Goal: Task Accomplishment & Management: Manage account settings

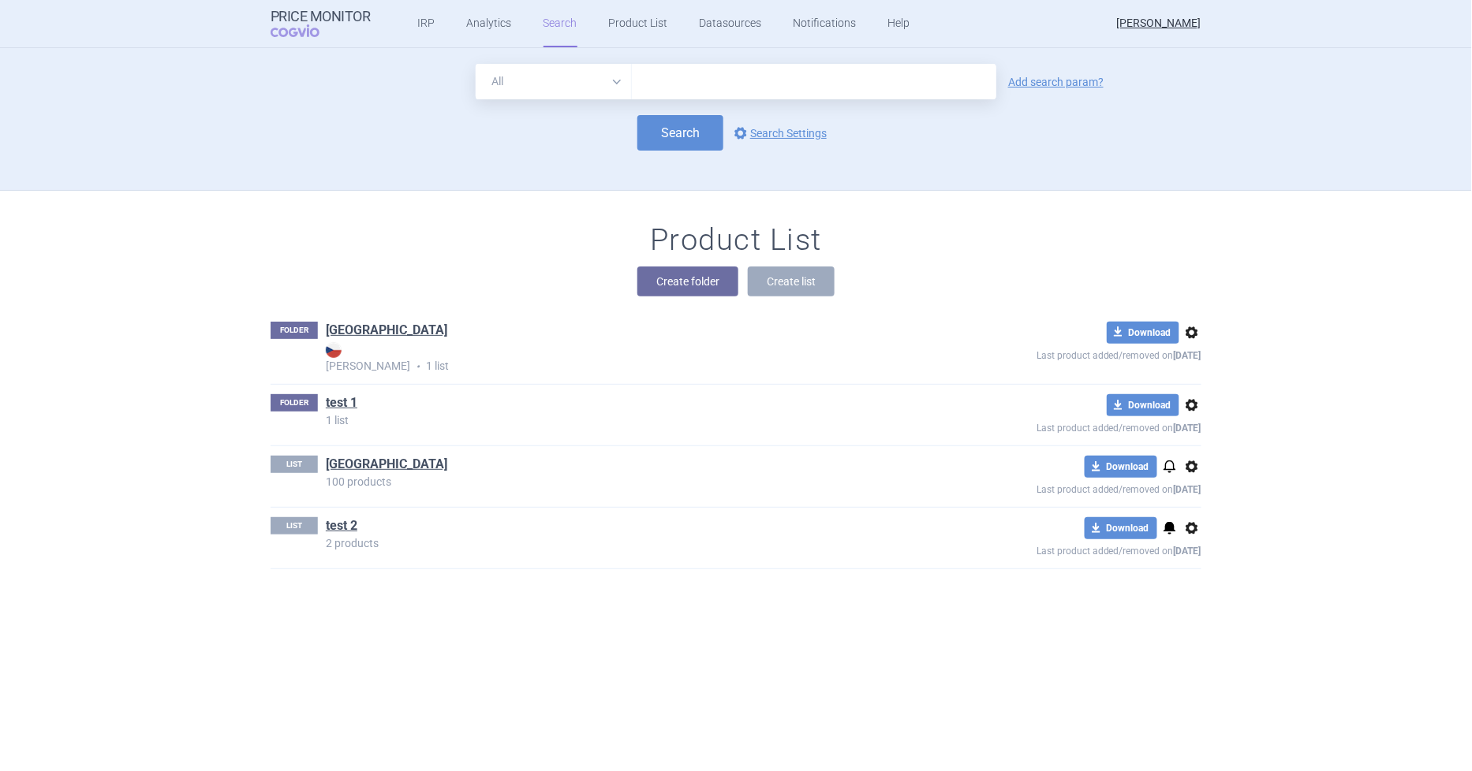
click at [553, 80] on select "All Brand Name ATC Company Active Substance Country Newer than" at bounding box center [554, 81] width 156 height 35
select select "country"
click at [476, 64] on select "All Brand Name ATC Company Active Substance Country Newer than" at bounding box center [554, 81] width 156 height 35
click at [647, 91] on input "text" at bounding box center [814, 82] width 349 height 21
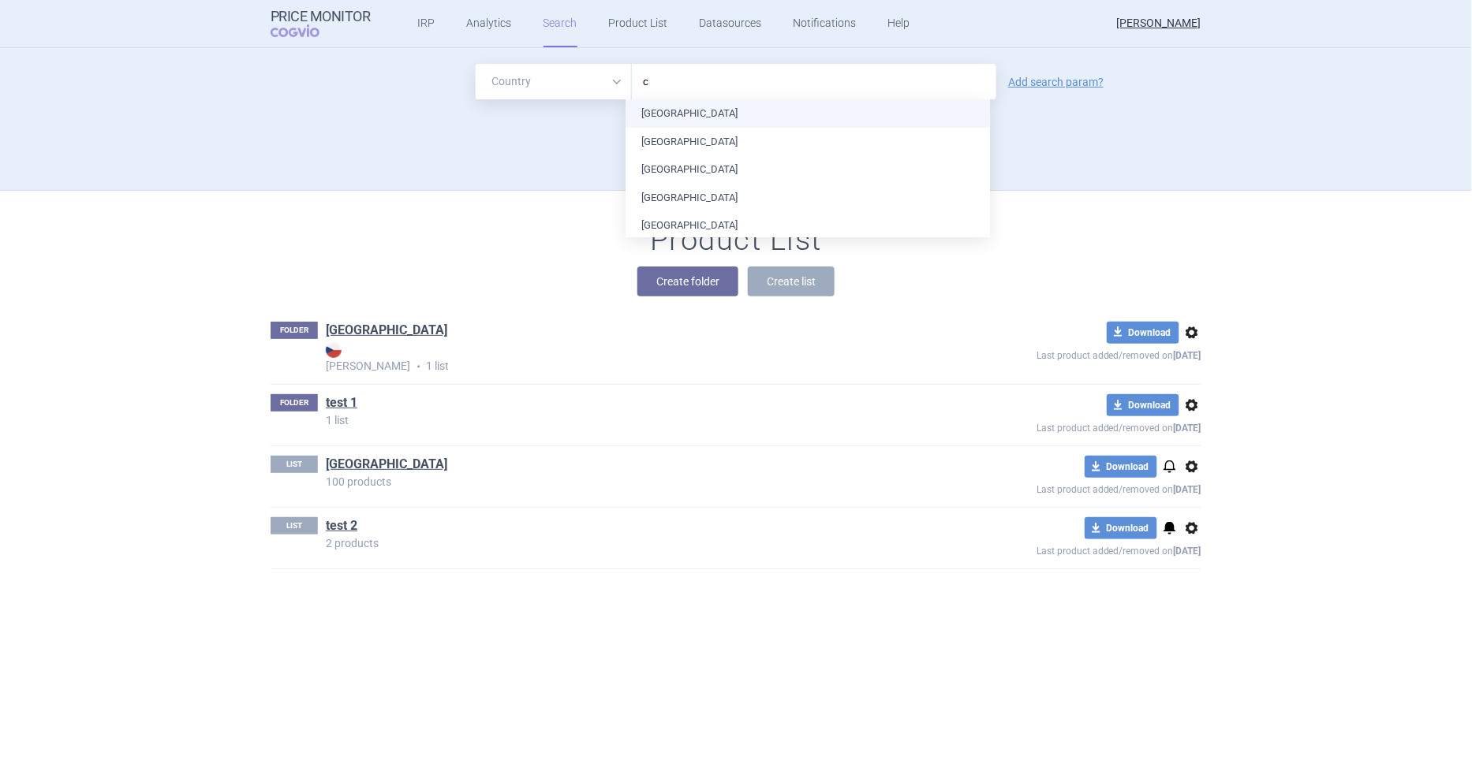
type input "cy"
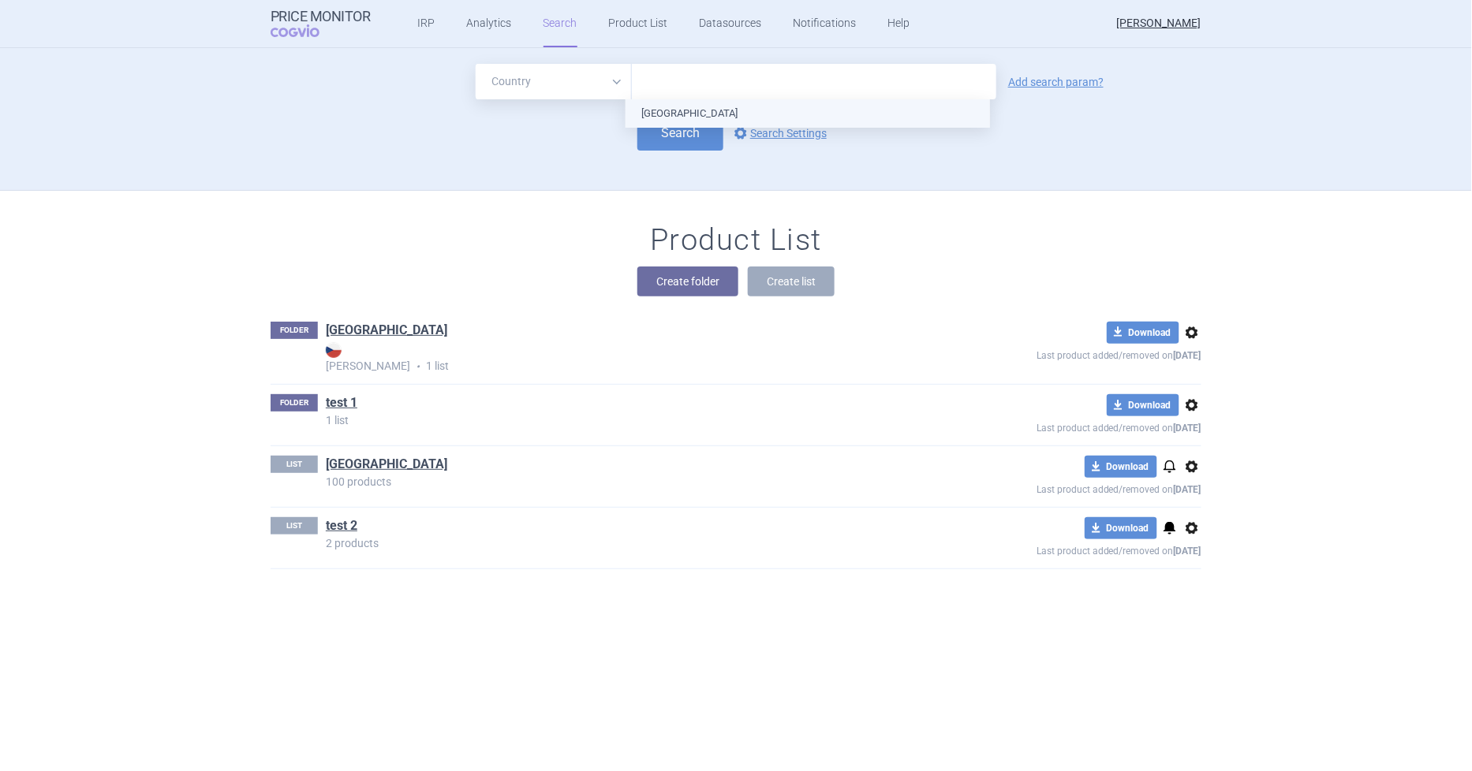
click at [669, 103] on ul "[GEOGRAPHIC_DATA]" at bounding box center [808, 113] width 364 height 28
type input "n"
type input "z"
type input "n"
type input "bul"
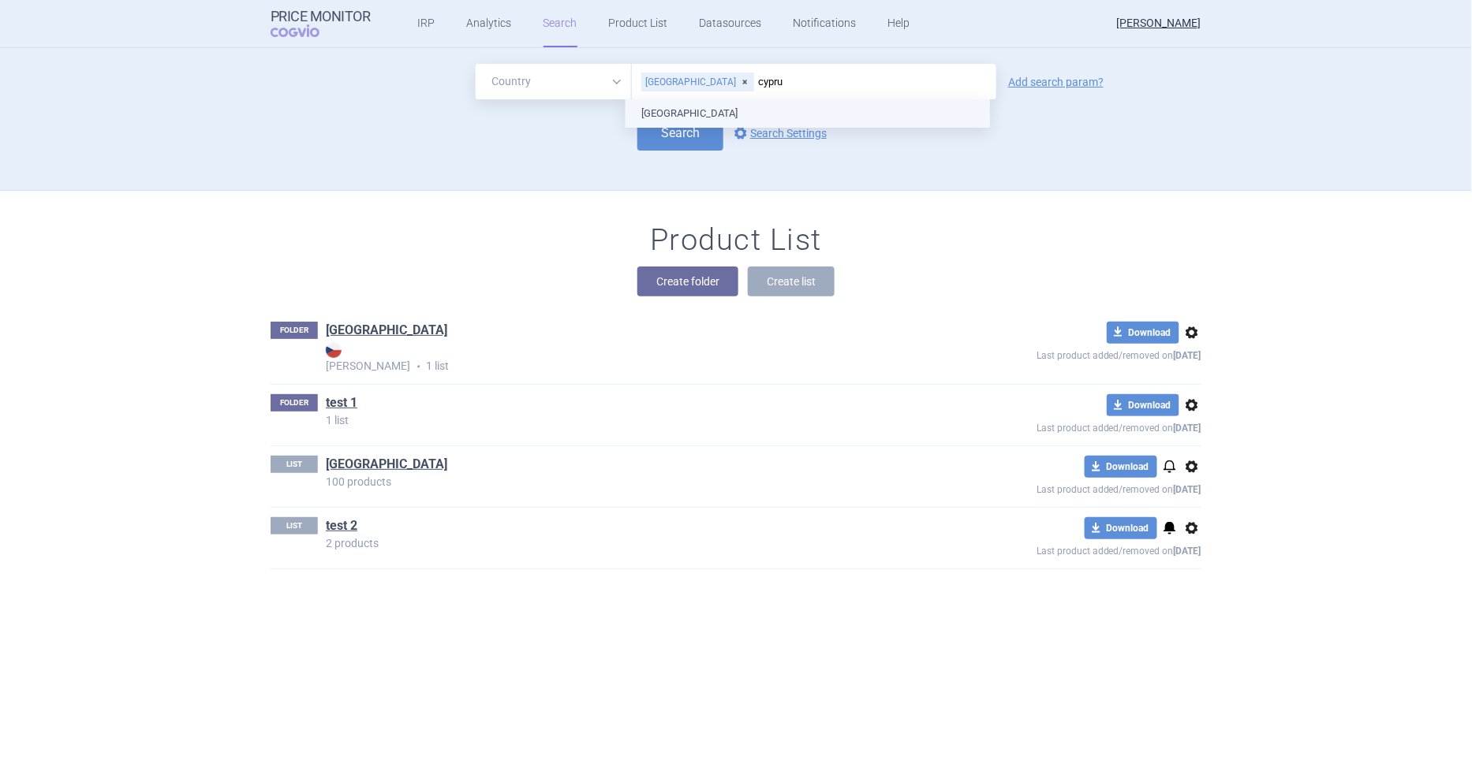
type input "[GEOGRAPHIC_DATA]"
click at [738, 103] on ul "[GEOGRAPHIC_DATA]" at bounding box center [808, 113] width 364 height 28
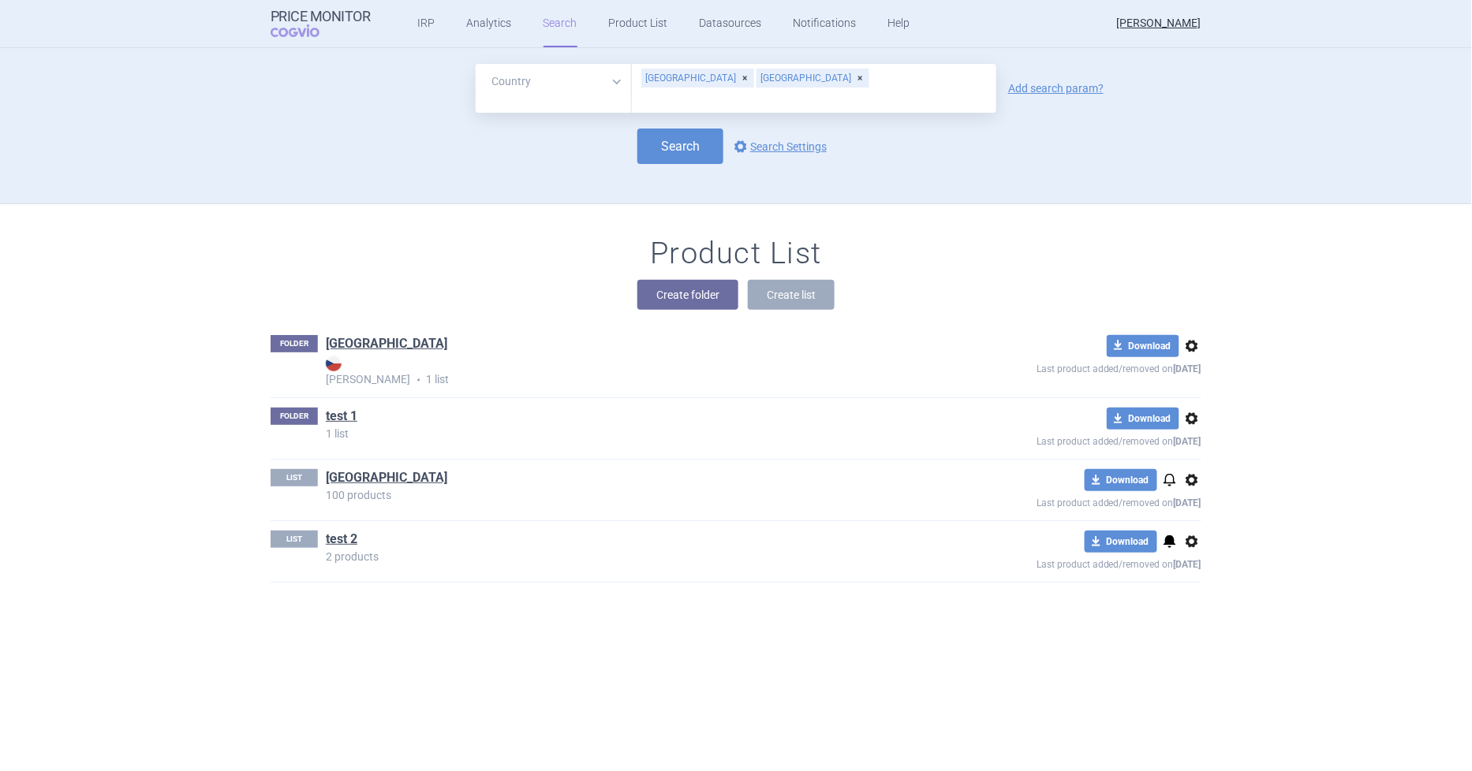
click at [541, 138] on div "Search options Search Settings" at bounding box center [736, 146] width 931 height 35
click at [667, 131] on button "Search" at bounding box center [680, 146] width 86 height 35
select select "country"
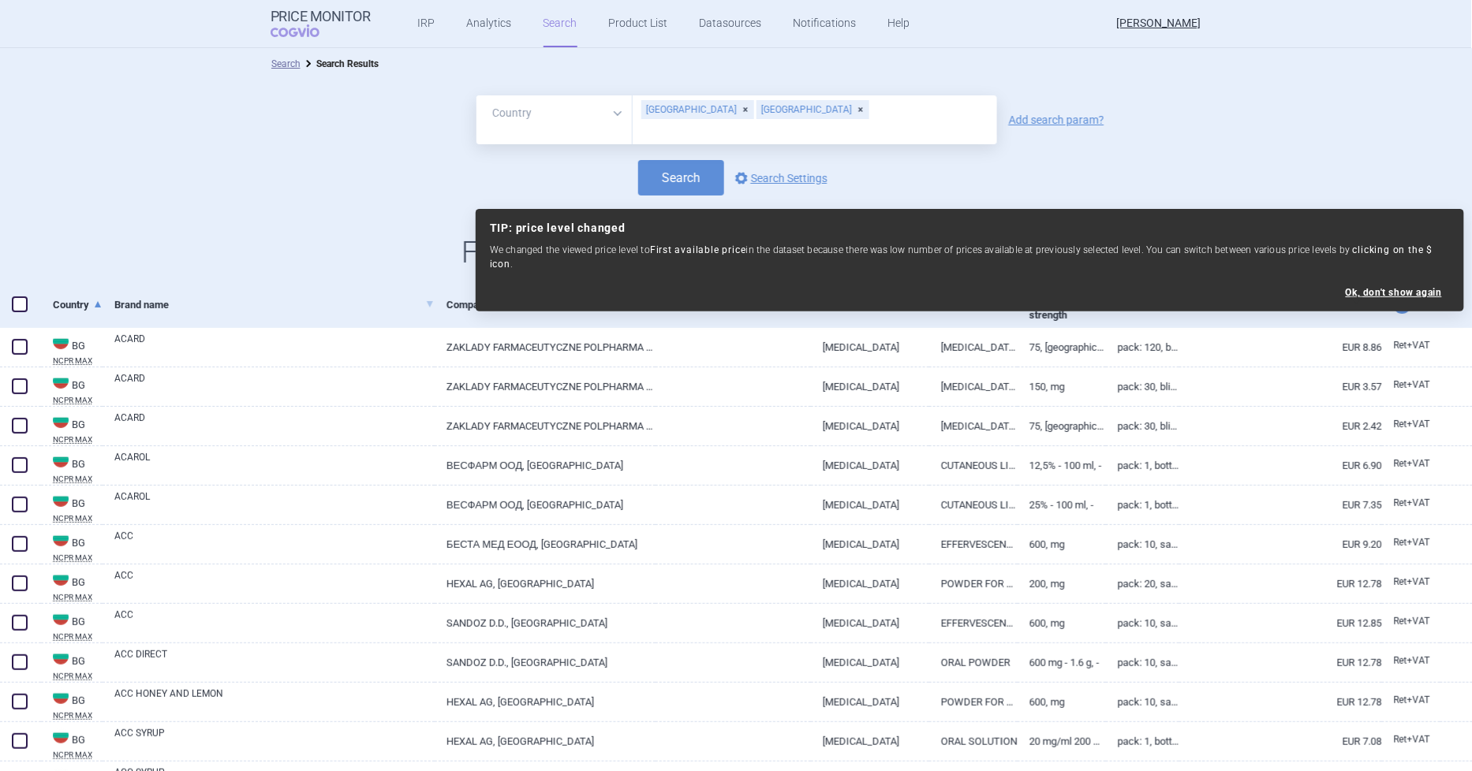
click at [276, 261] on div "All Brand Name ATC Company Active Substance Country Newer than [GEOGRAPHIC_DATA…" at bounding box center [736, 188] width 1473 height 216
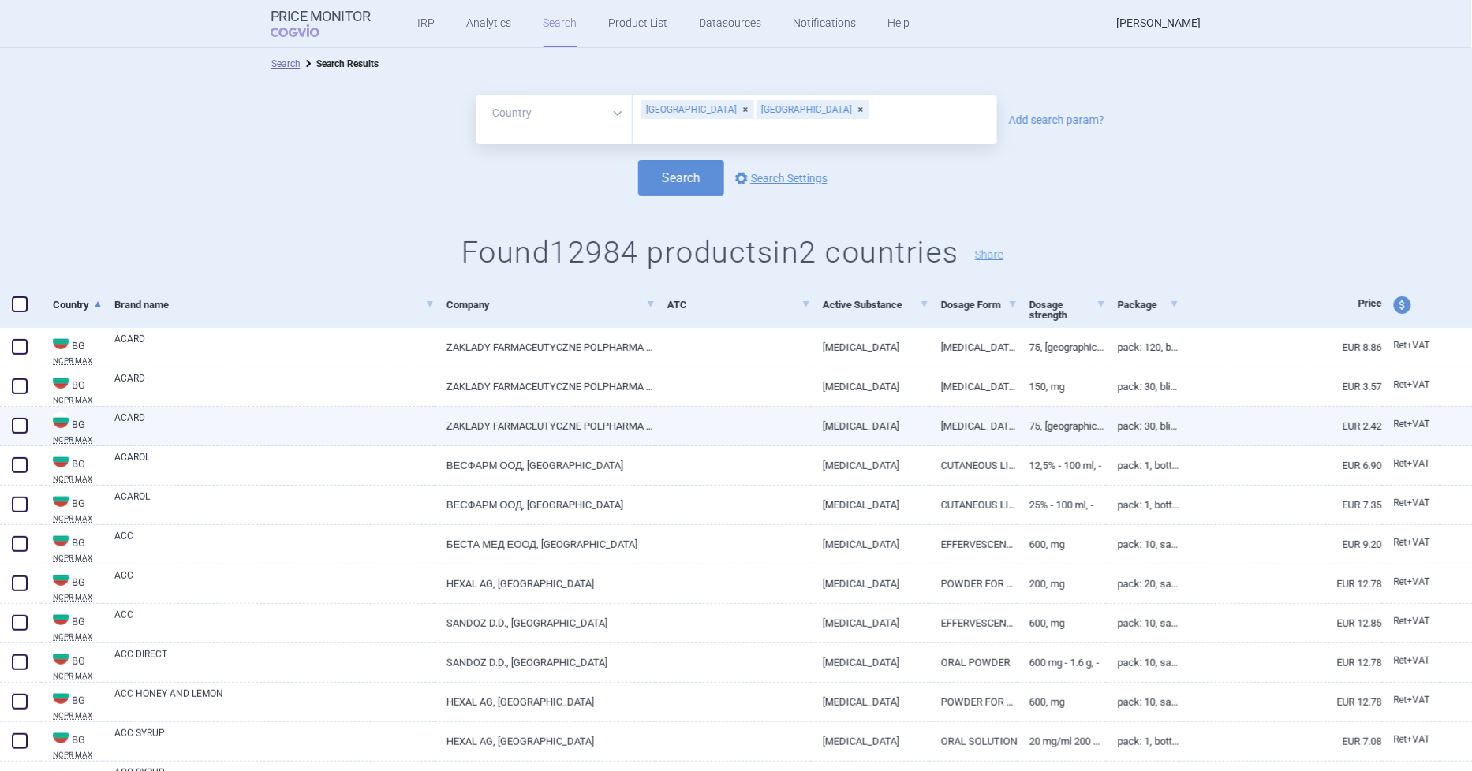
click at [21, 422] on span at bounding box center [20, 426] width 16 height 16
checkbox input "true"
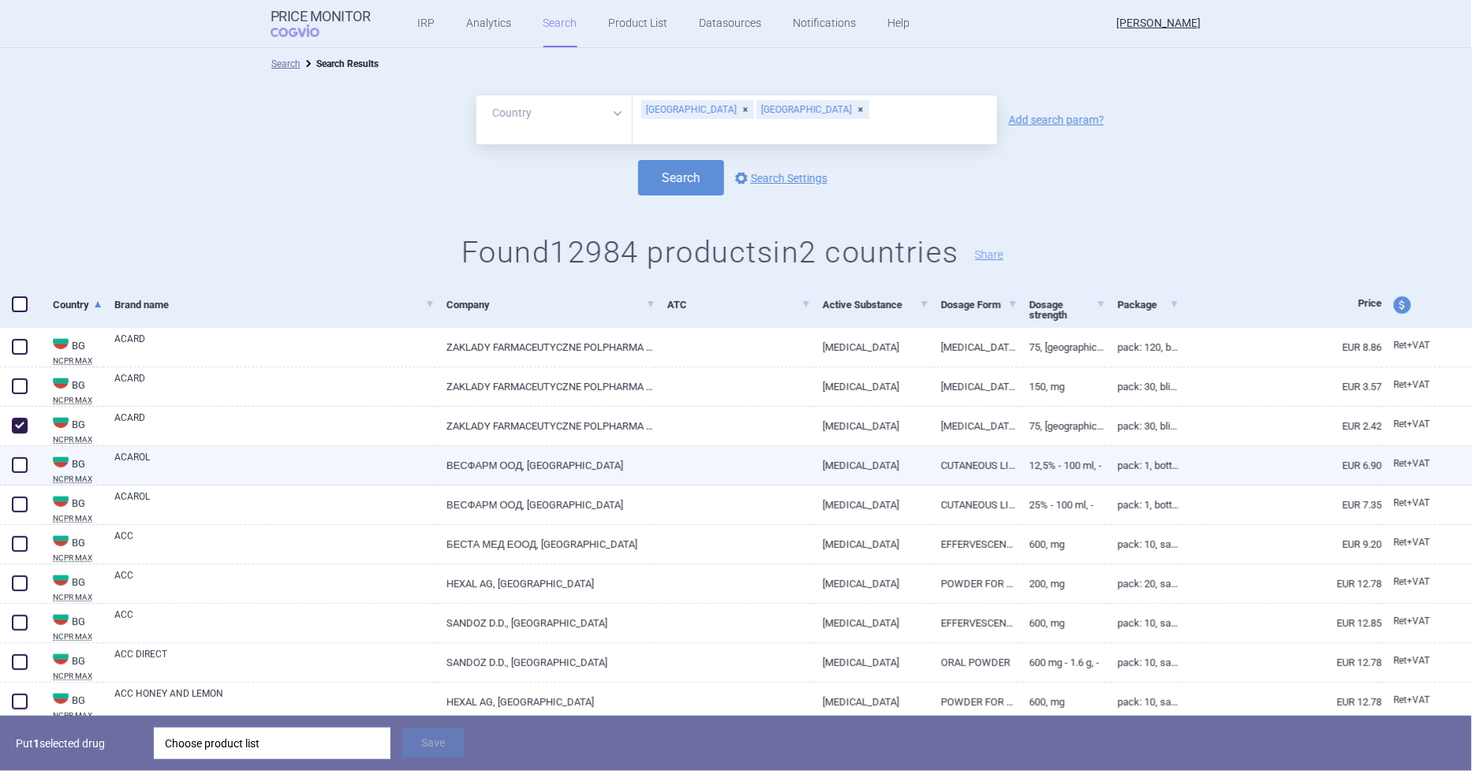
click at [19, 460] on span at bounding box center [20, 465] width 16 height 16
checkbox input "true"
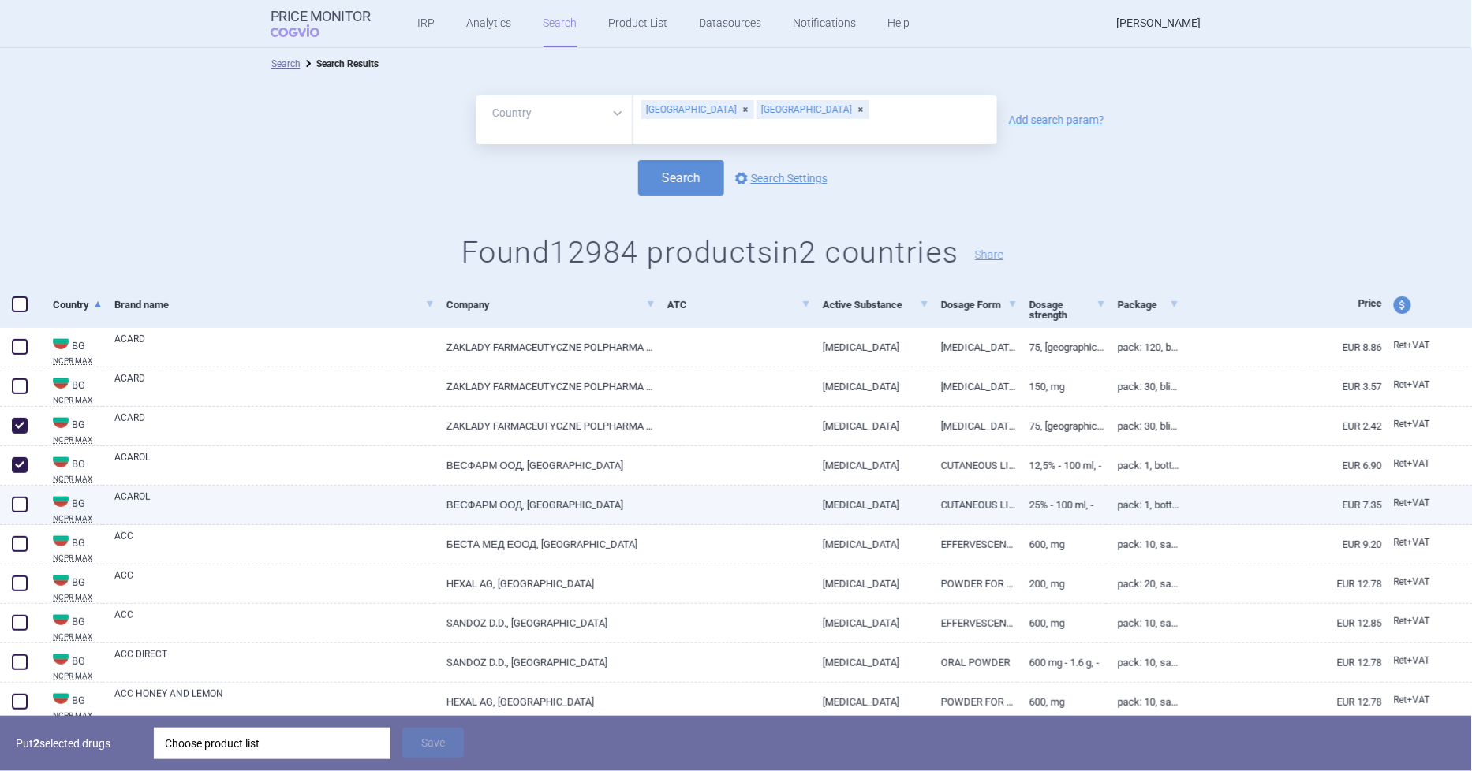
click at [21, 499] on span at bounding box center [20, 505] width 16 height 16
checkbox input "true"
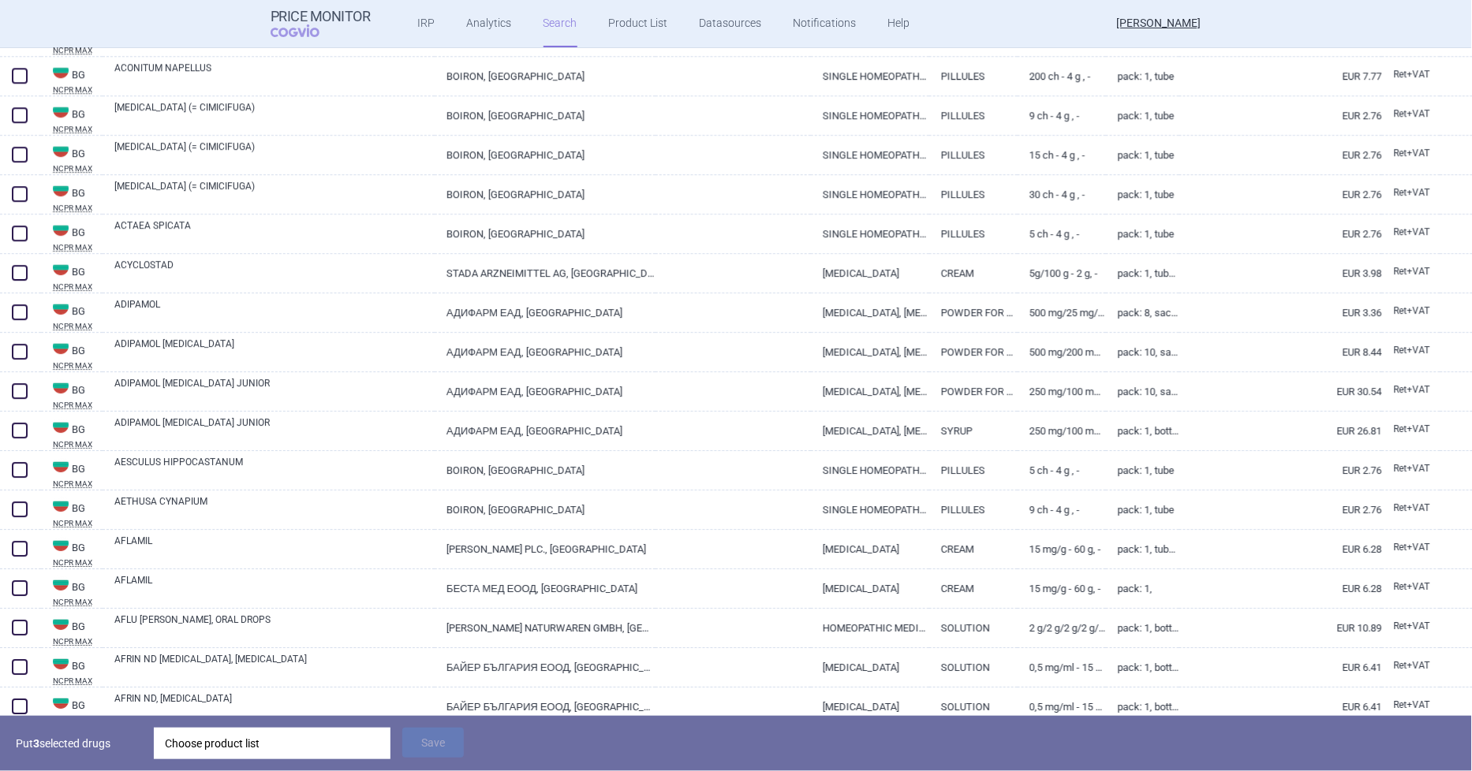
scroll to position [1578, 0]
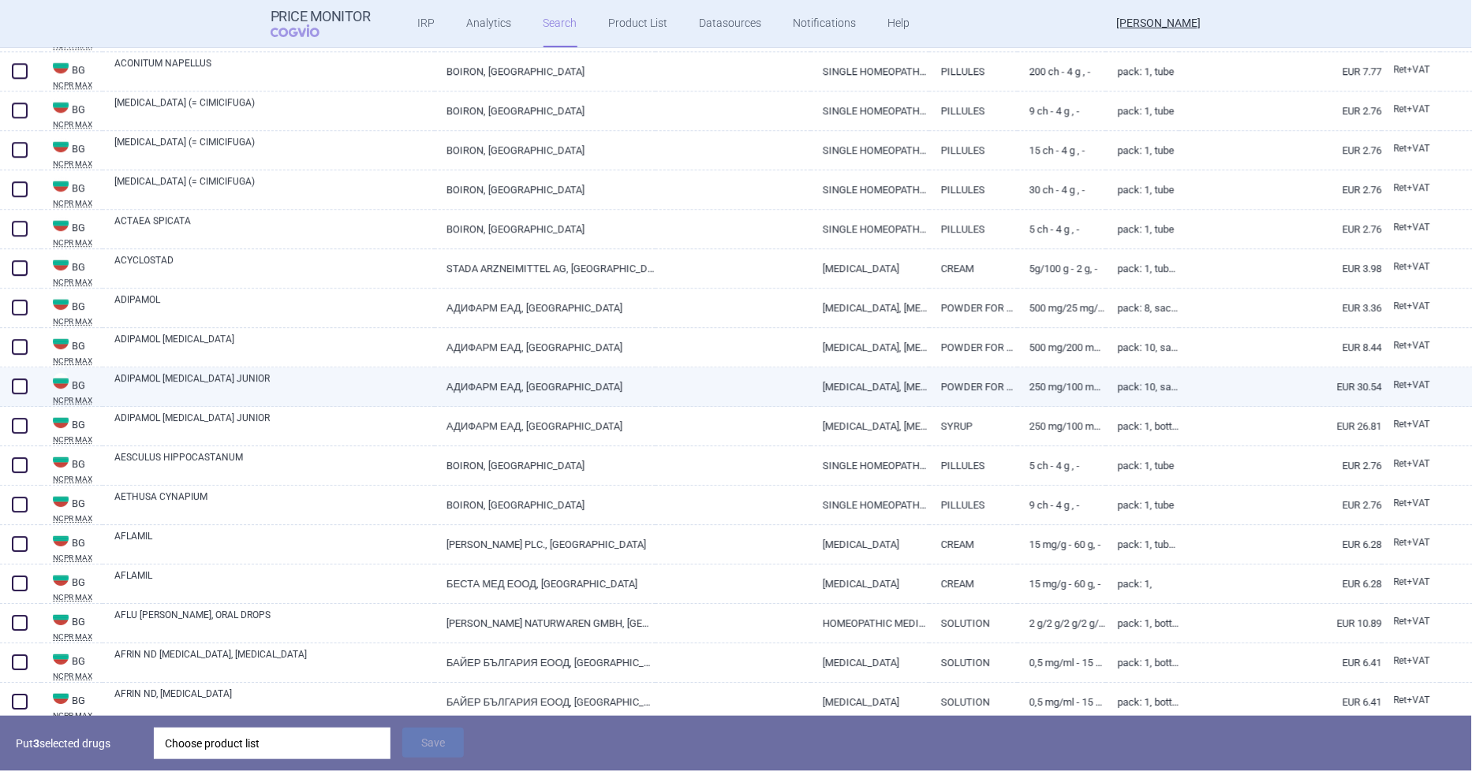
click at [20, 384] on span at bounding box center [20, 387] width 16 height 16
checkbox input "true"
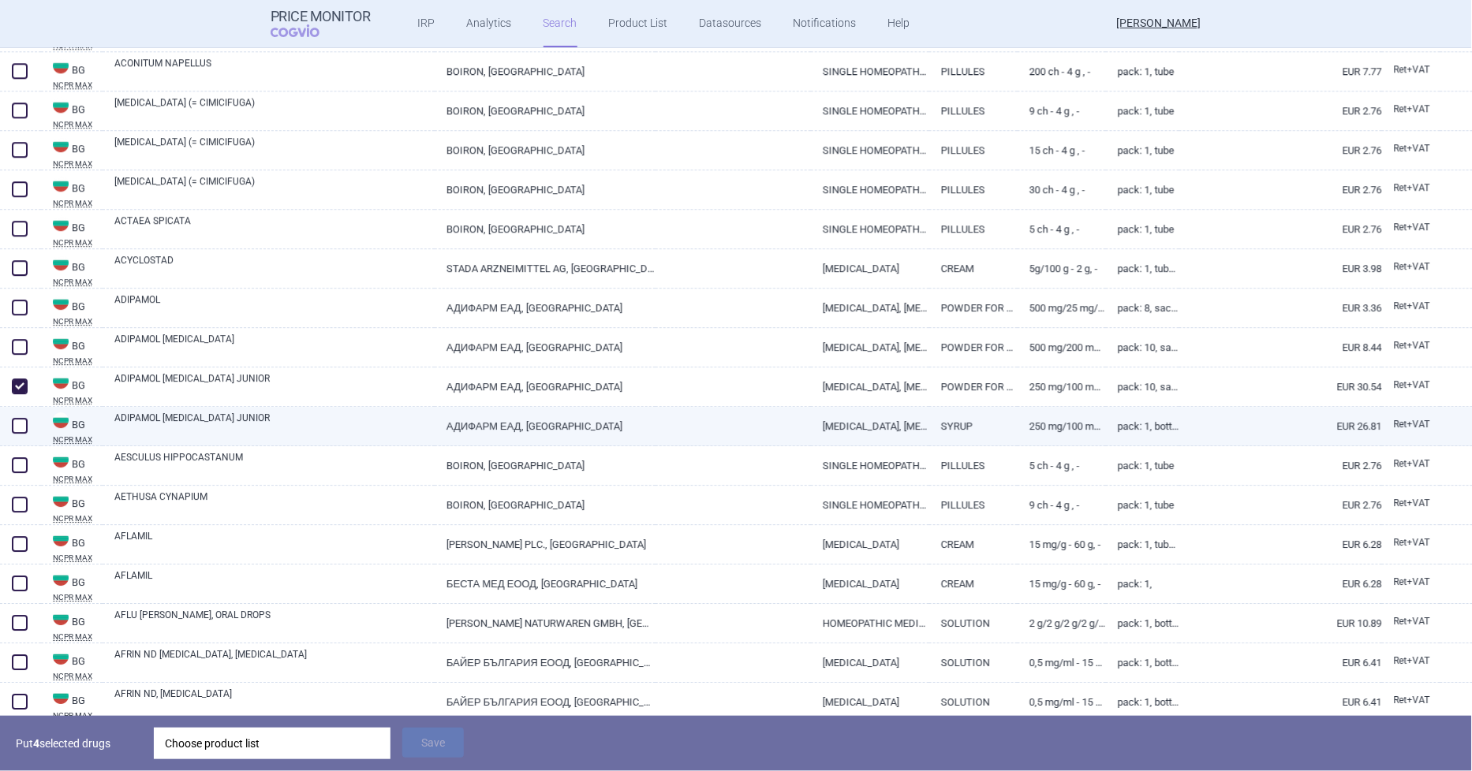
click at [13, 426] on span at bounding box center [20, 426] width 16 height 16
checkbox input "true"
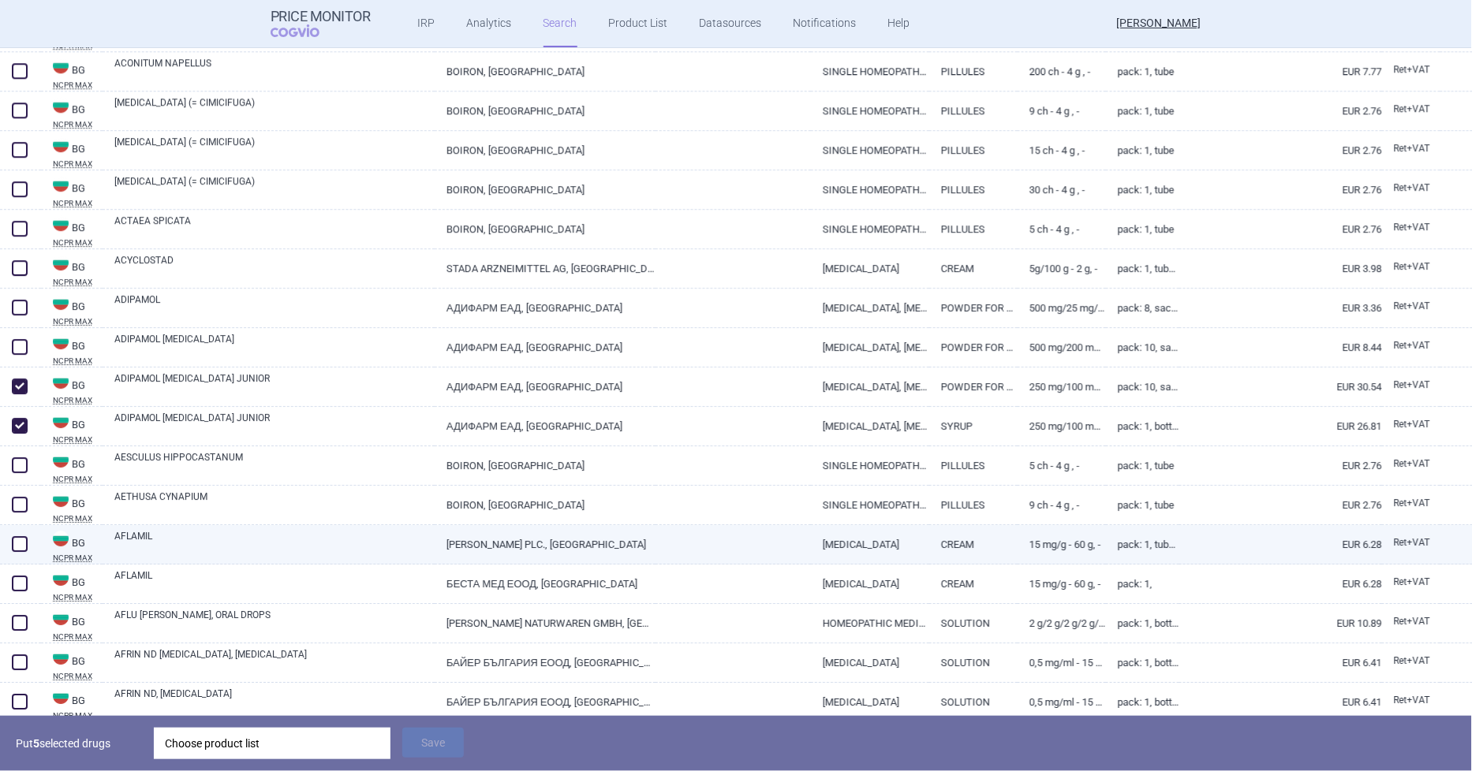
click at [19, 540] on span at bounding box center [20, 544] width 16 height 16
checkbox input "true"
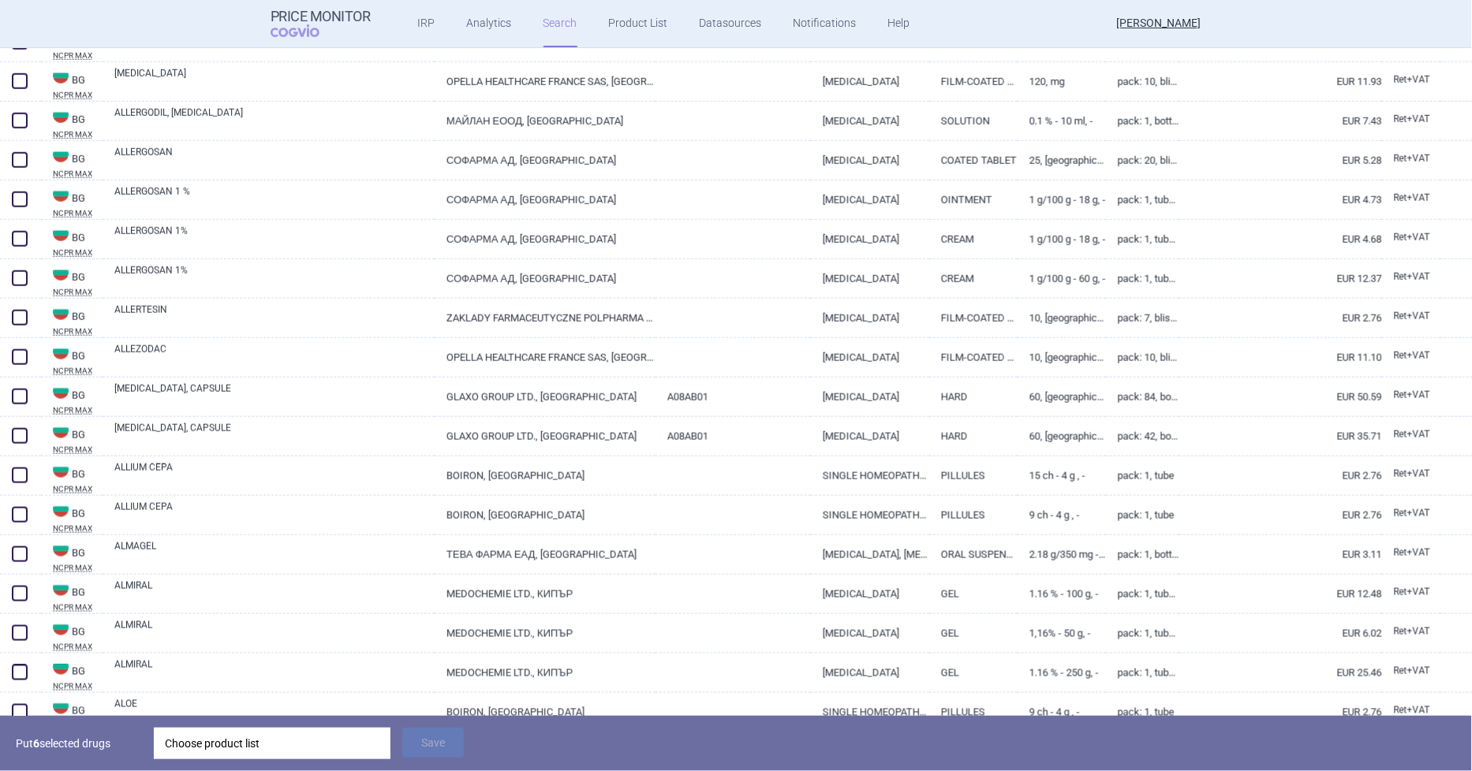
scroll to position [2804, 0]
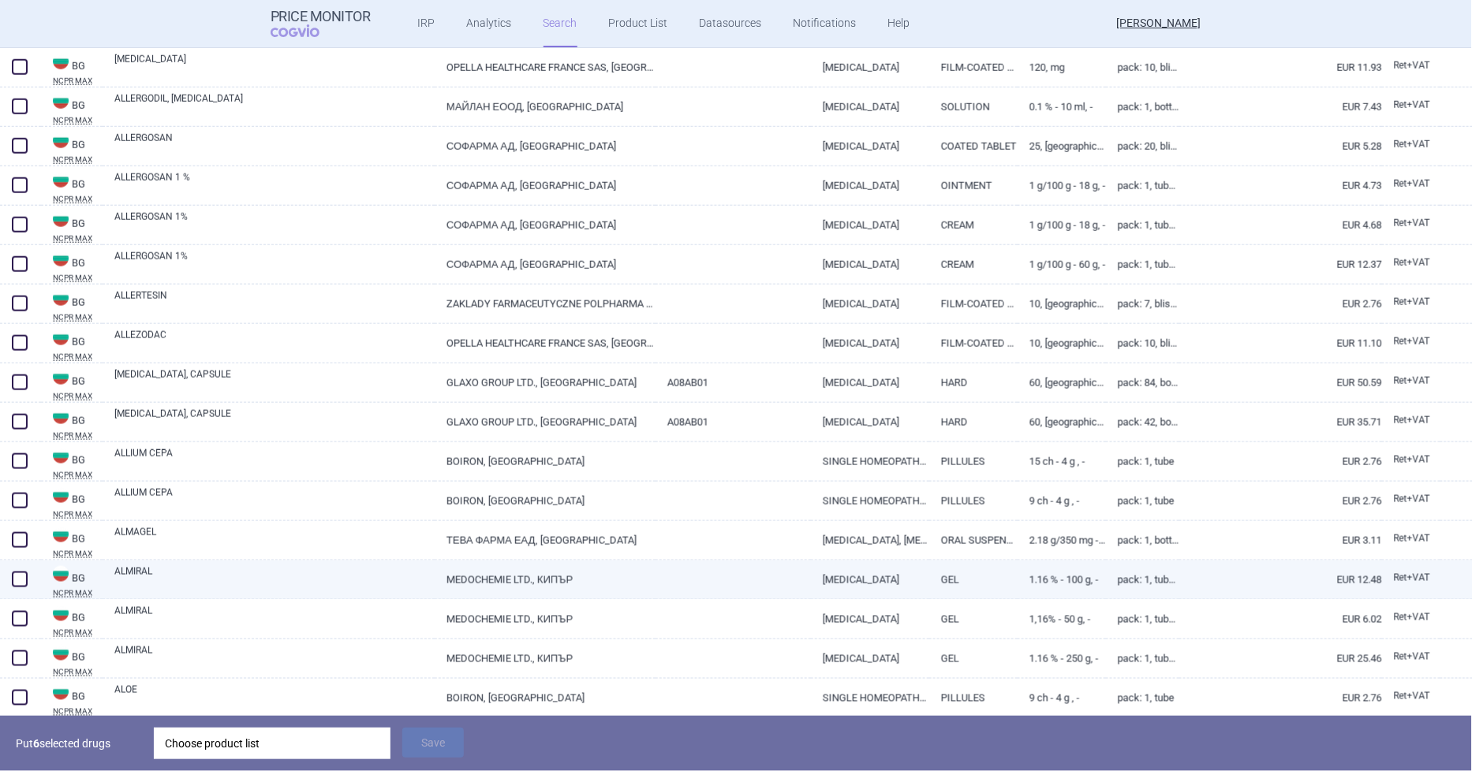
click at [35, 581] on div at bounding box center [20, 580] width 41 height 39
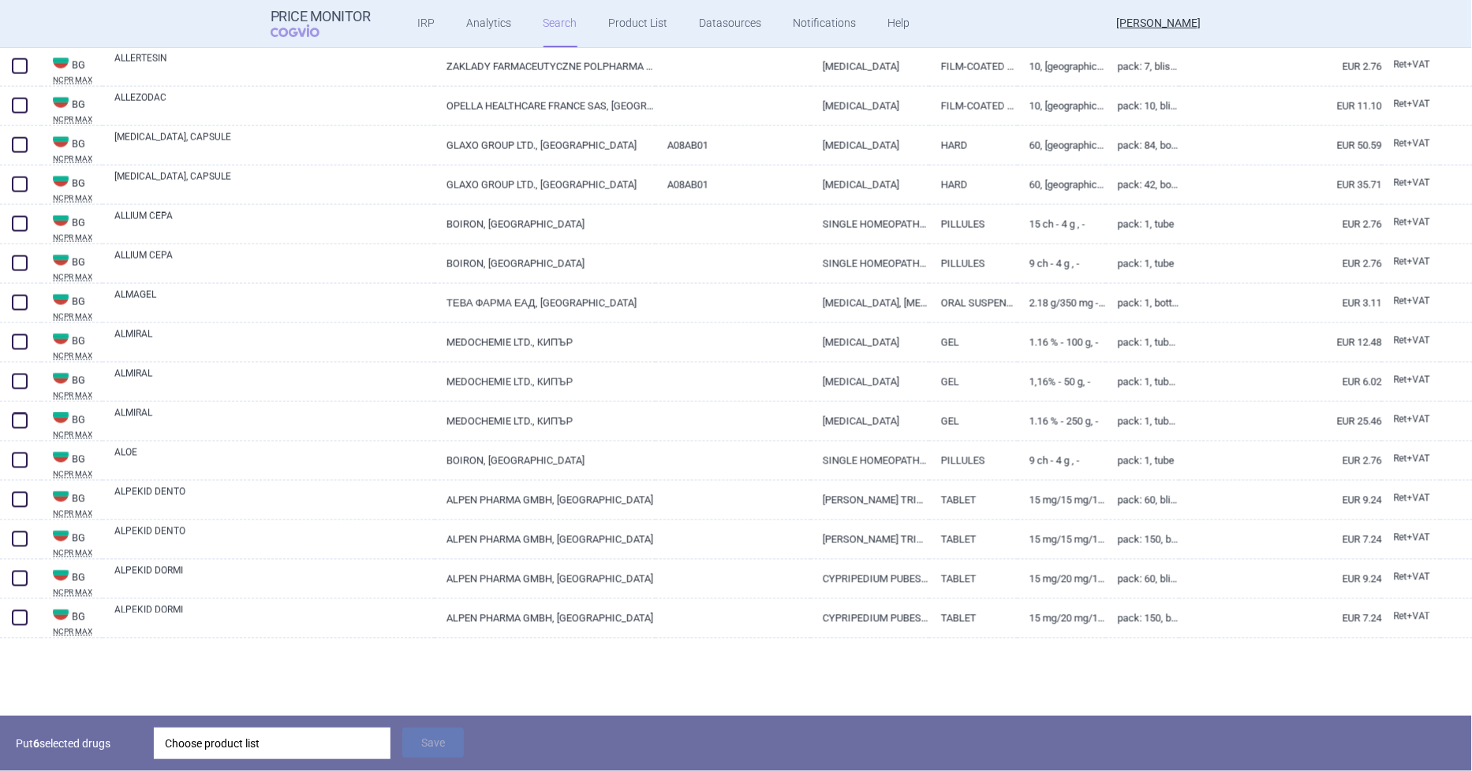
scroll to position [3067, 0]
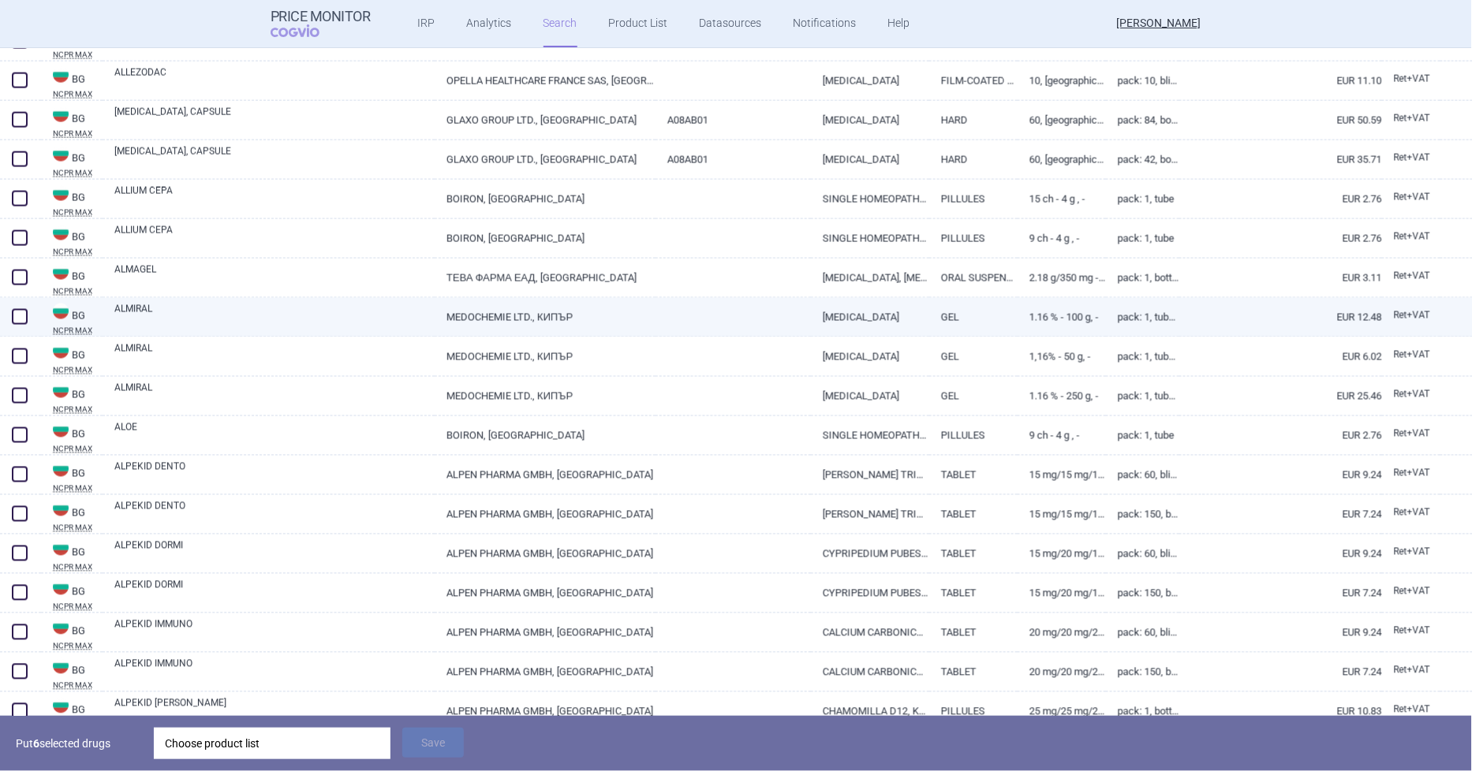
click at [18, 314] on span at bounding box center [20, 317] width 16 height 16
checkbox input "true"
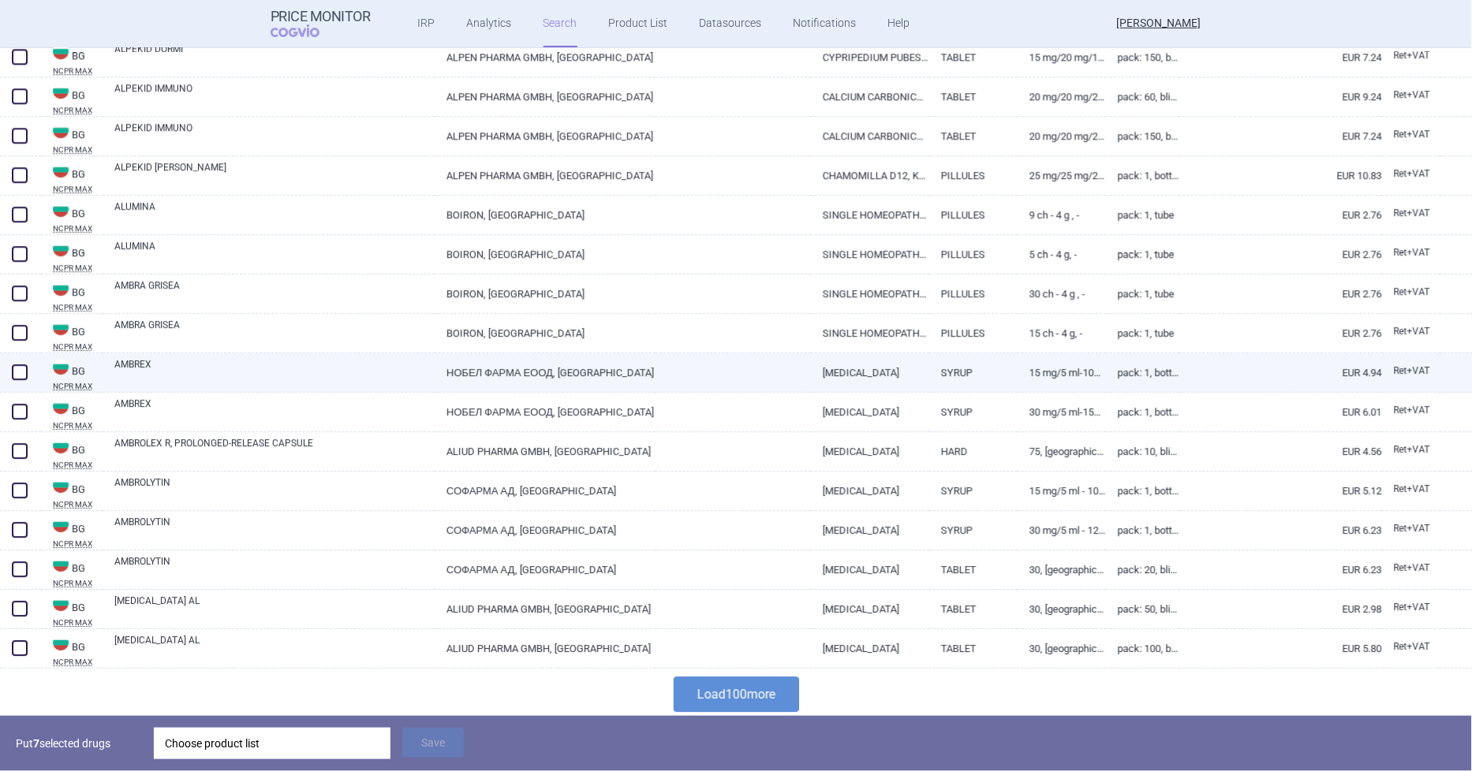
scroll to position [3606, 0]
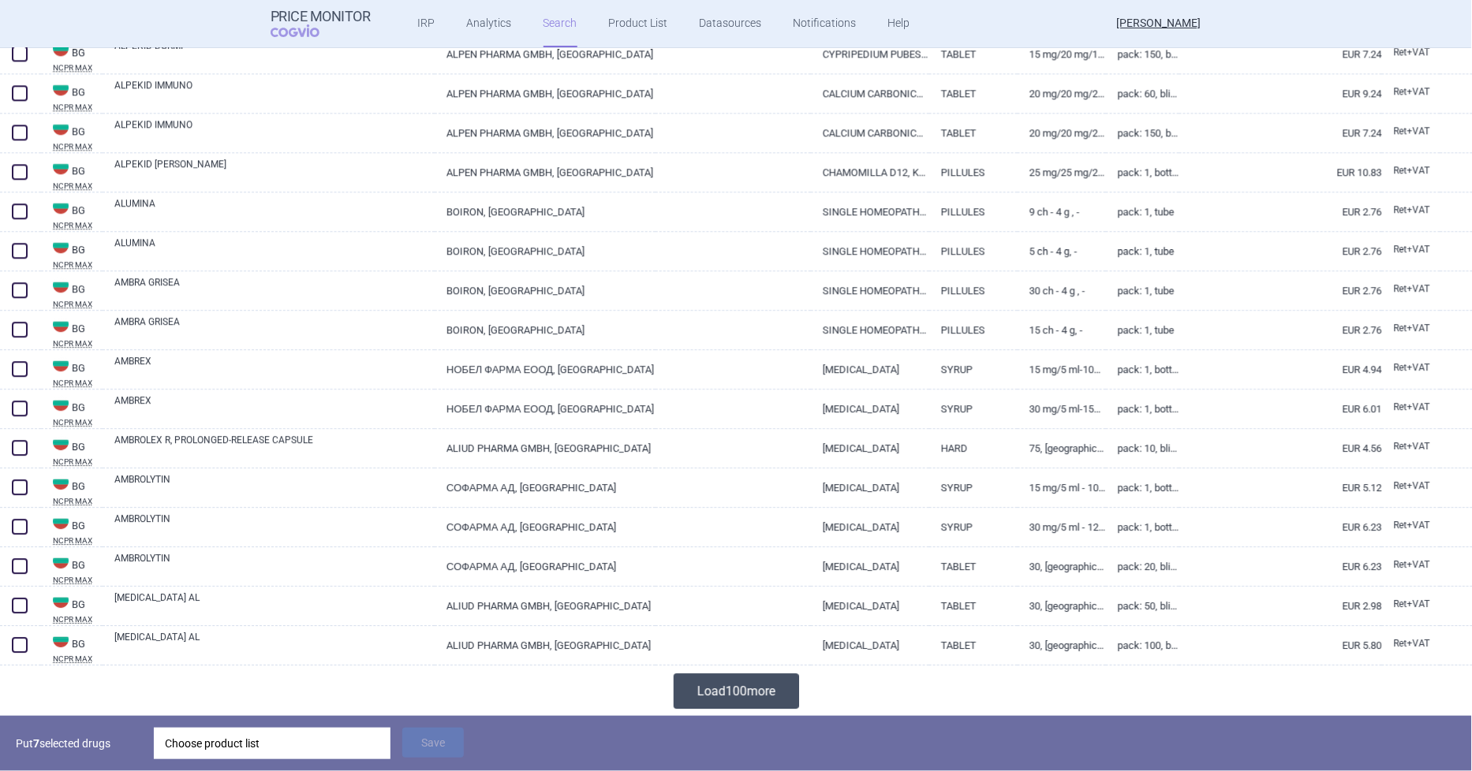
click at [767, 694] on button "Load 100 more" at bounding box center [736, 691] width 125 height 35
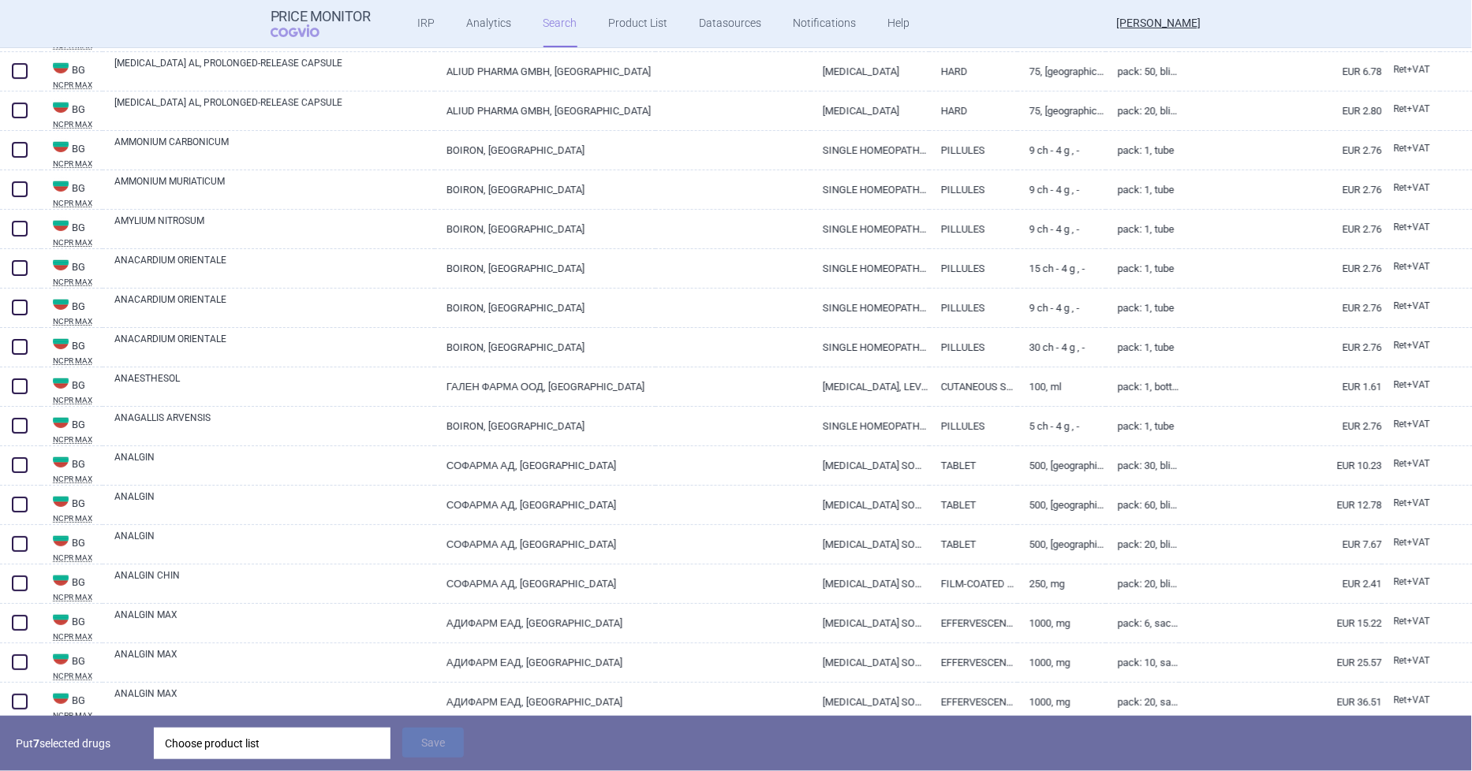
scroll to position [4308, 0]
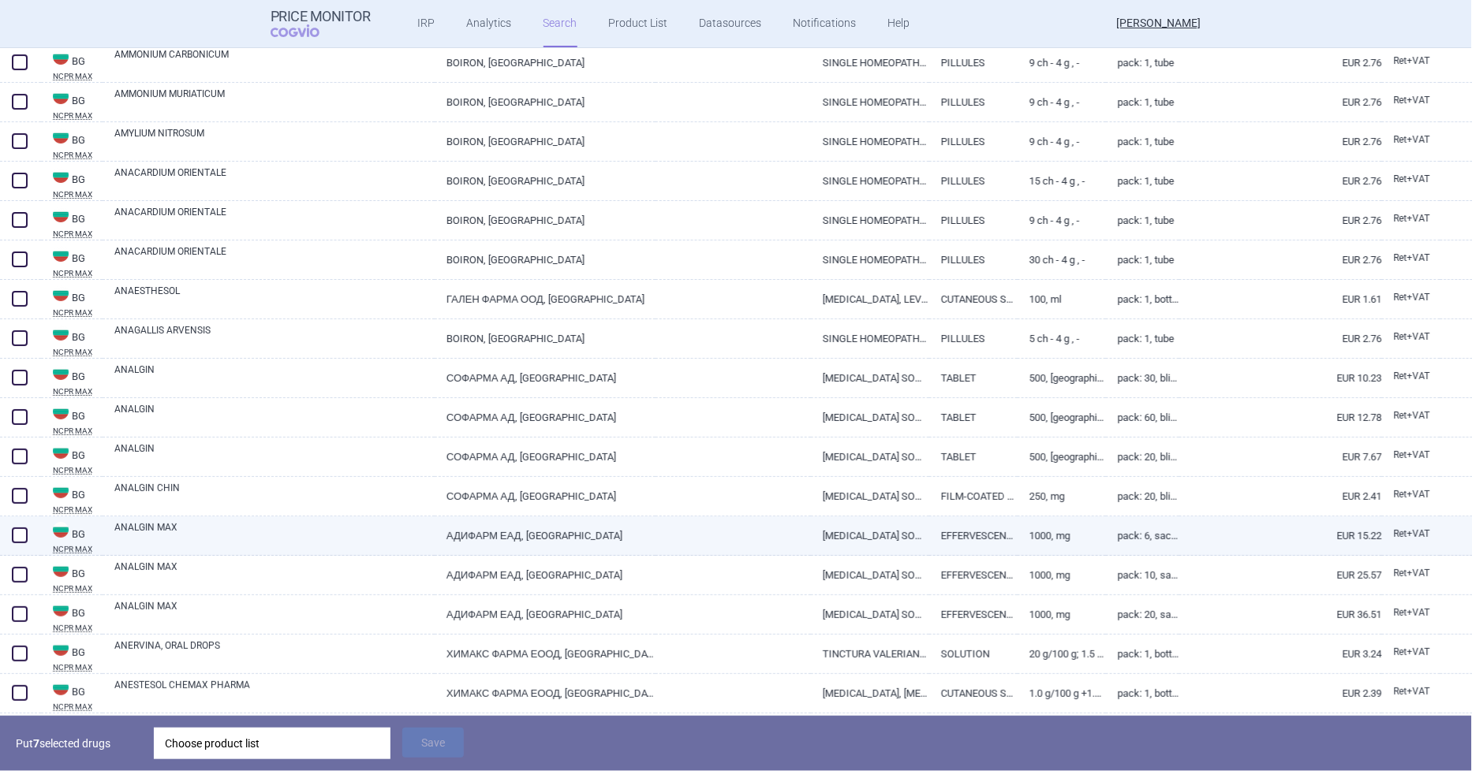
click at [14, 529] on span at bounding box center [20, 536] width 16 height 16
checkbox input "true"
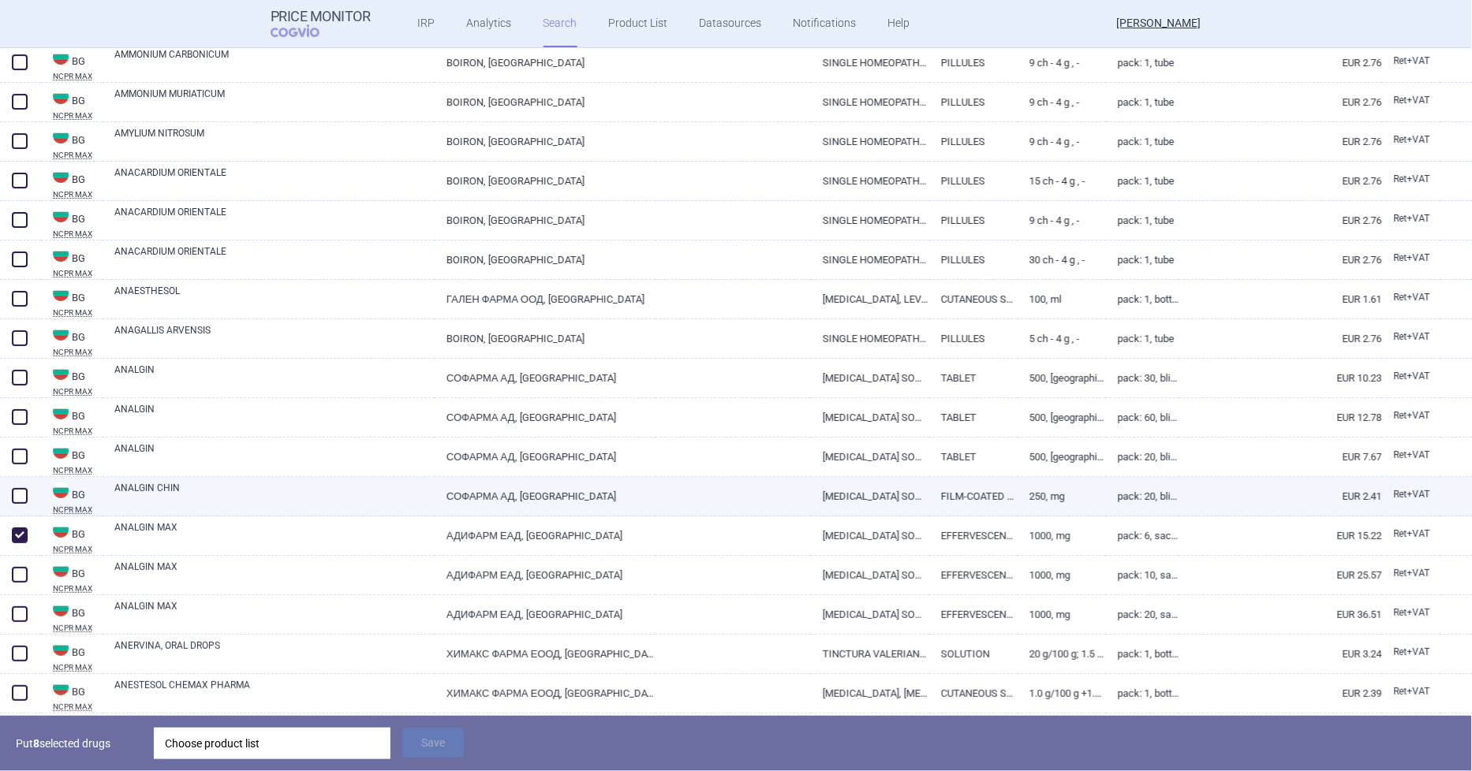
click at [17, 492] on span at bounding box center [20, 496] width 16 height 16
checkbox input "true"
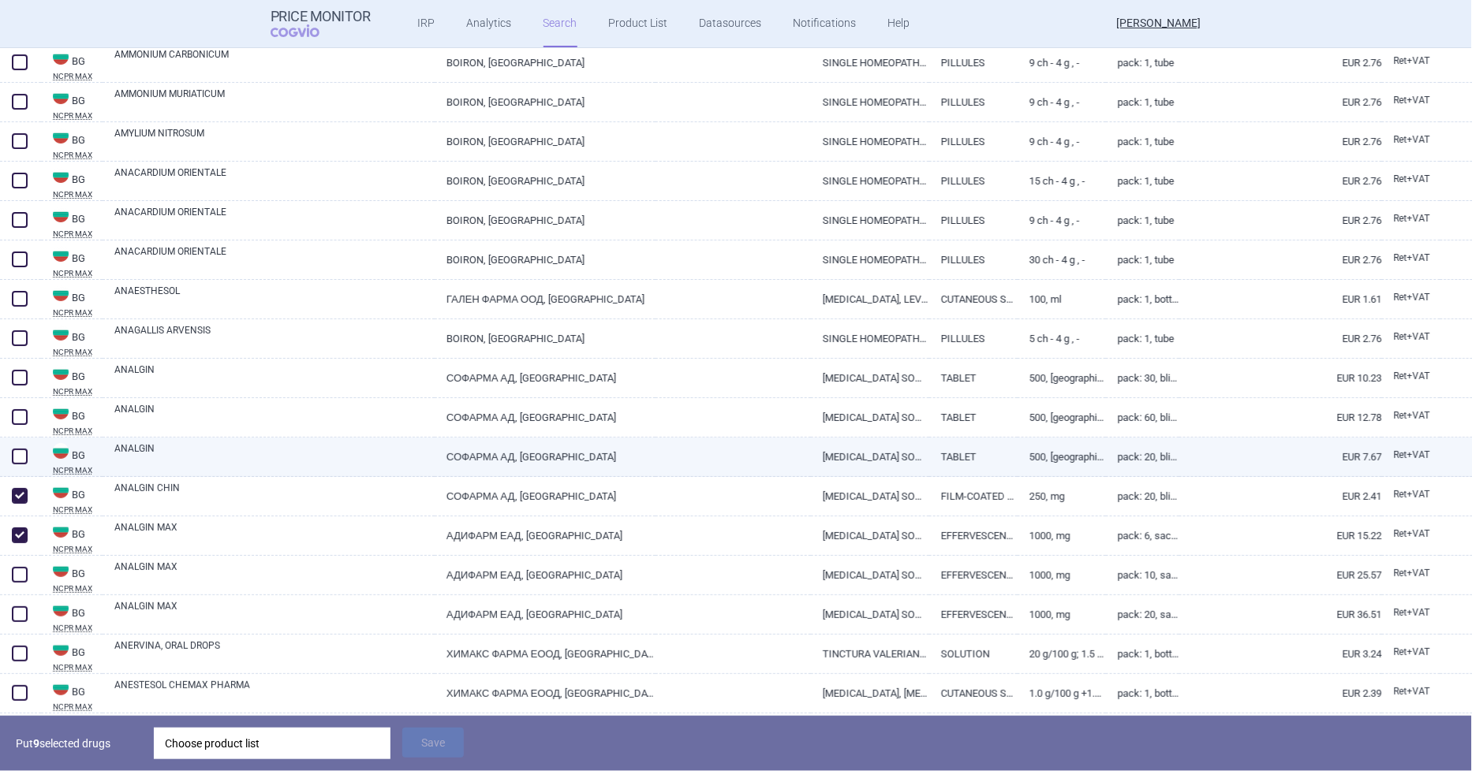
click at [20, 460] on span at bounding box center [20, 457] width 16 height 16
checkbox input "true"
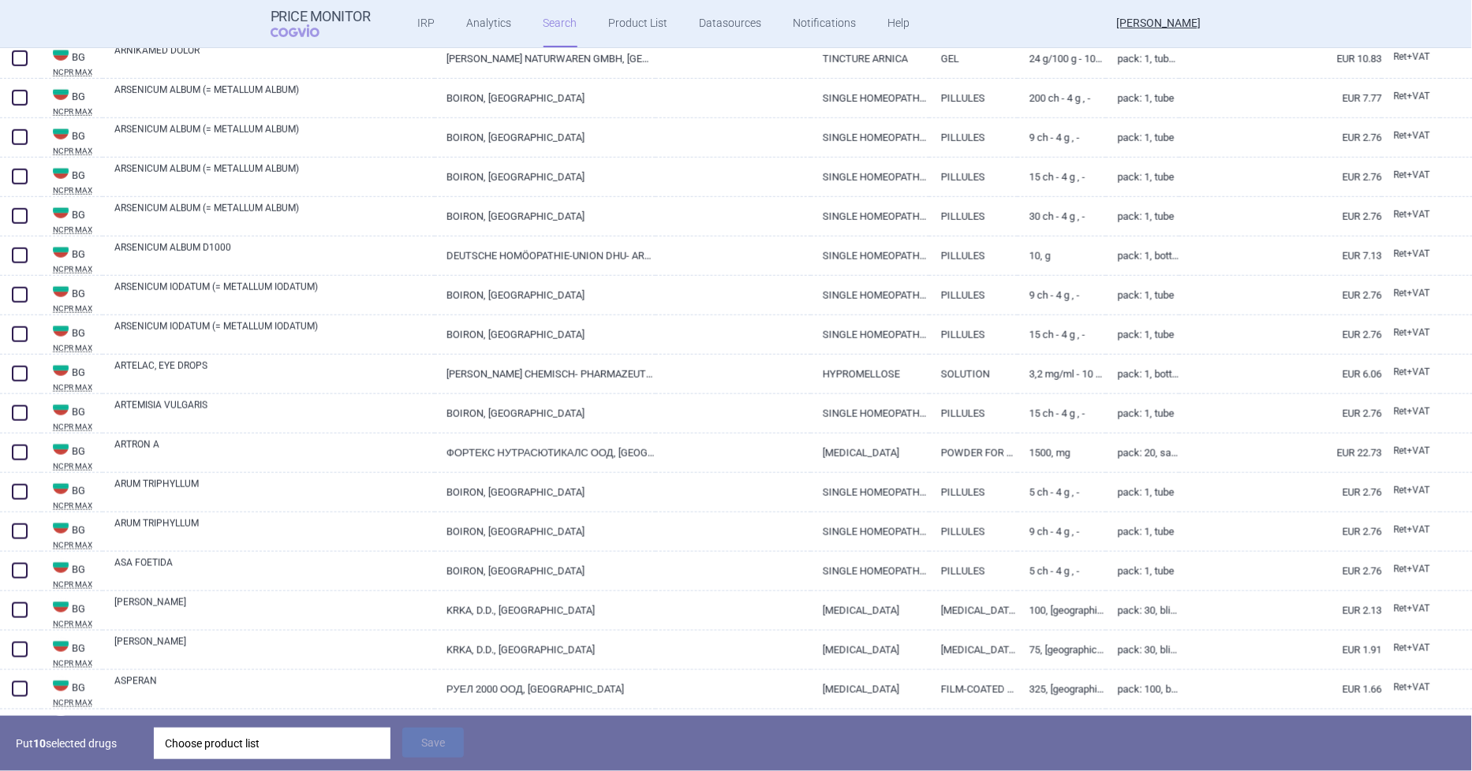
scroll to position [7538, 0]
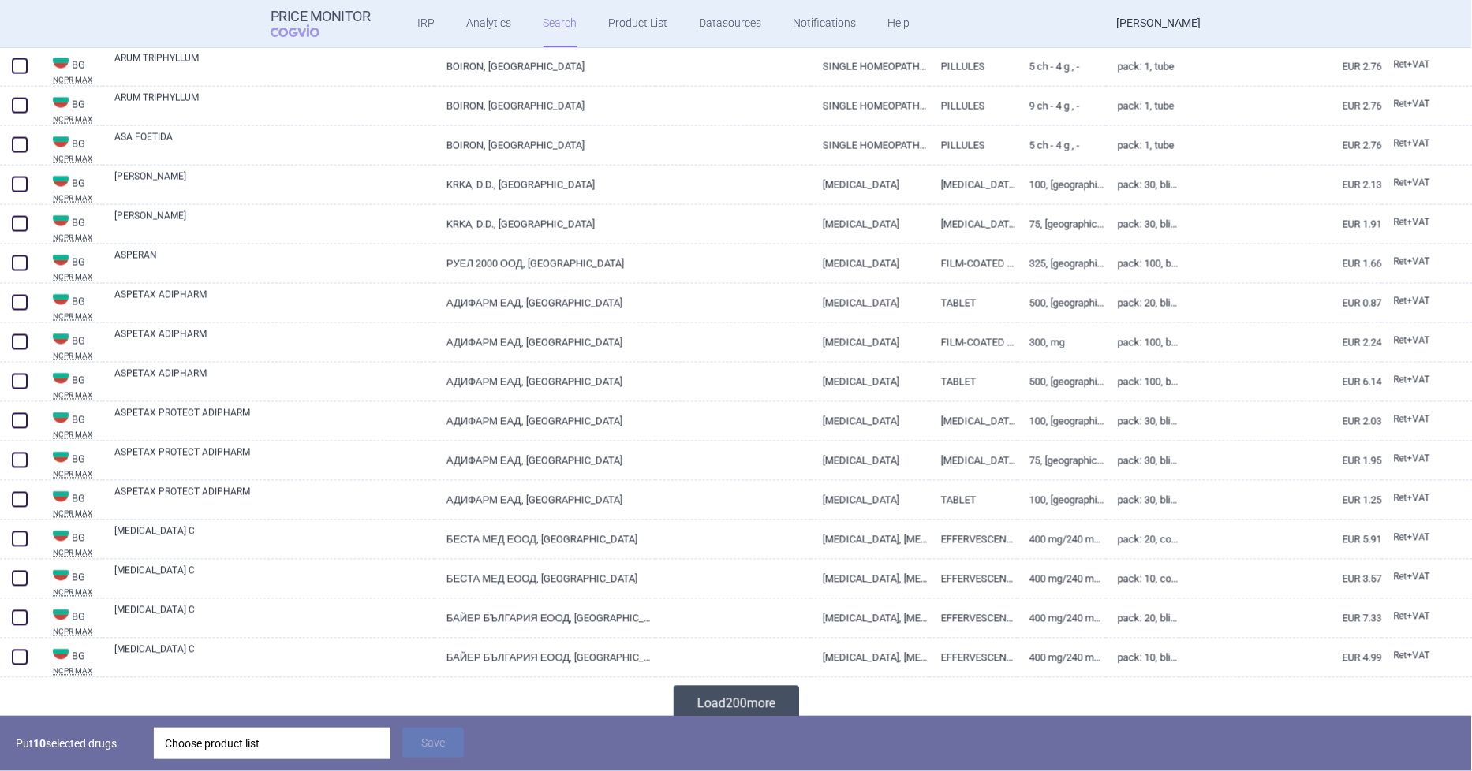
click at [716, 697] on button "Load 200 more" at bounding box center [736, 703] width 125 height 35
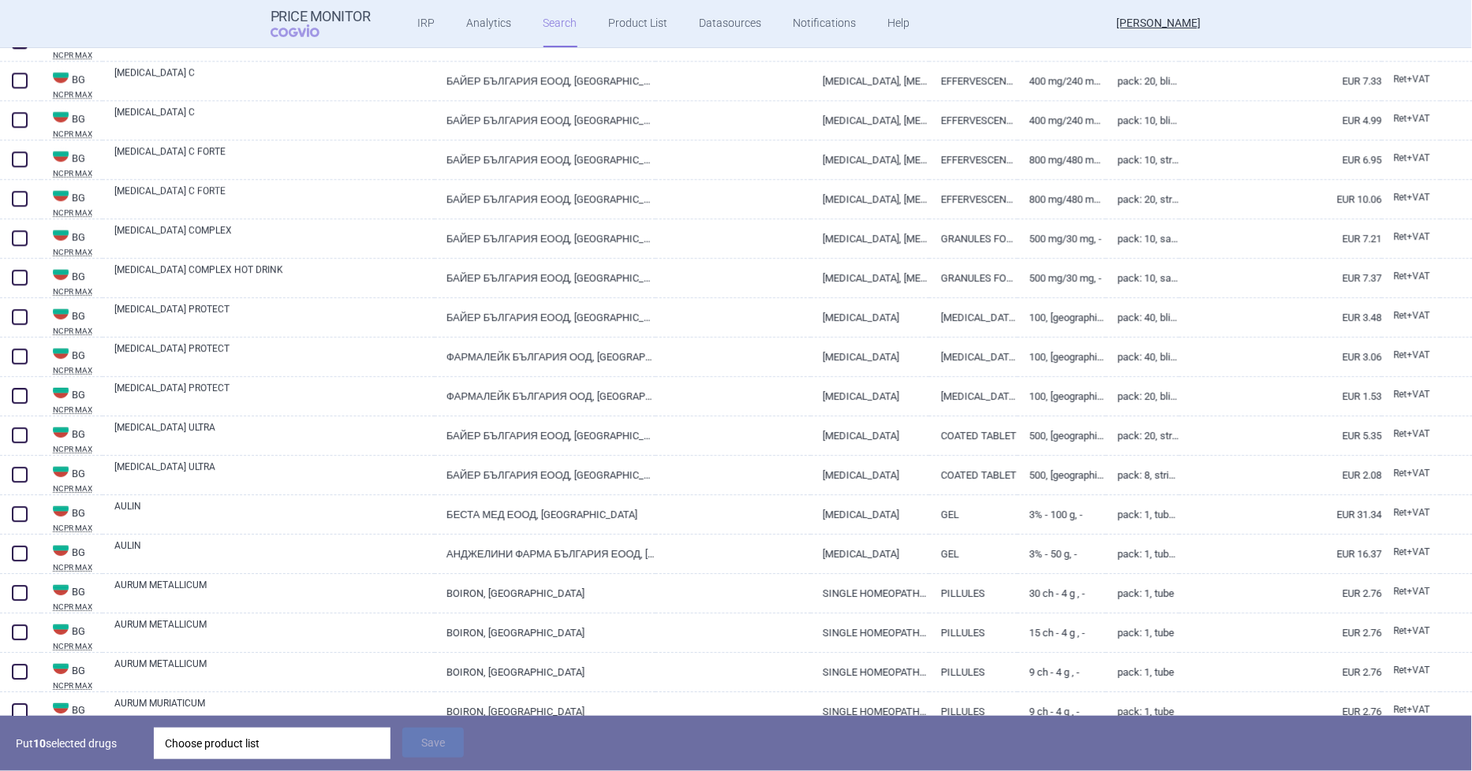
scroll to position [8689, 0]
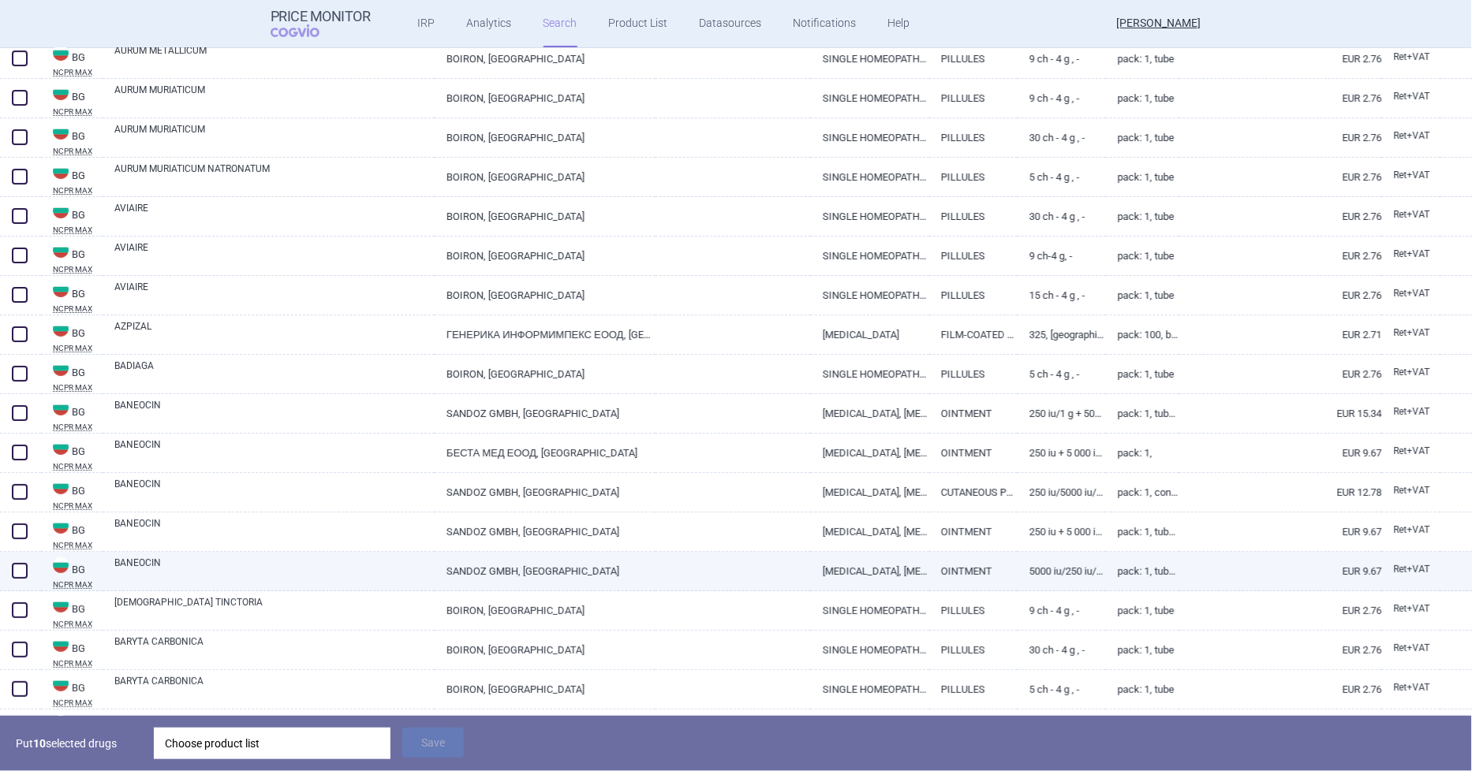
click at [13, 568] on span at bounding box center [20, 571] width 16 height 16
checkbox input "true"
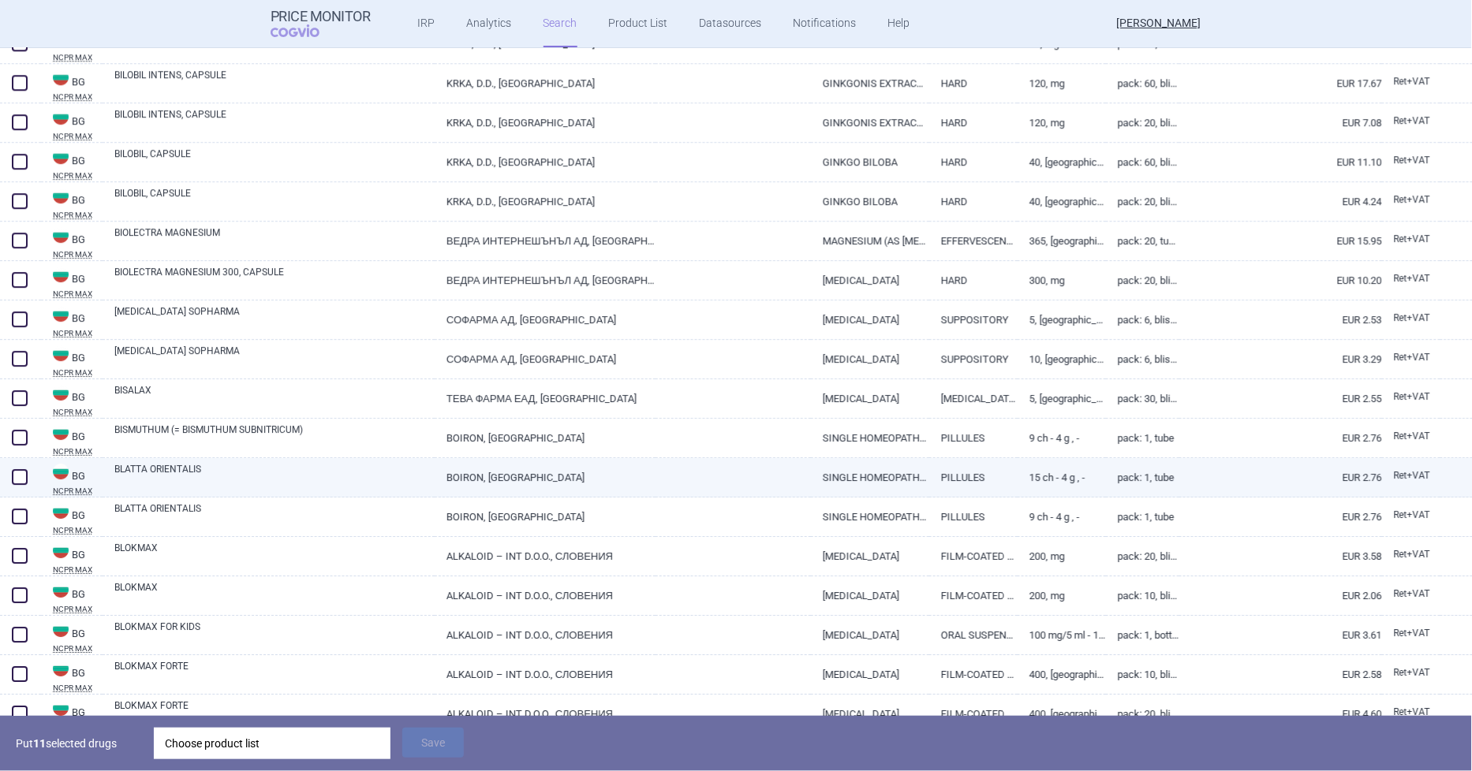
scroll to position [10442, 0]
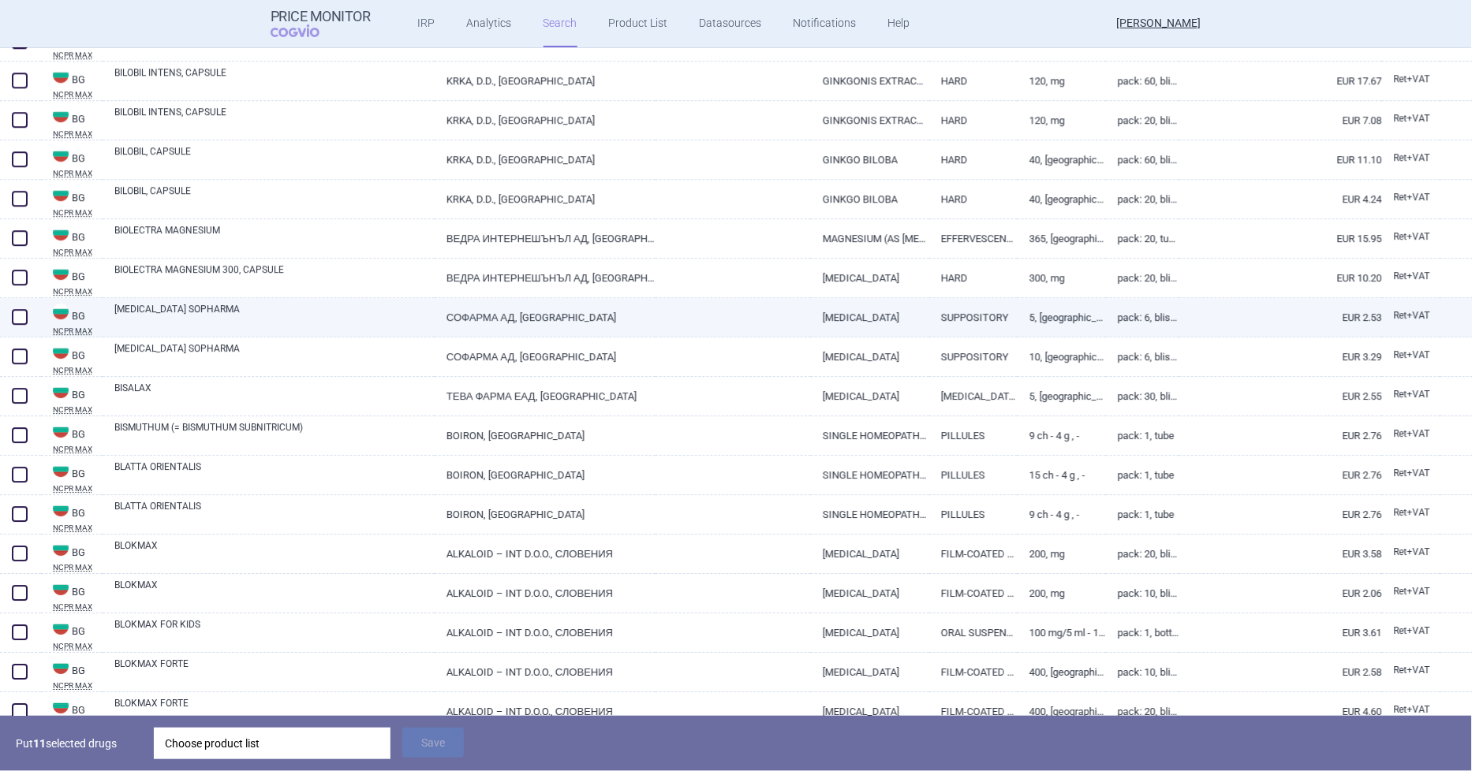
click at [24, 319] on span at bounding box center [20, 317] width 16 height 16
checkbox input "true"
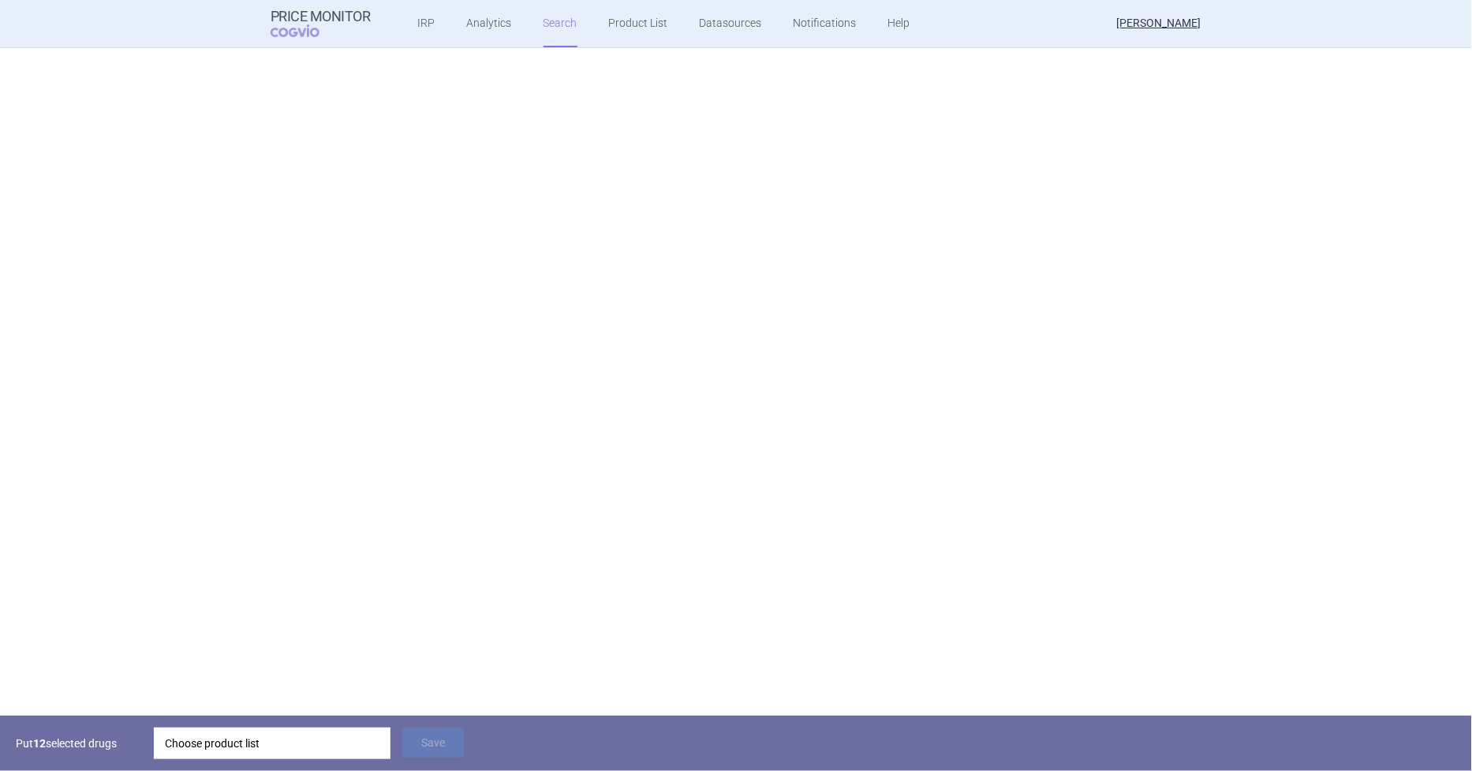
scroll to position [0, 0]
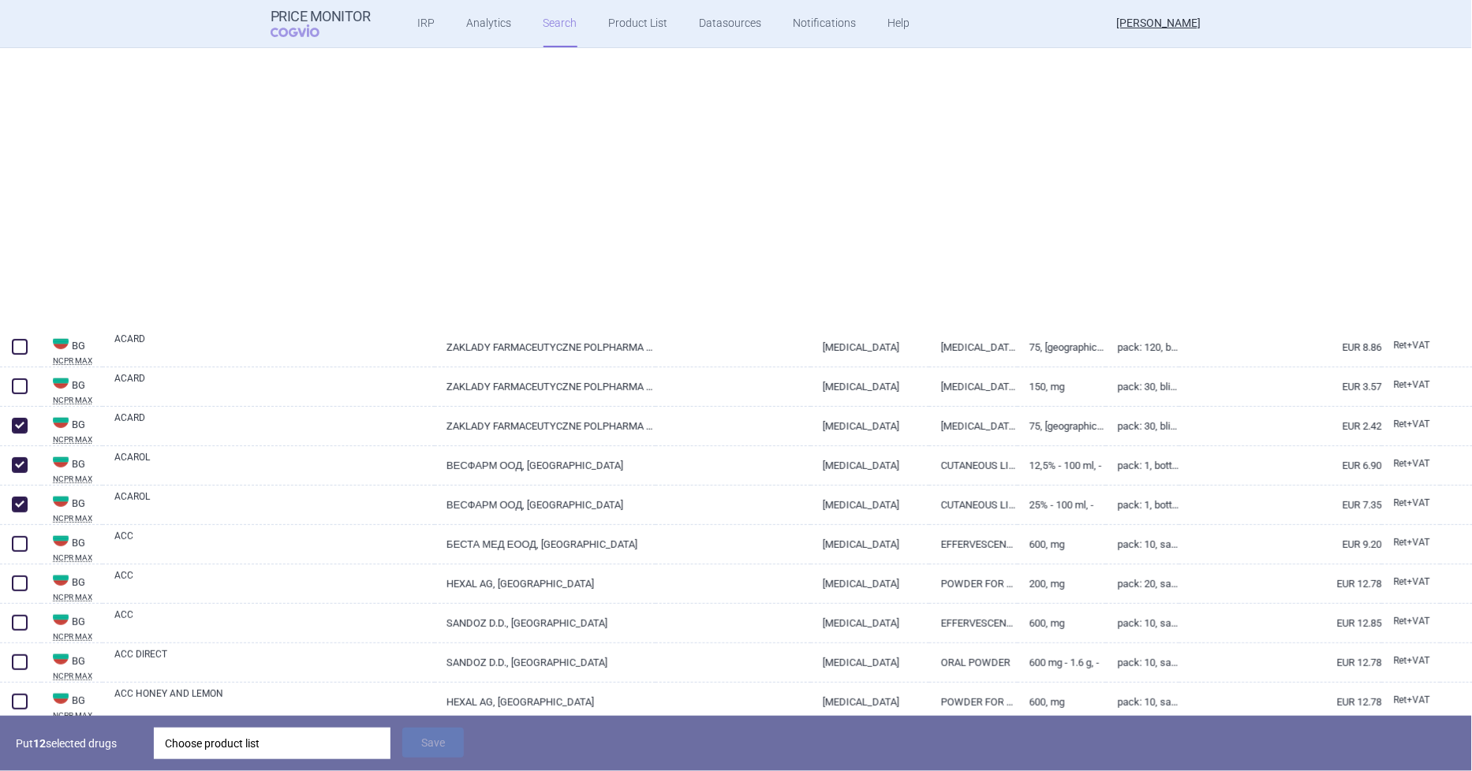
select select "country"
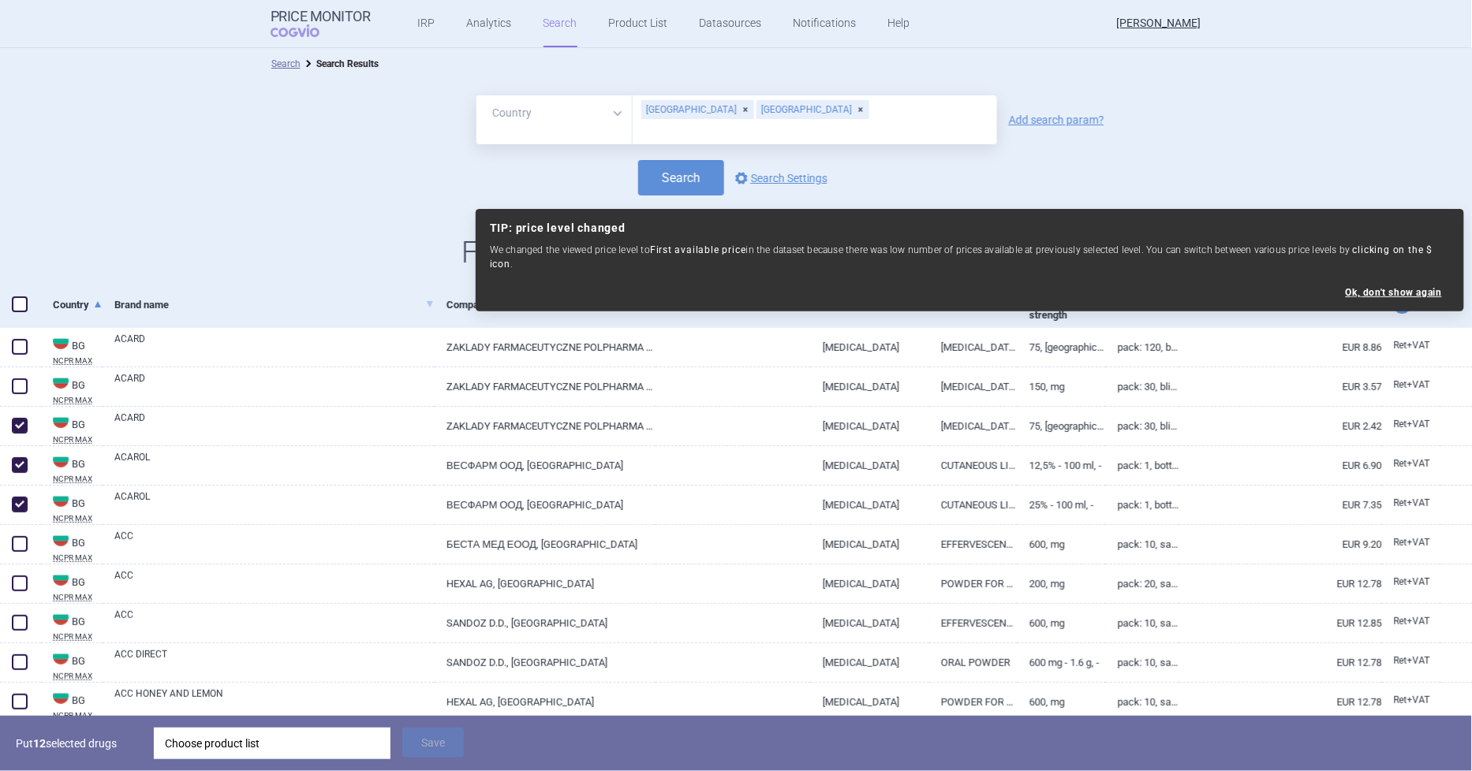
click at [69, 304] on link "Country" at bounding box center [78, 305] width 50 height 39
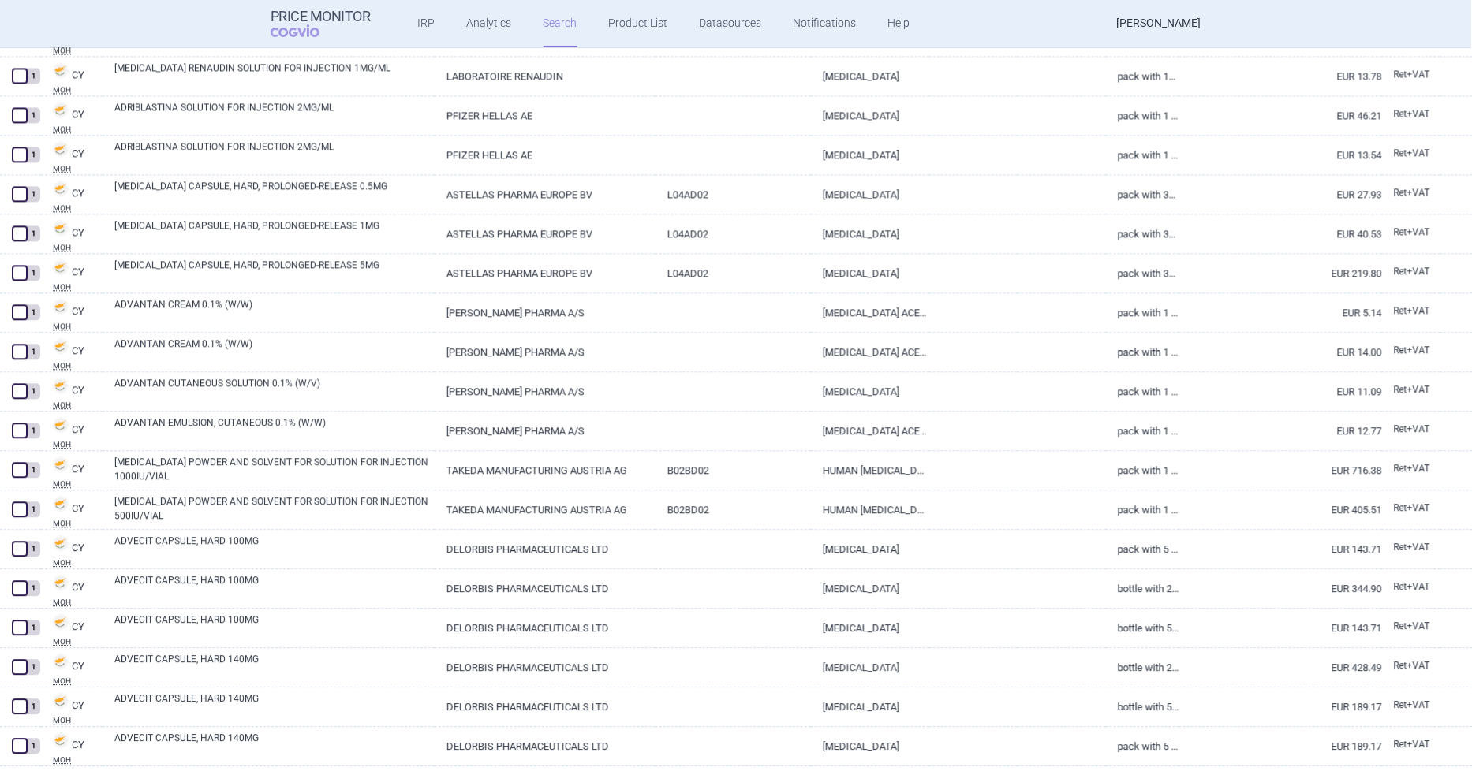
scroll to position [3551, 0]
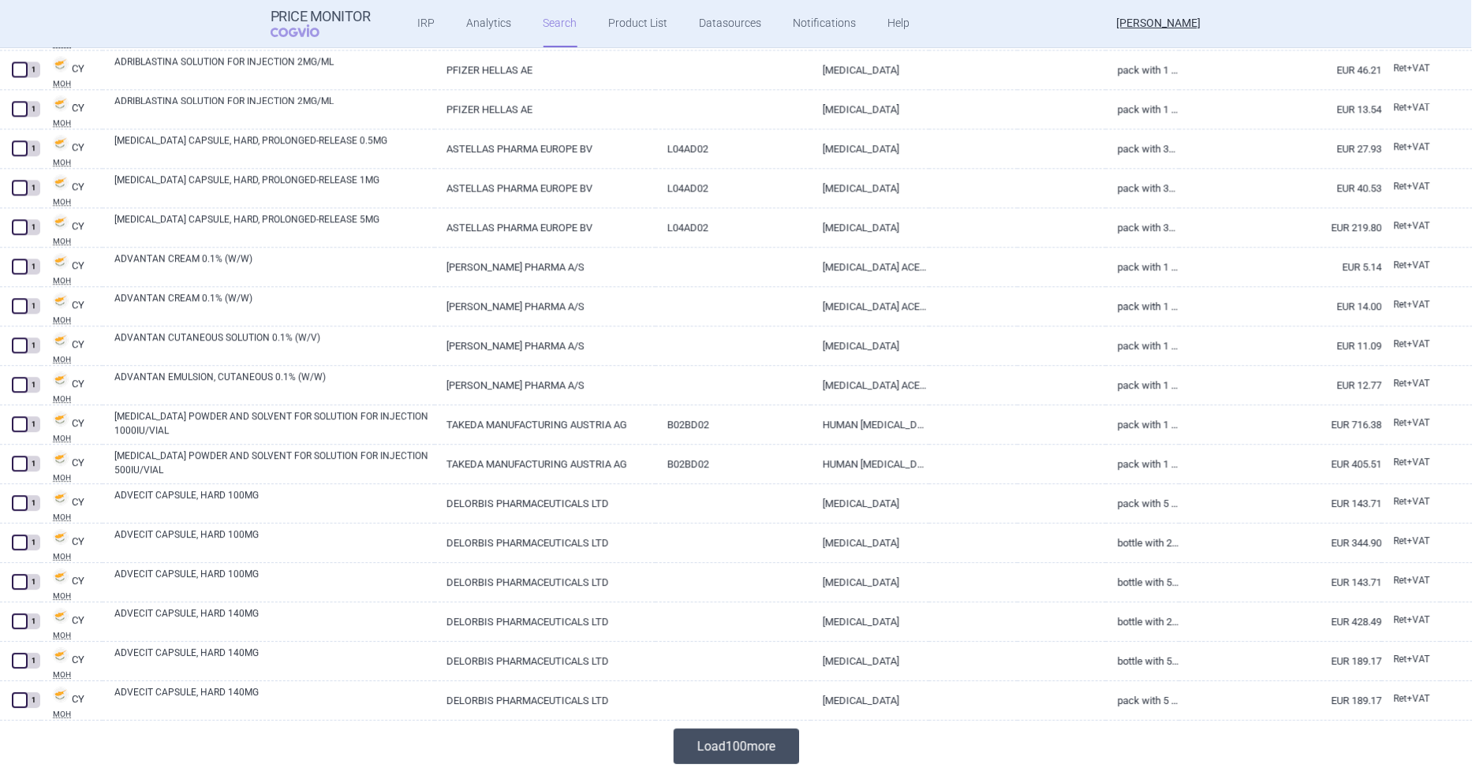
click at [770, 745] on button "Load 100 more" at bounding box center [736, 746] width 125 height 35
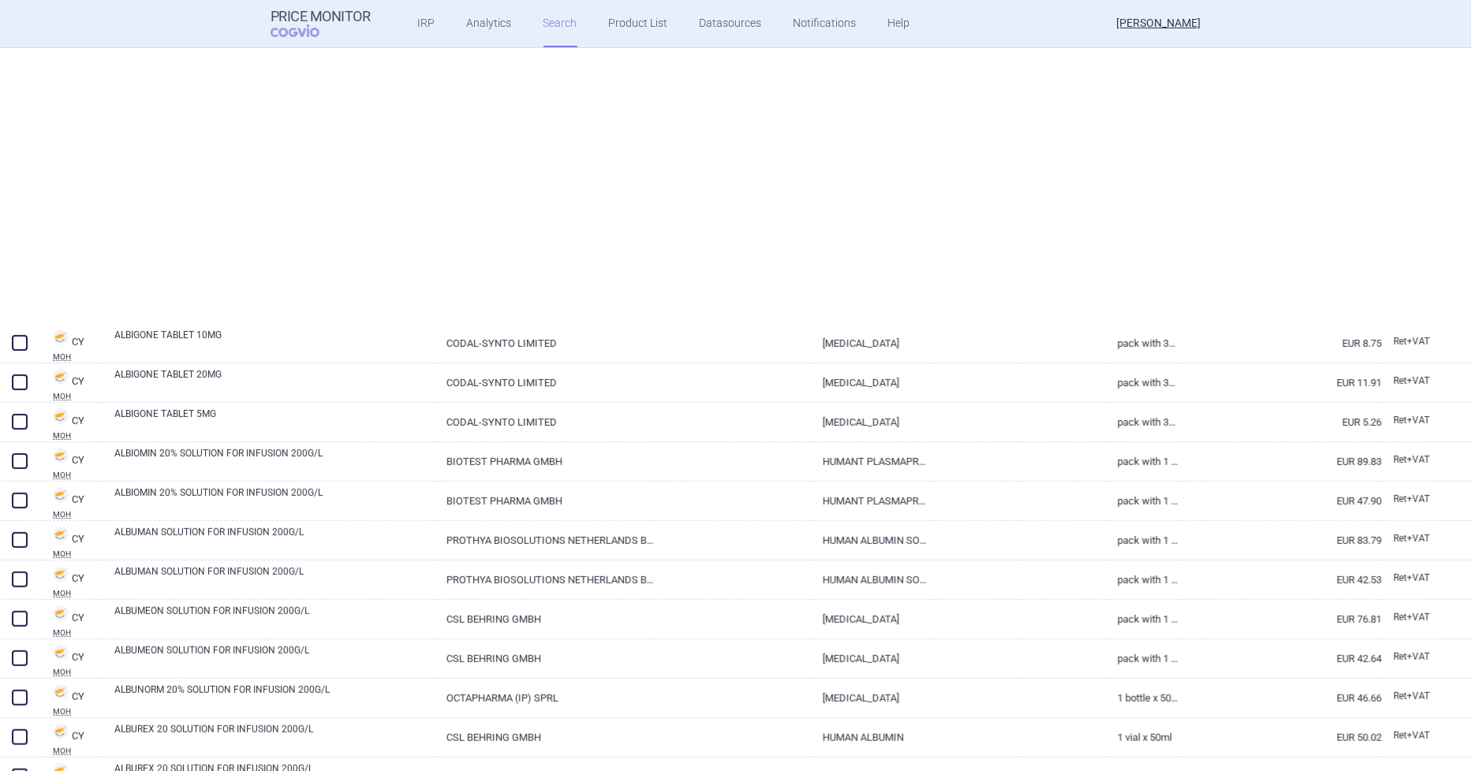
scroll to position [6969, 0]
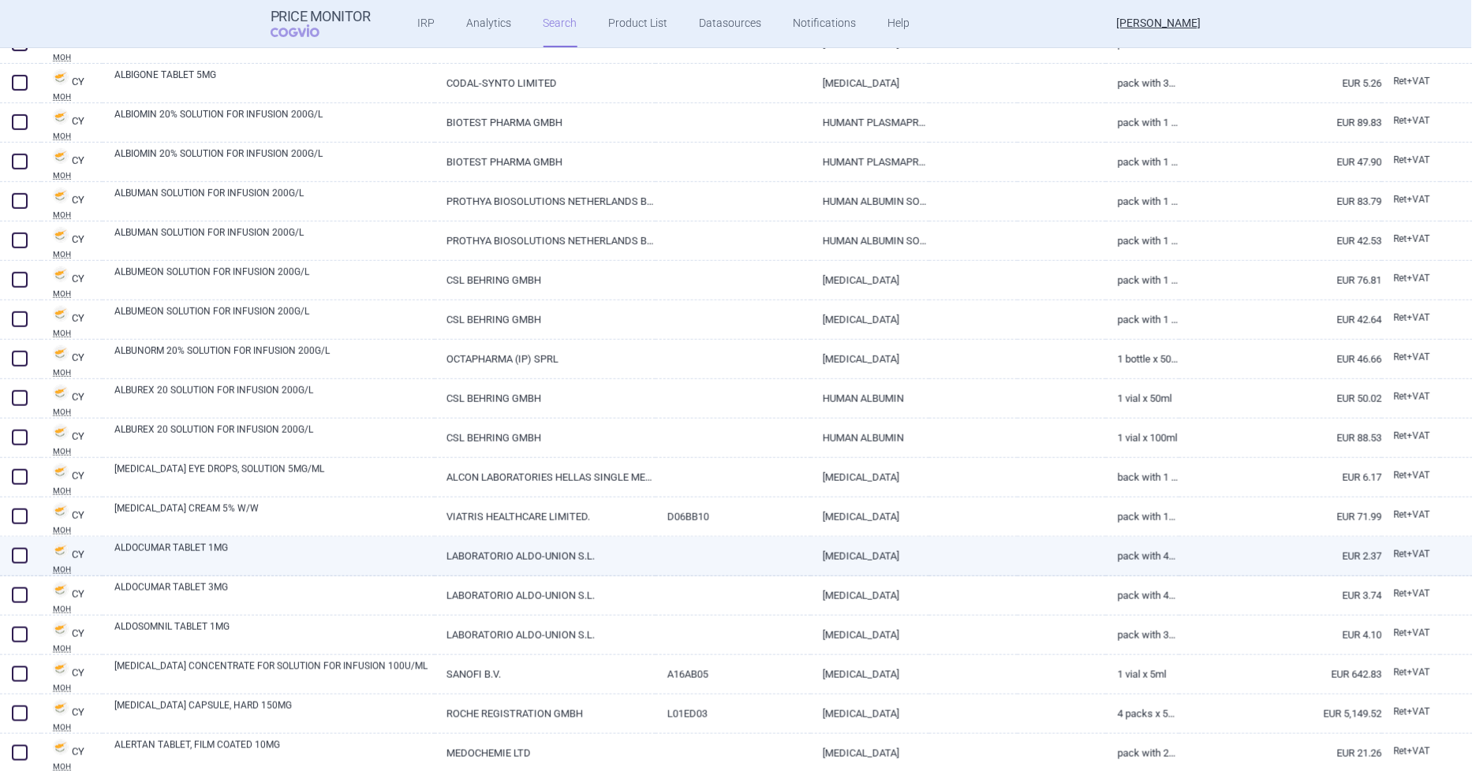
click at [18, 554] on span at bounding box center [20, 556] width 16 height 16
checkbox input "true"
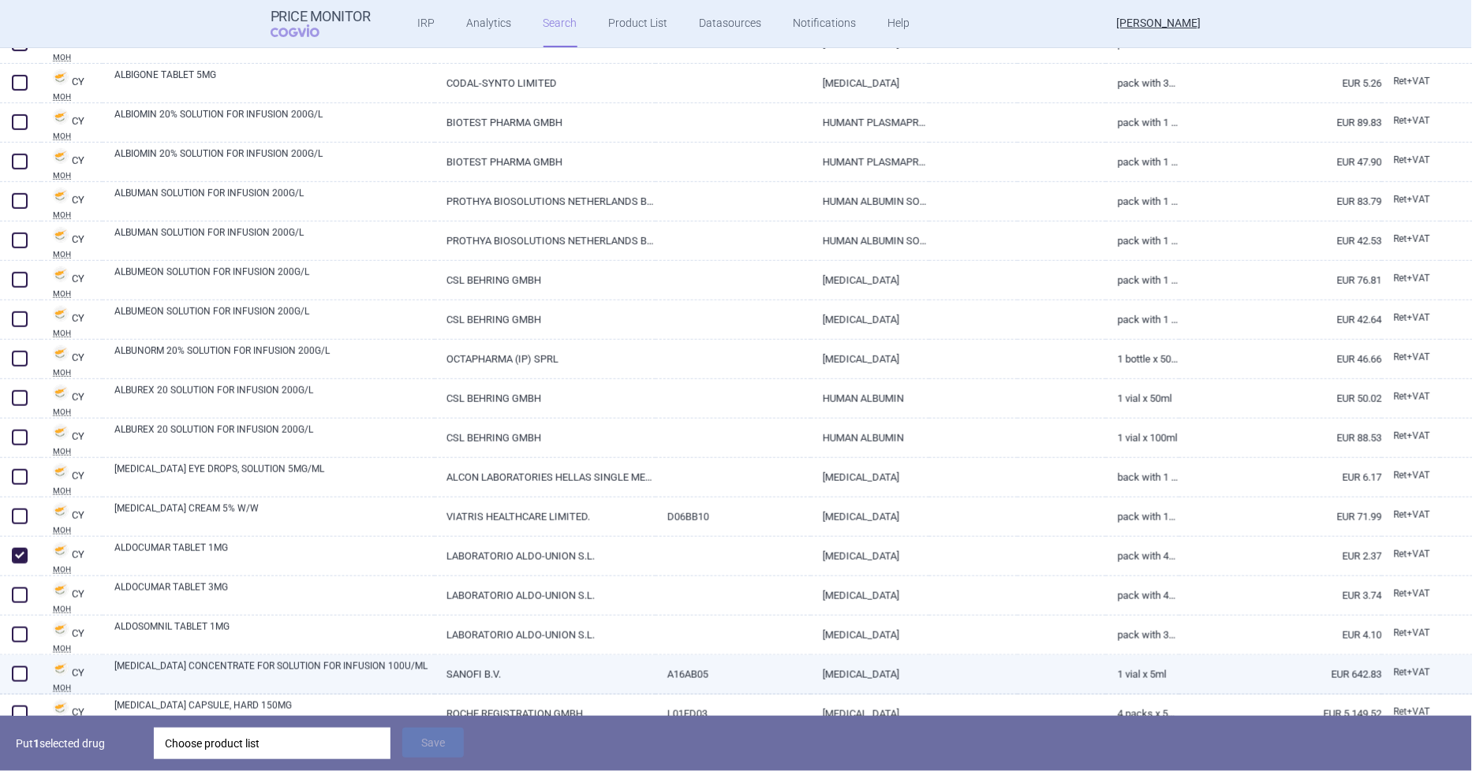
click at [25, 668] on span at bounding box center [20, 675] width 16 height 16
checkbox input "true"
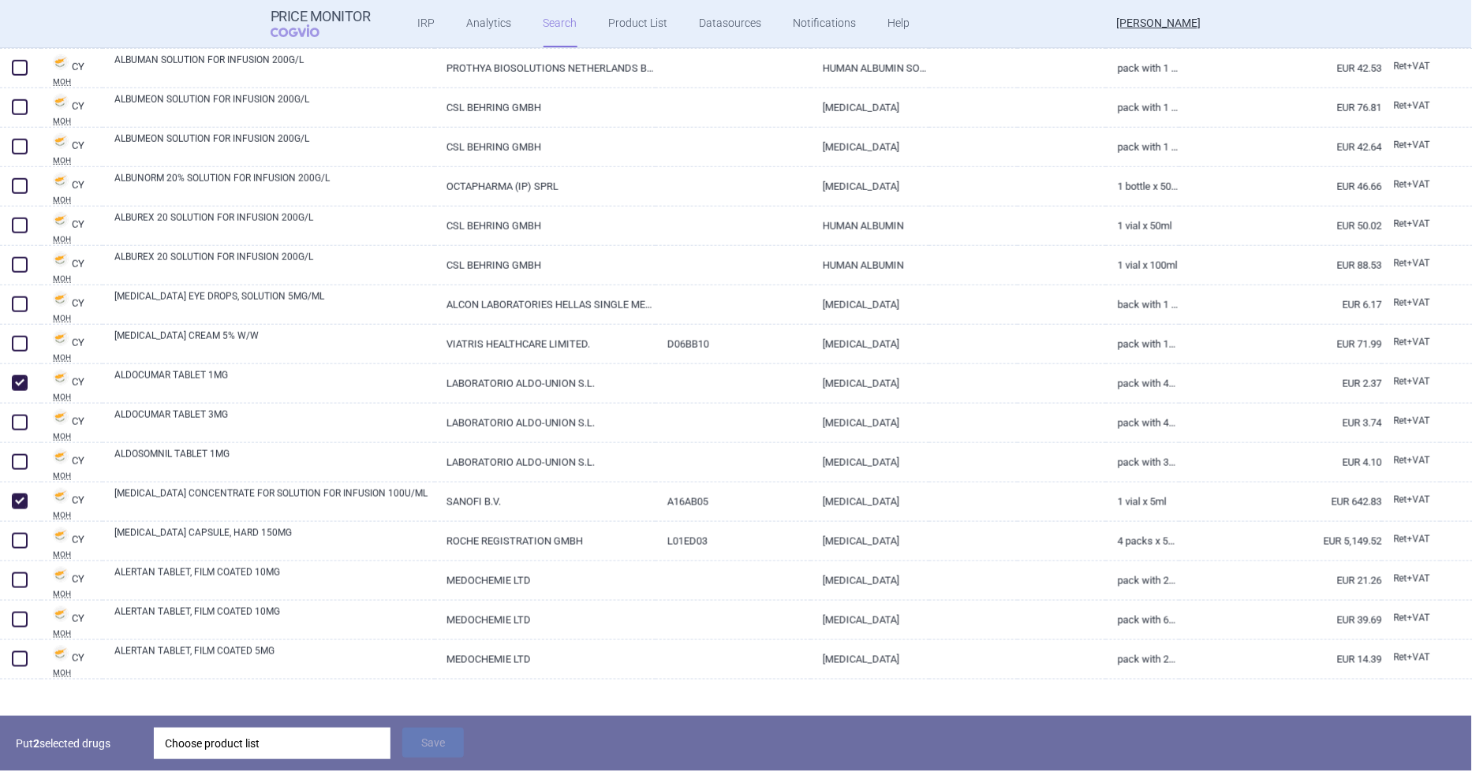
scroll to position [7538, 0]
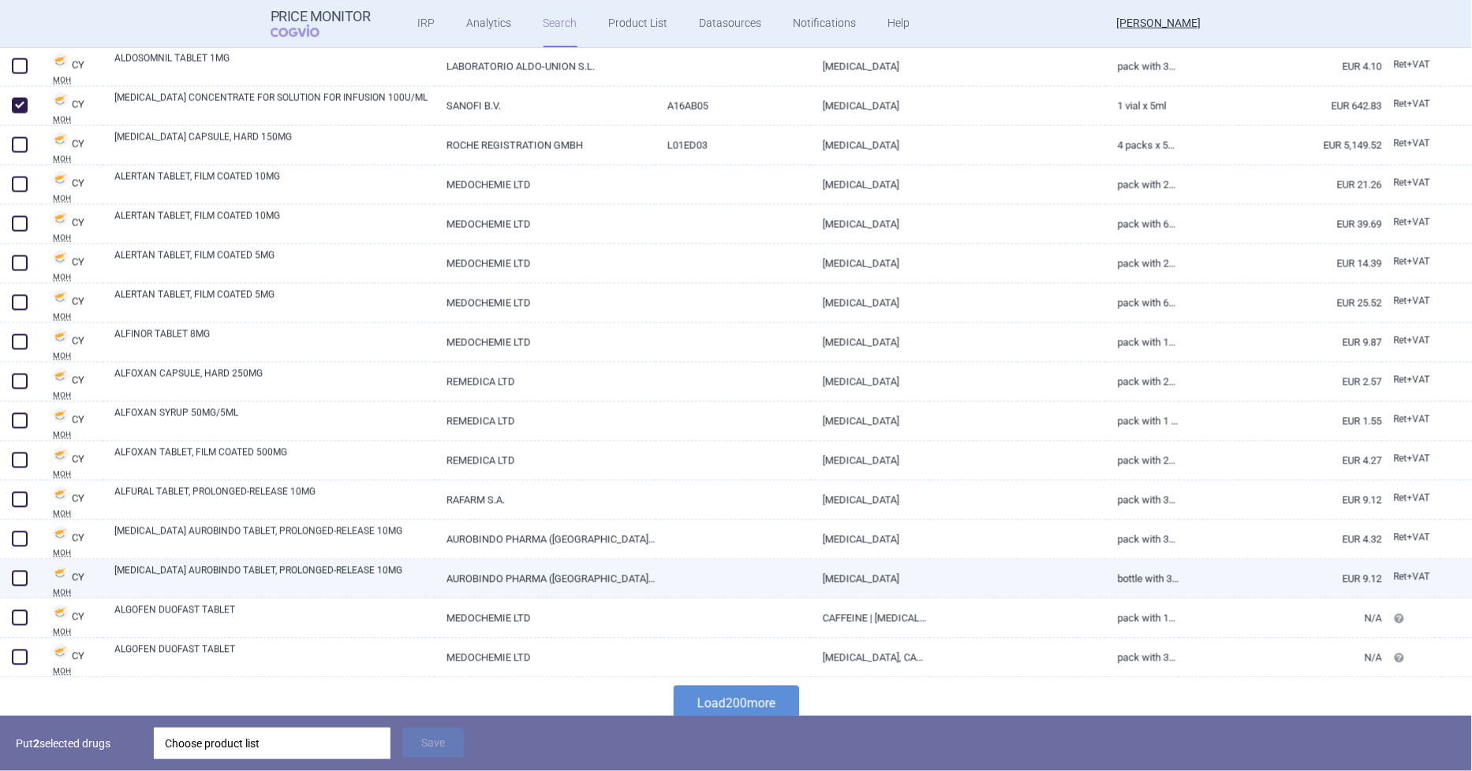
click at [17, 577] on span at bounding box center [20, 579] width 16 height 16
checkbox input "true"
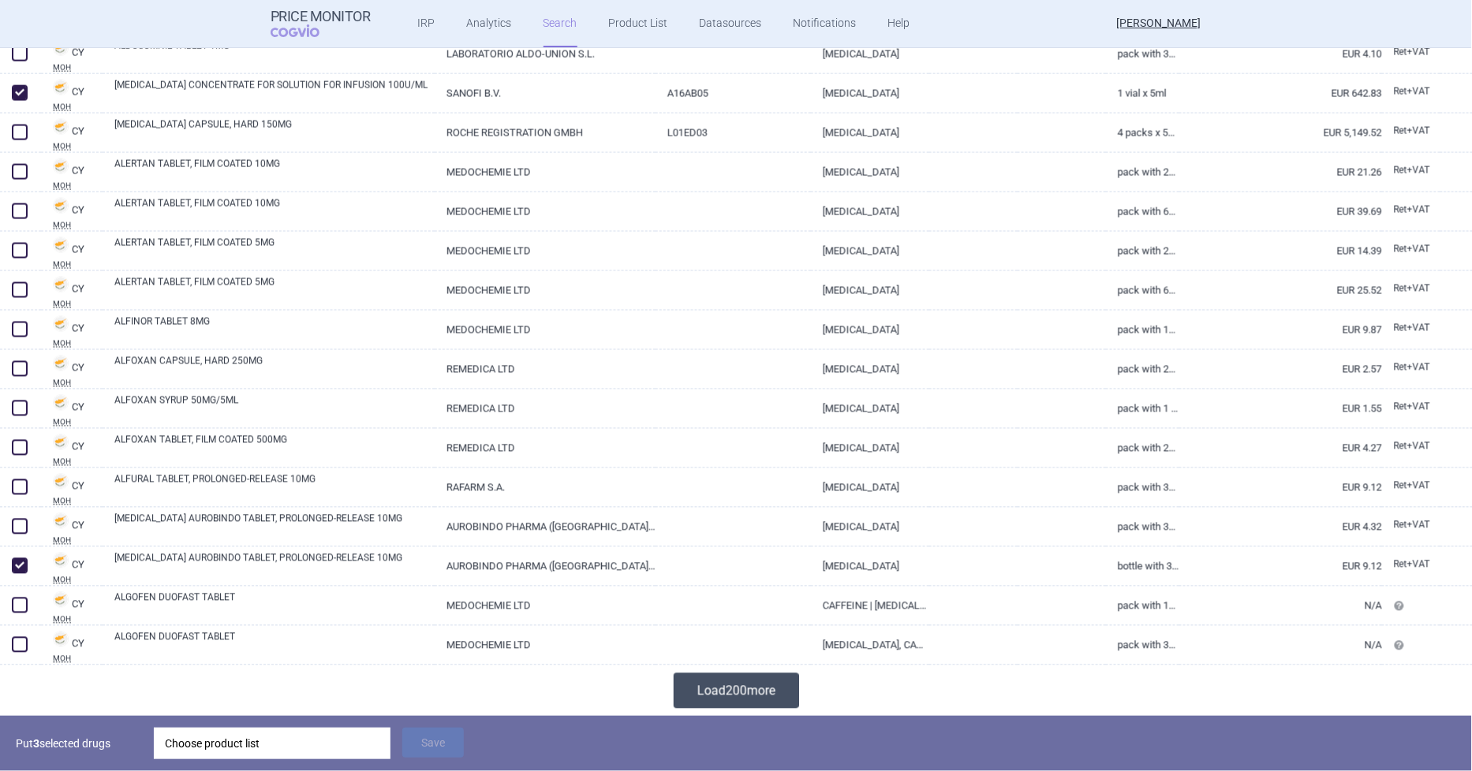
click at [734, 690] on button "Load 200 more" at bounding box center [736, 691] width 125 height 35
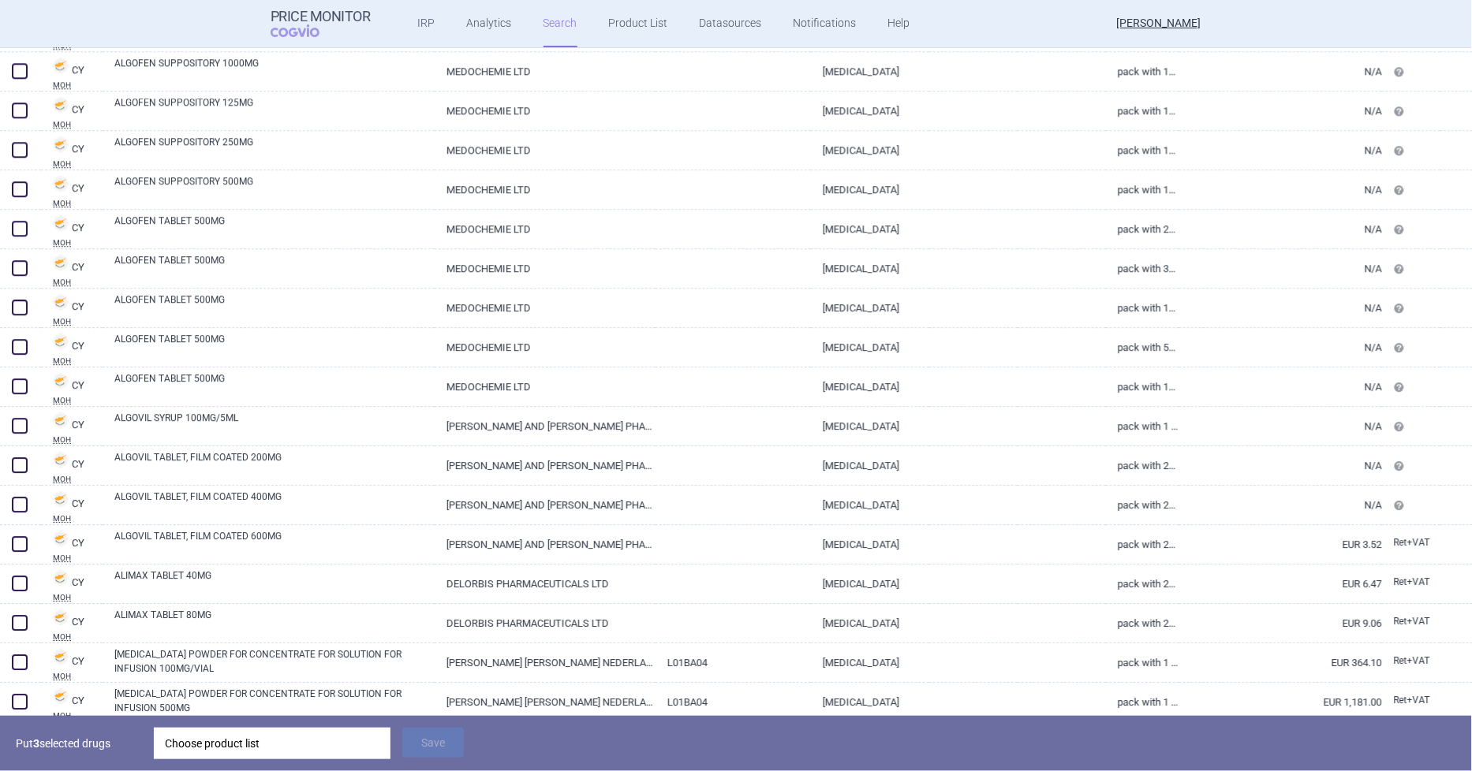
scroll to position [8689, 0]
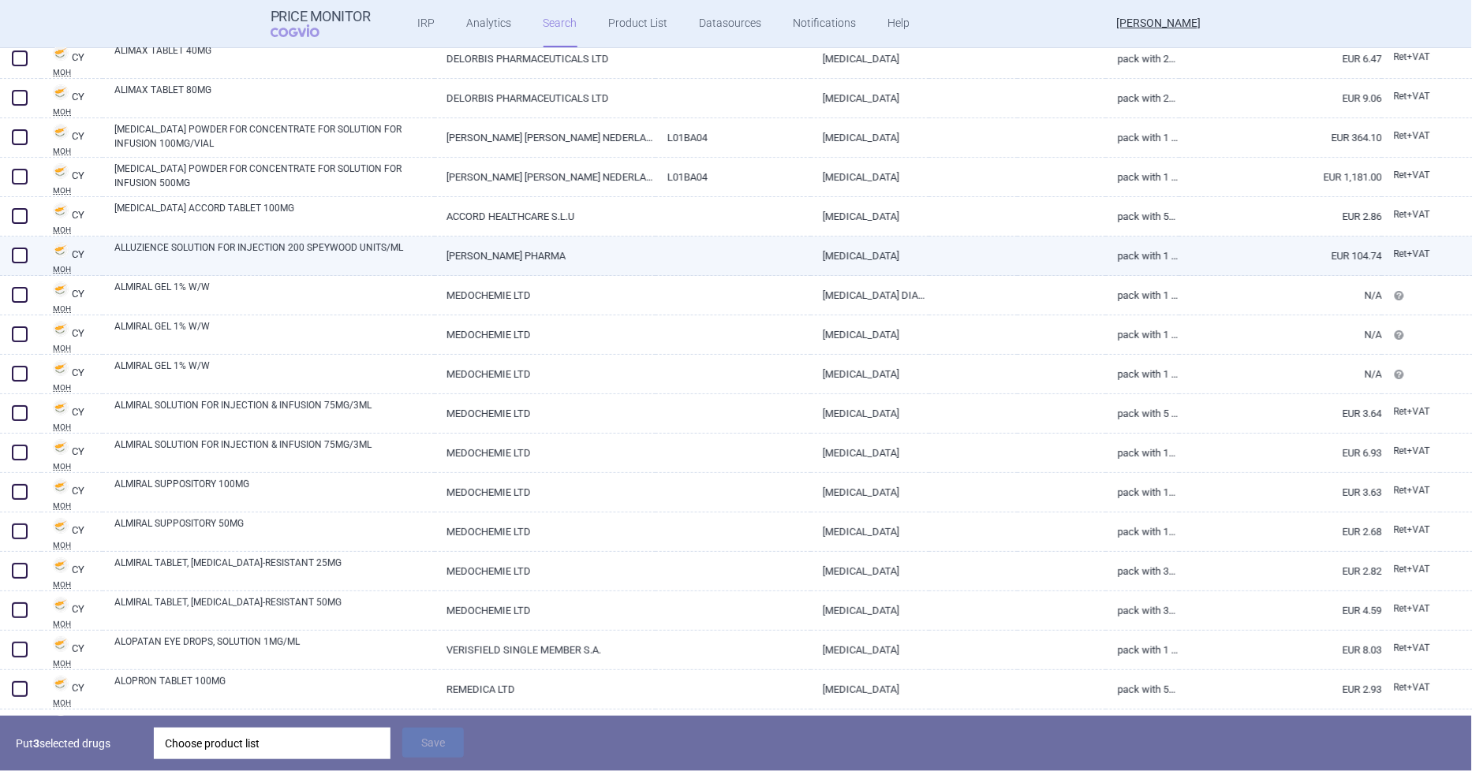
click at [17, 253] on span at bounding box center [20, 256] width 16 height 16
checkbox input "true"
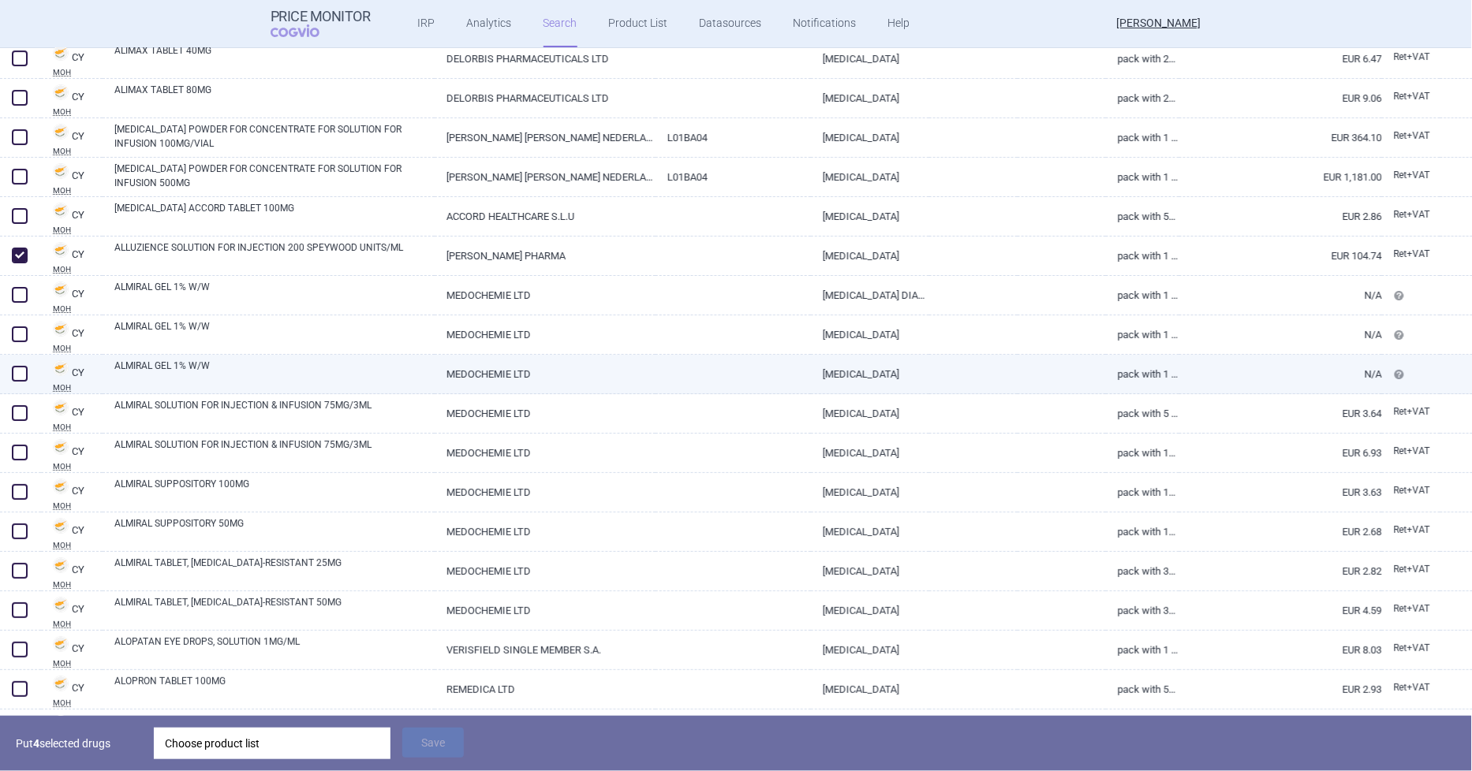
click at [27, 373] on span at bounding box center [20, 374] width 16 height 16
checkbox input "true"
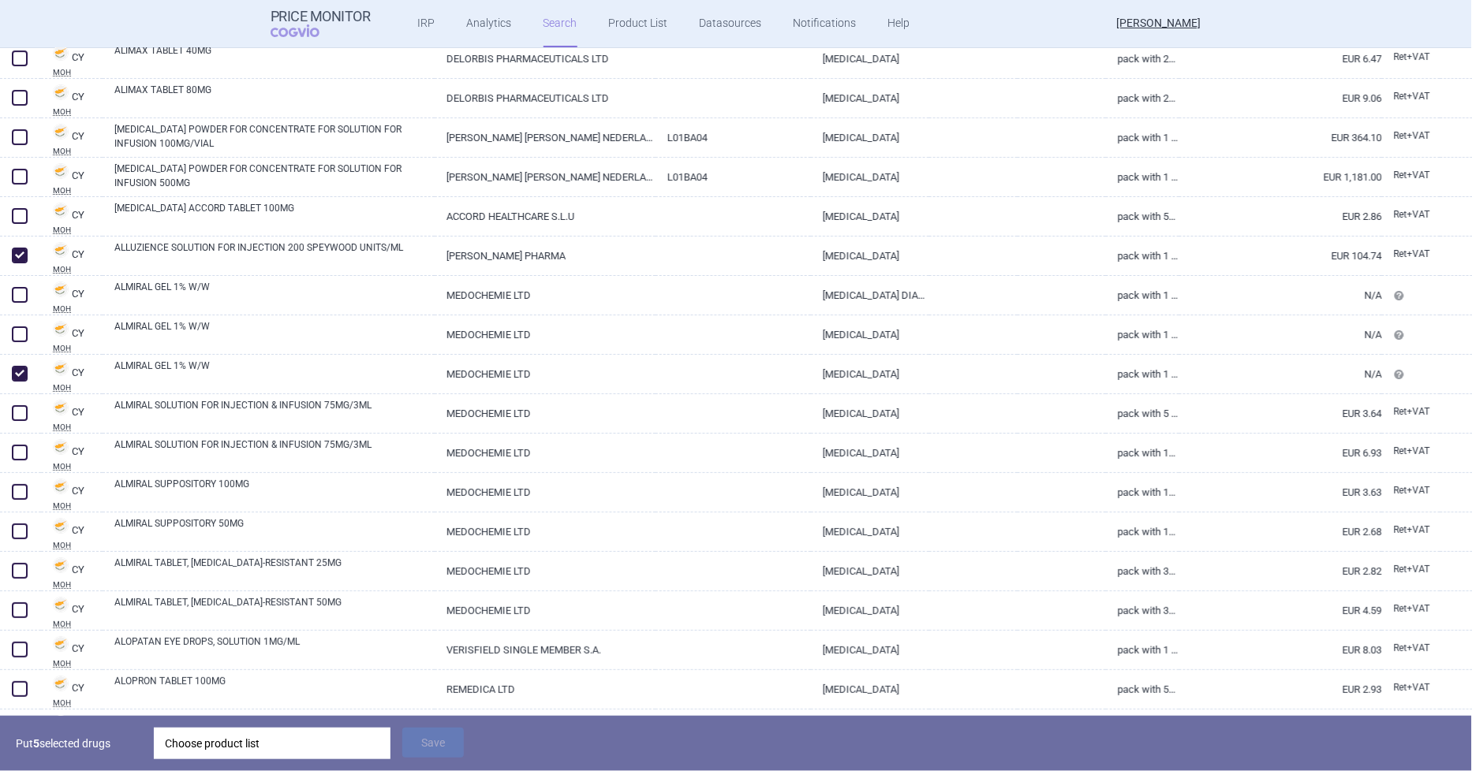
click at [230, 745] on div "Choose product list" at bounding box center [272, 744] width 215 height 32
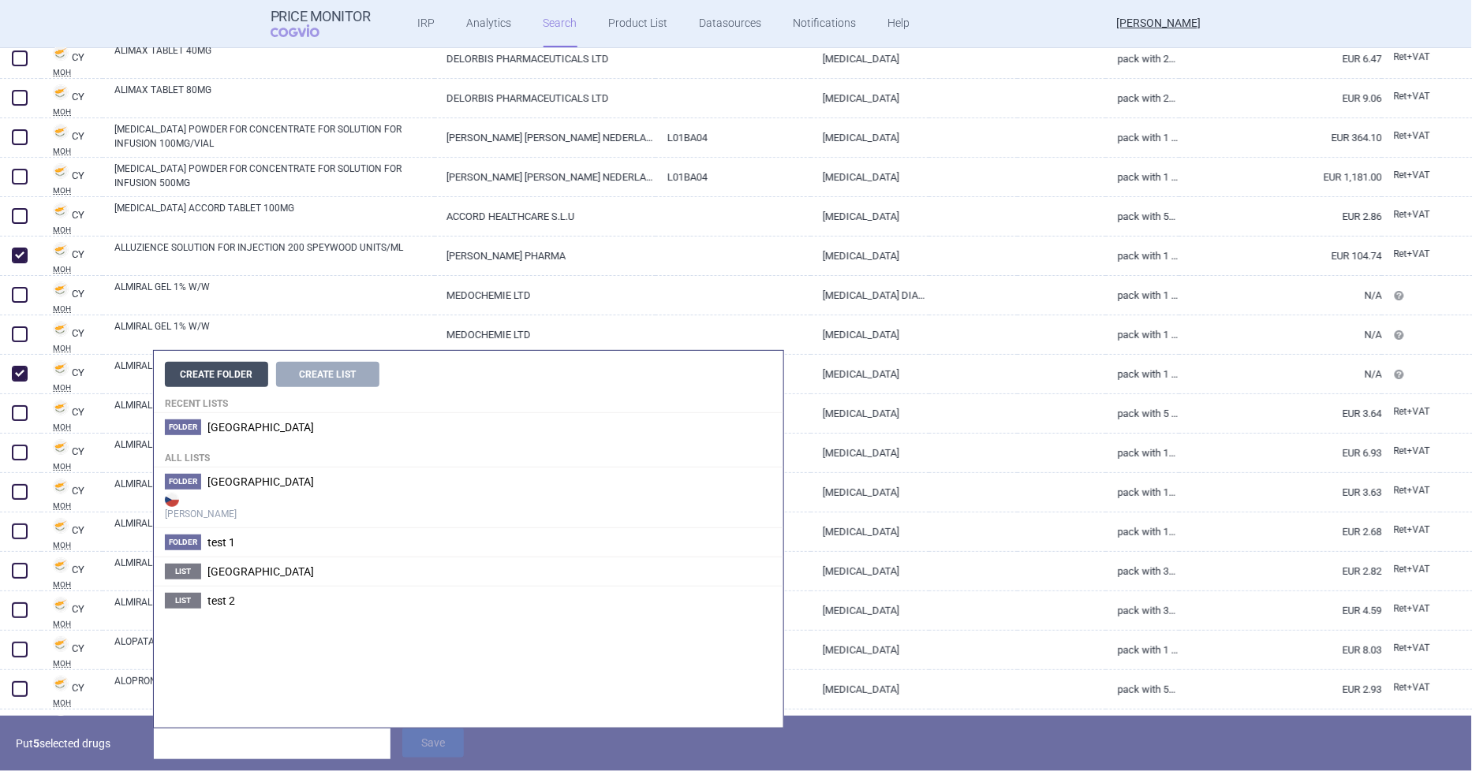
click at [207, 373] on button "Create Folder" at bounding box center [216, 374] width 103 height 25
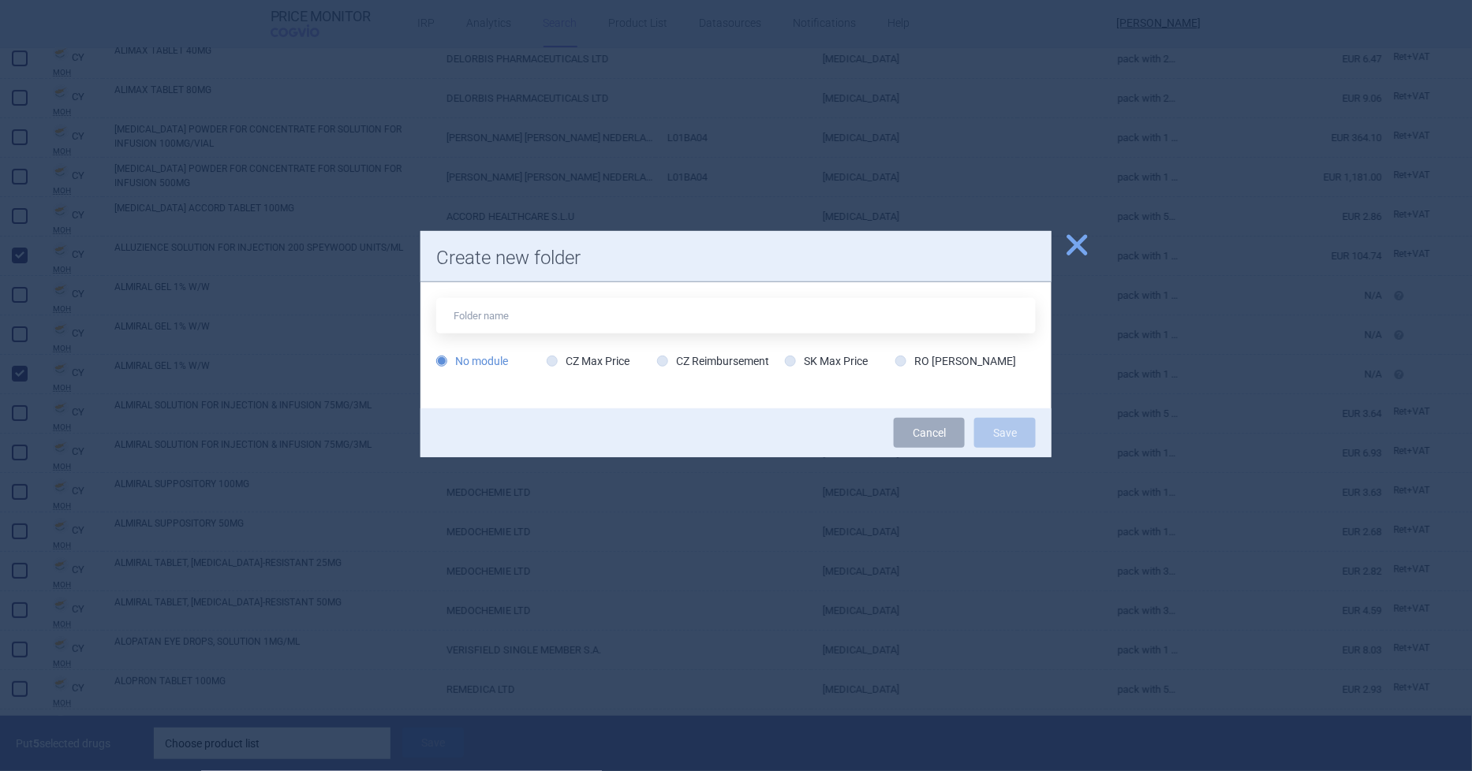
click at [521, 314] on input "text" at bounding box center [735, 315] width 599 height 35
type input "[GEOGRAPHIC_DATA] & [GEOGRAPHIC_DATA]"
click at [1010, 439] on button "Save" at bounding box center [1005, 433] width 62 height 30
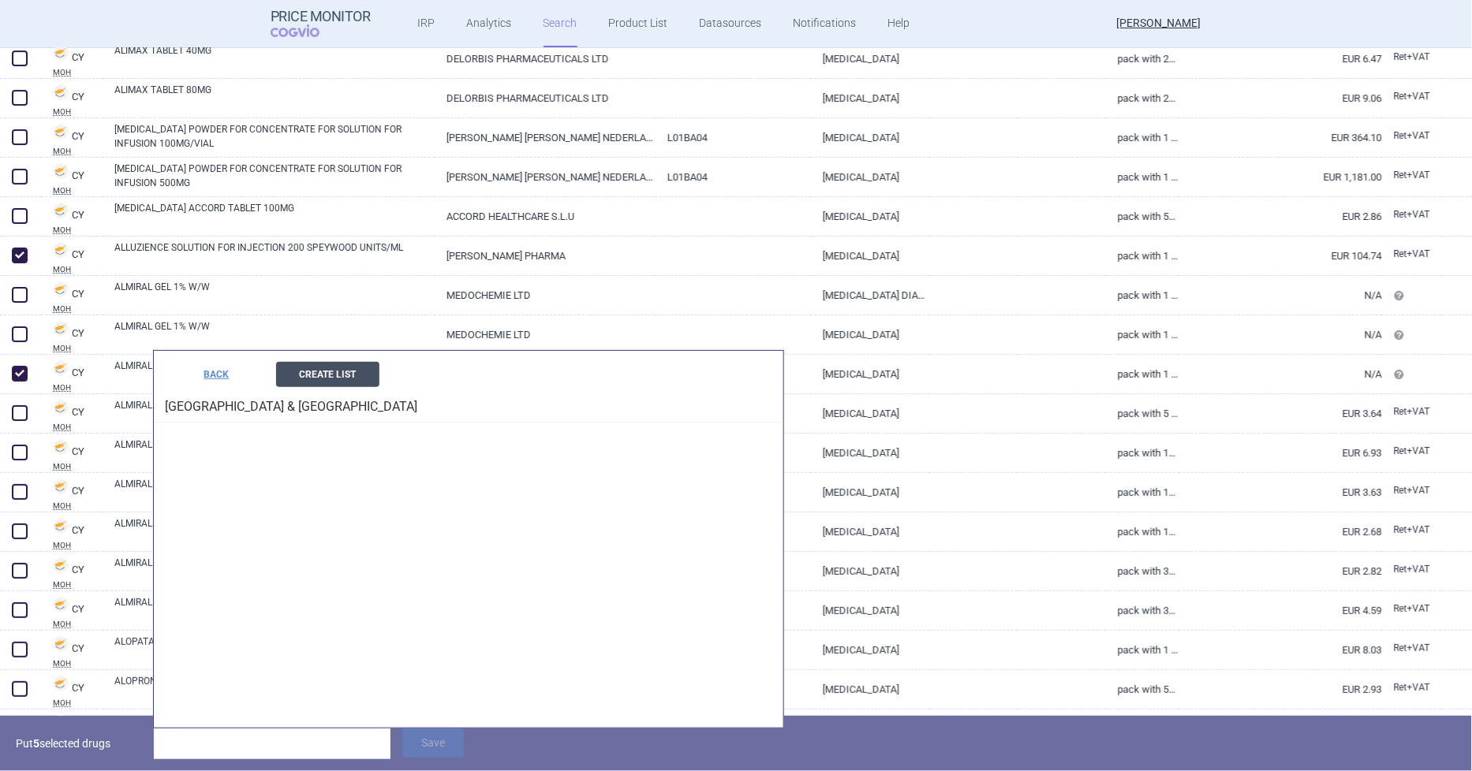
click at [308, 374] on button "Create List" at bounding box center [327, 374] width 103 height 25
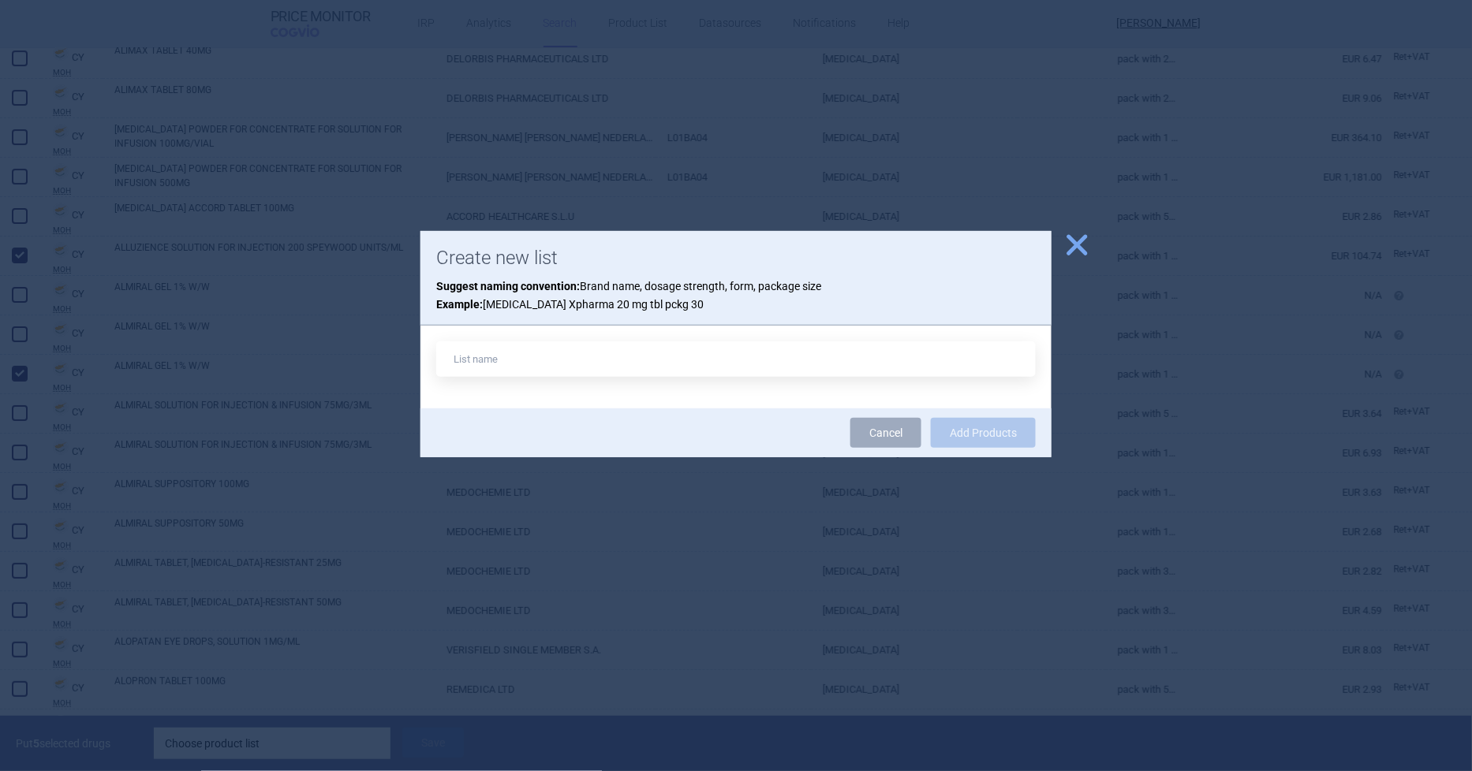
click at [509, 352] on input "text" at bounding box center [735, 359] width 599 height 35
type input "[GEOGRAPHIC_DATA] & [GEOGRAPHIC_DATA]"
click at [999, 442] on button "Add Products" at bounding box center [983, 433] width 105 height 30
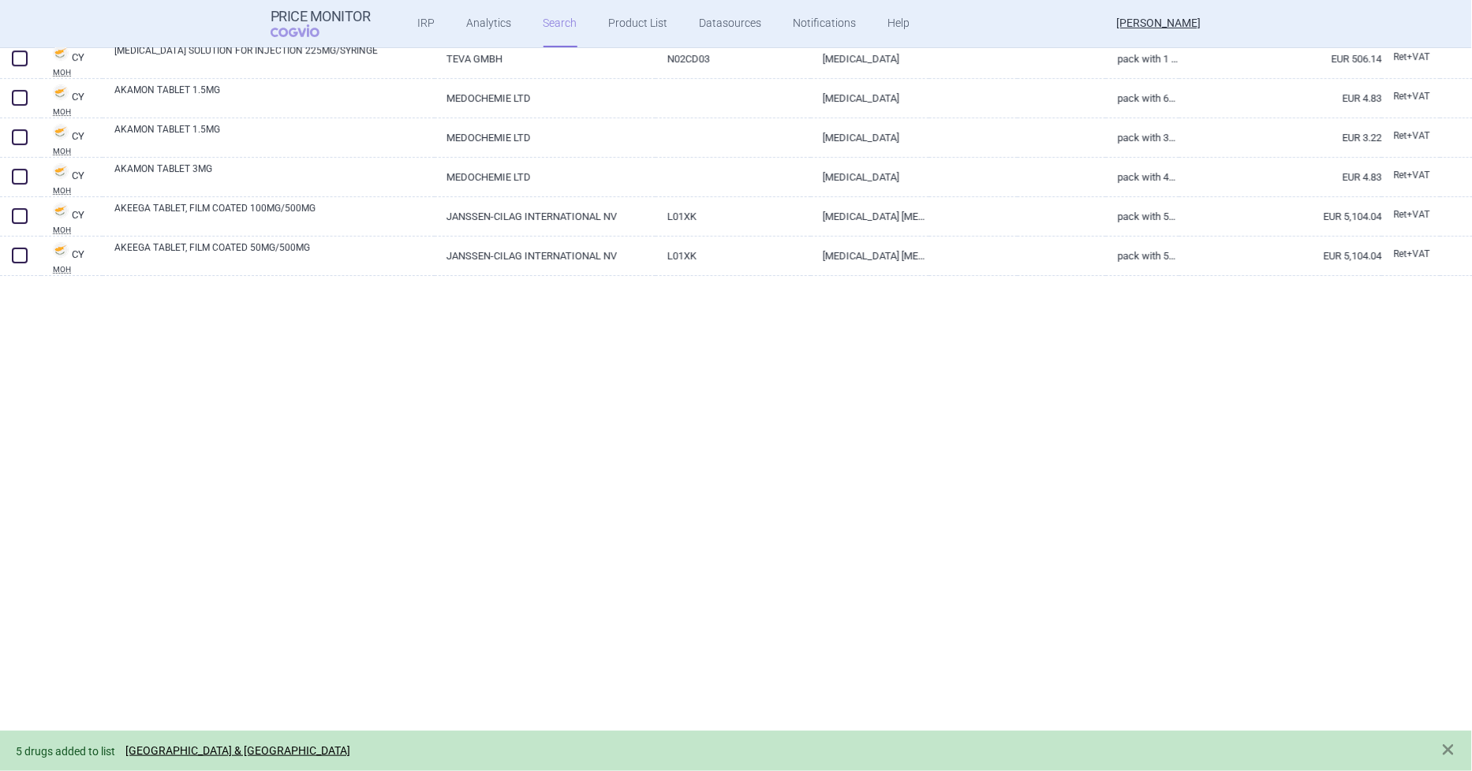
scroll to position [0, 0]
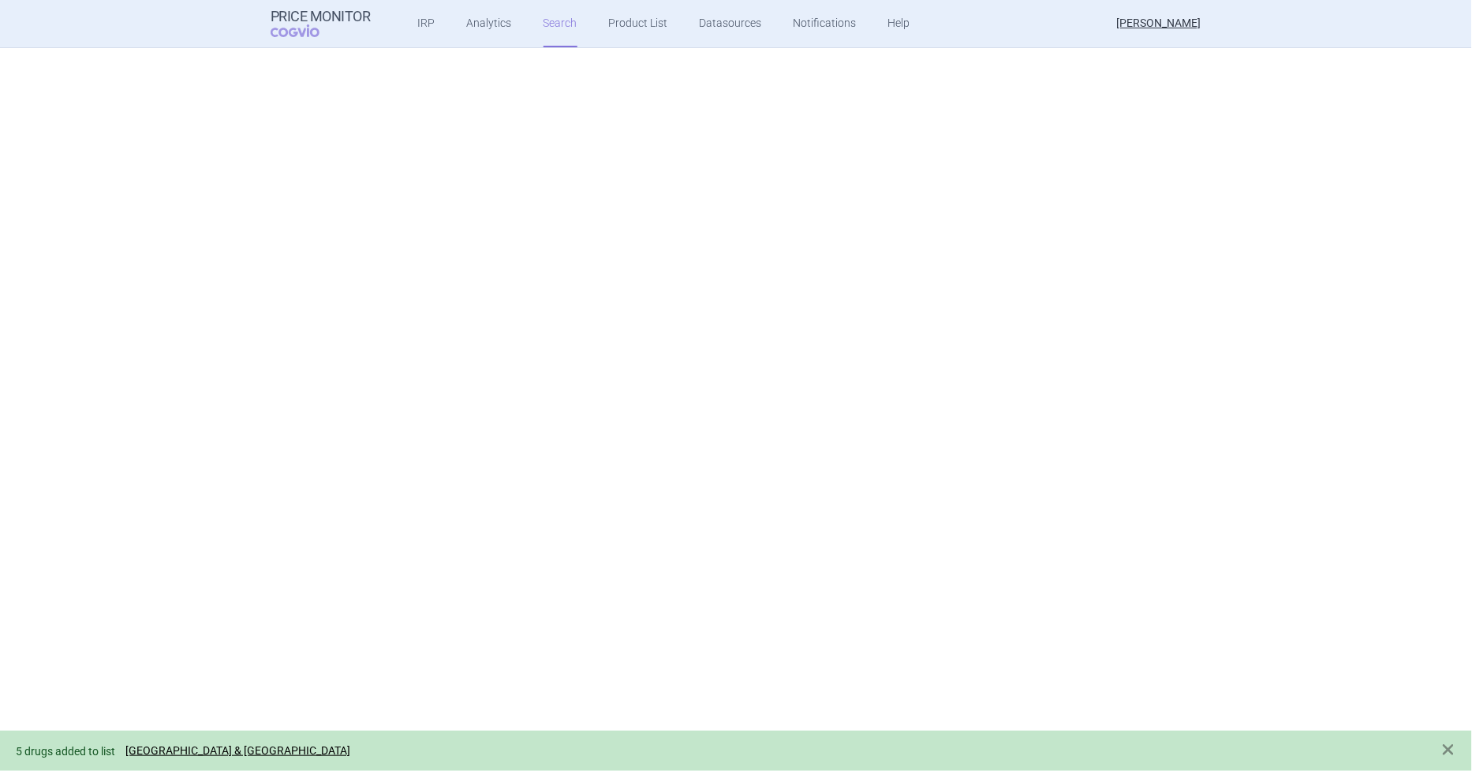
select select "country"
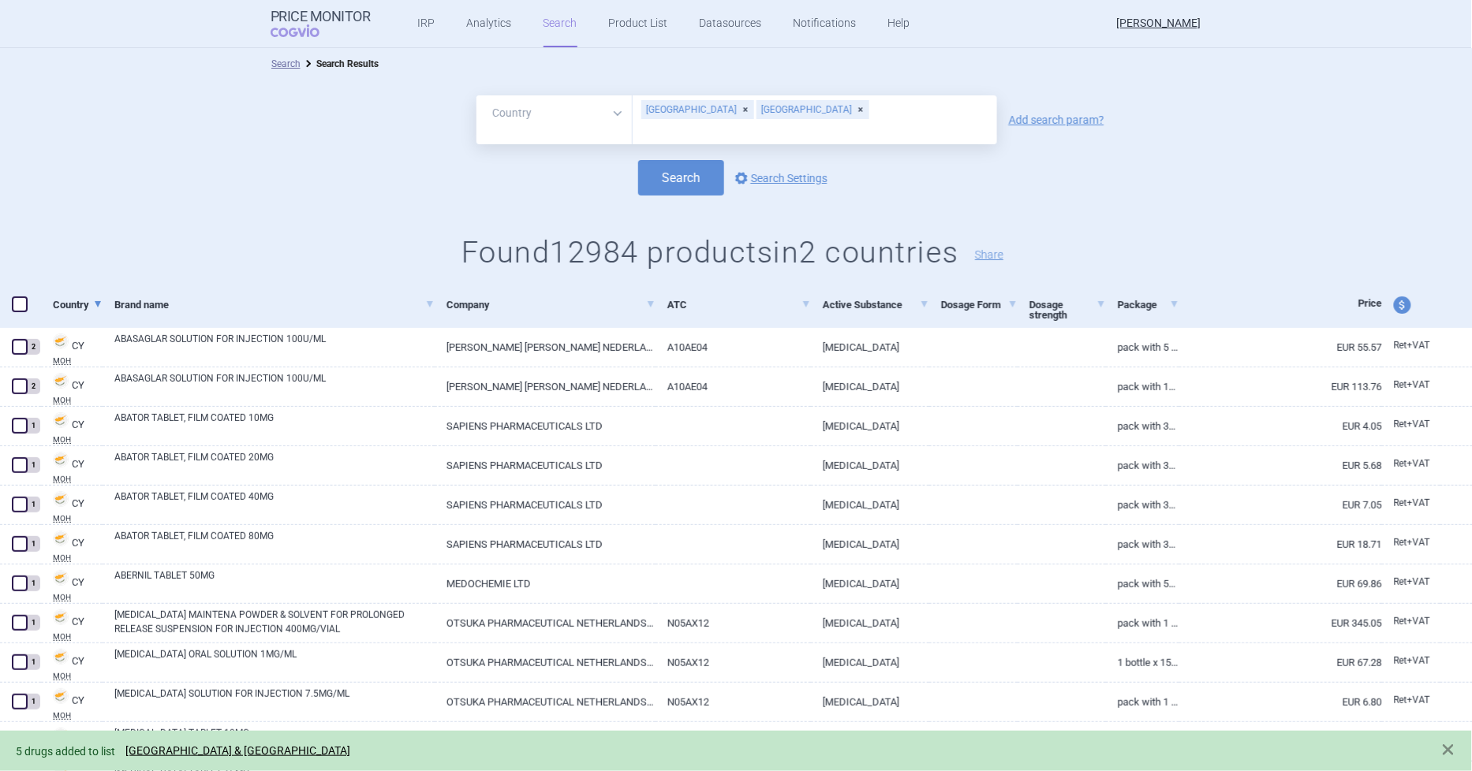
click at [98, 304] on span at bounding box center [98, 304] width 6 height 6
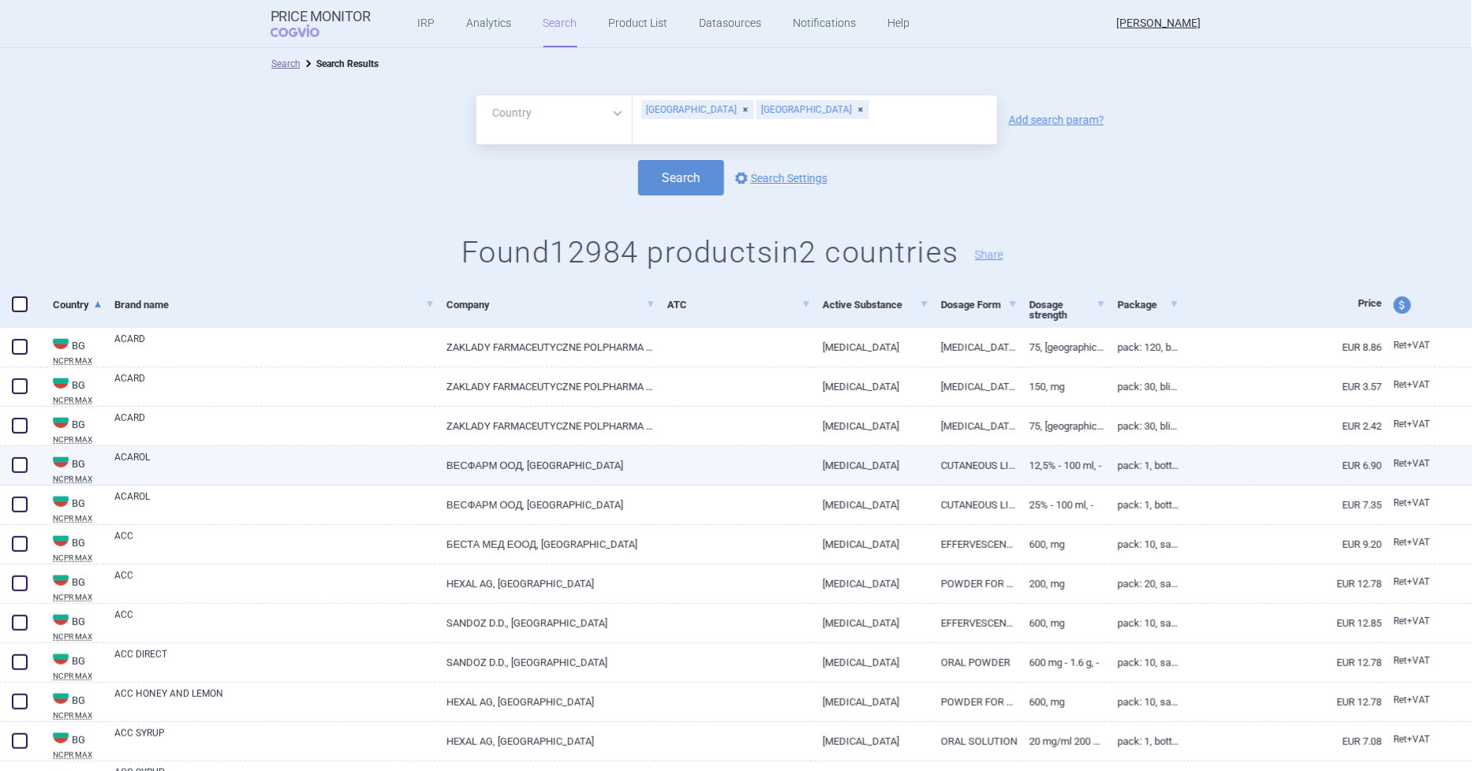
click at [17, 461] on span at bounding box center [20, 465] width 16 height 16
checkbox input "true"
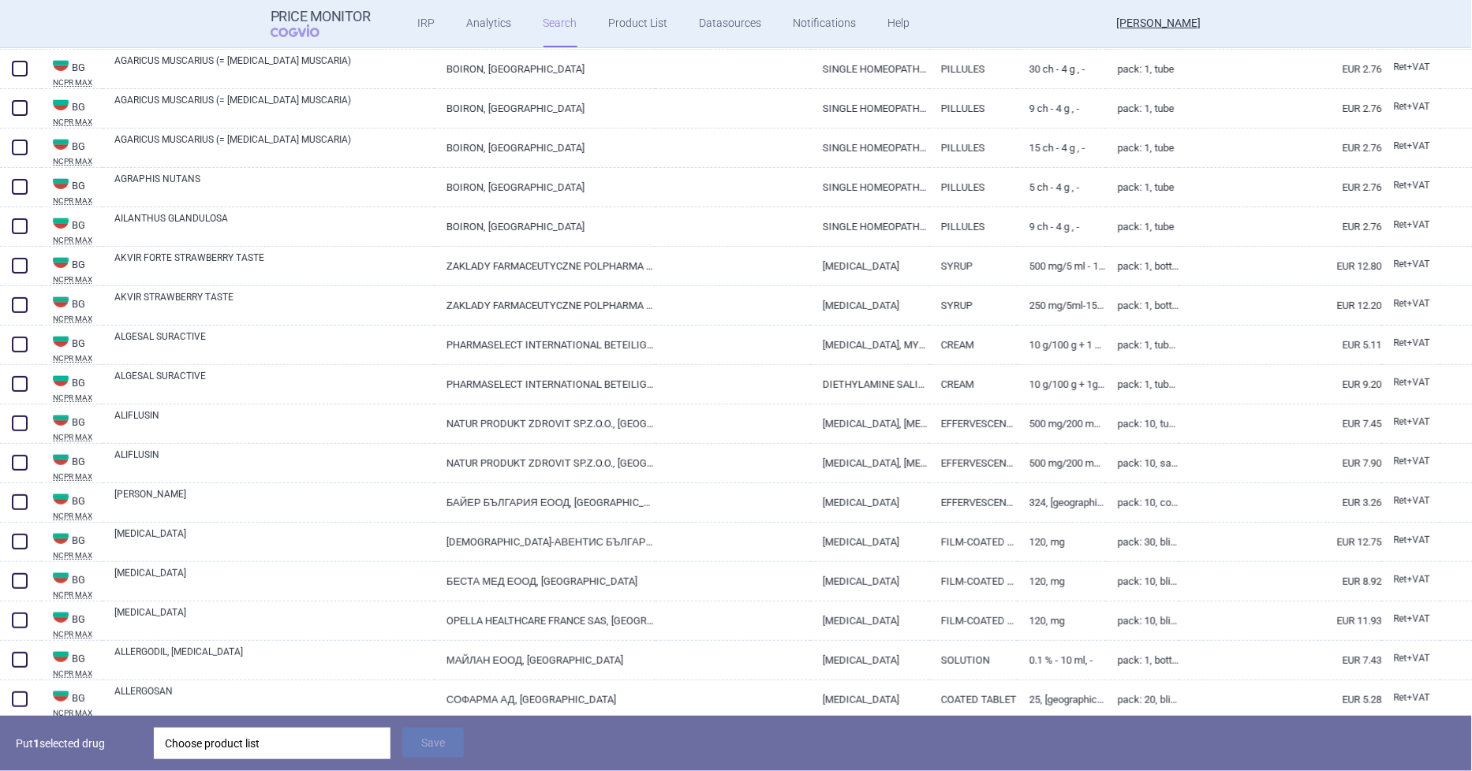
scroll to position [2278, 0]
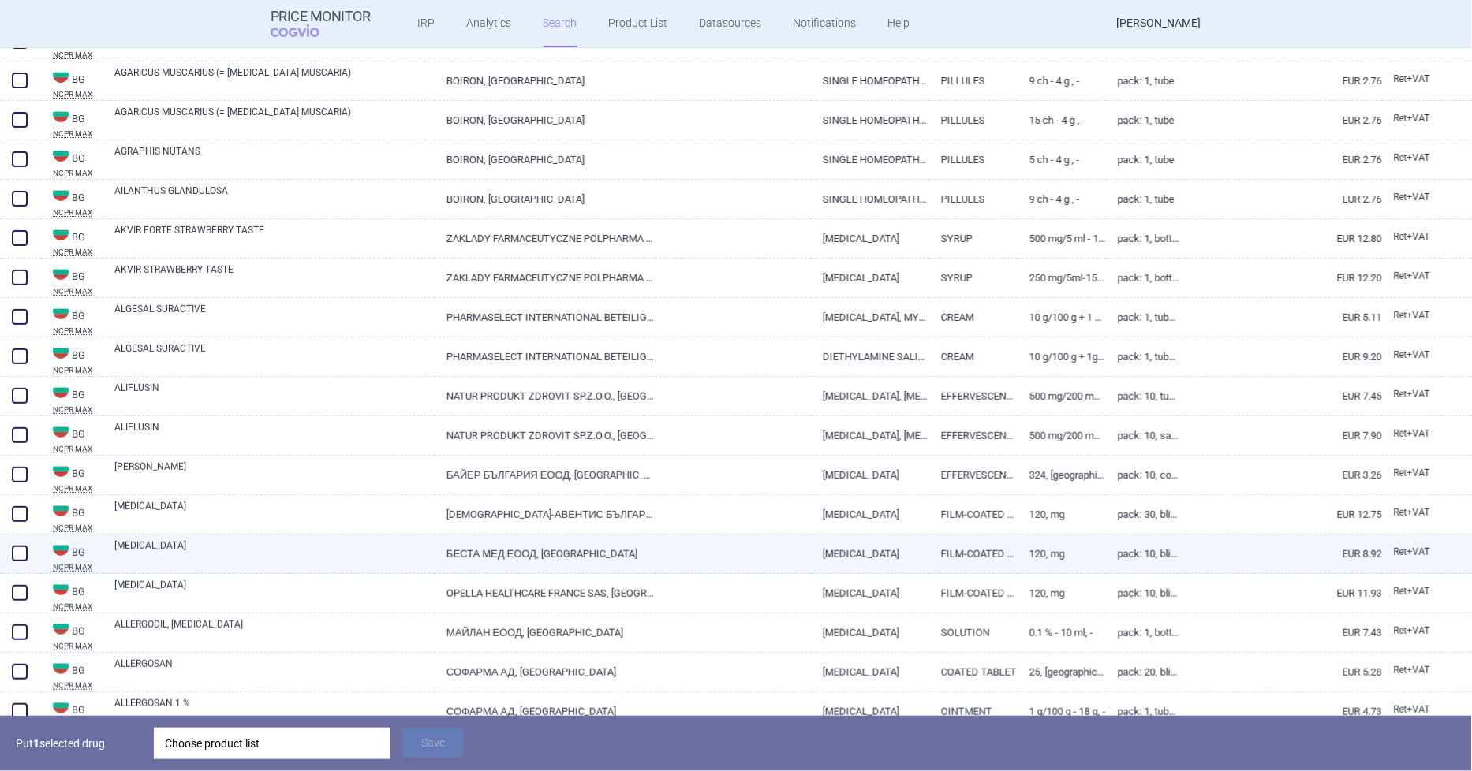
click at [21, 551] on span at bounding box center [20, 554] width 16 height 16
checkbox input "true"
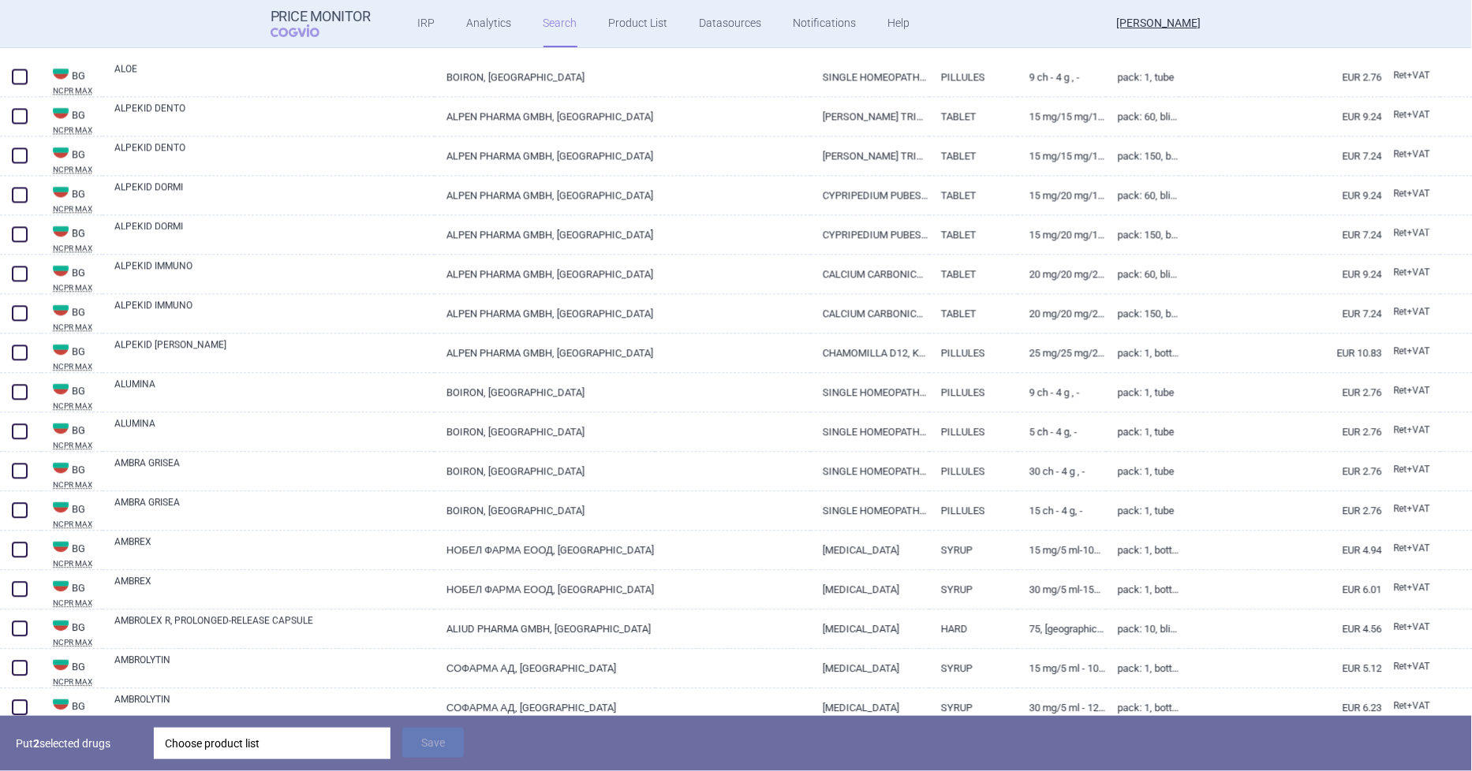
scroll to position [3505, 0]
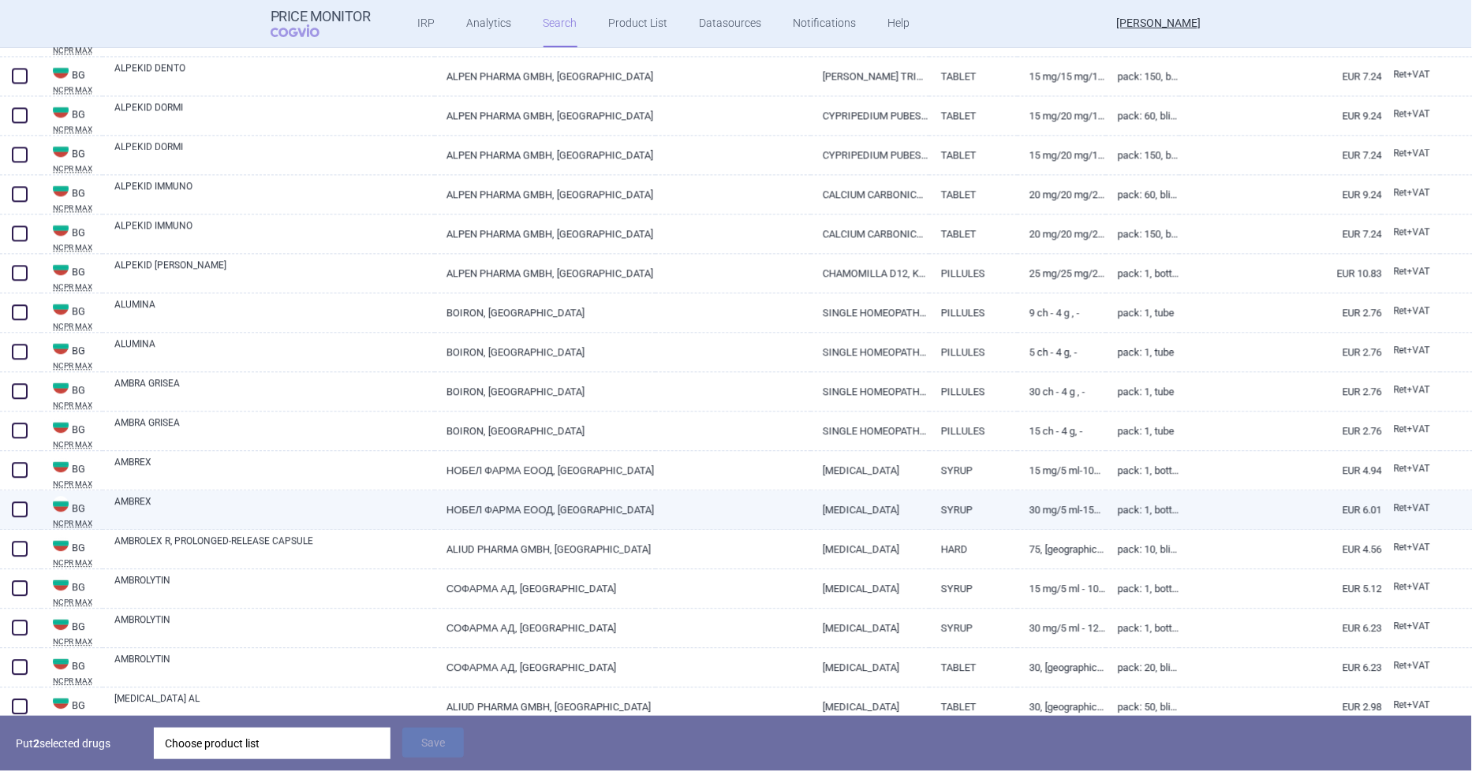
click at [16, 510] on span at bounding box center [20, 510] width 16 height 16
checkbox input "true"
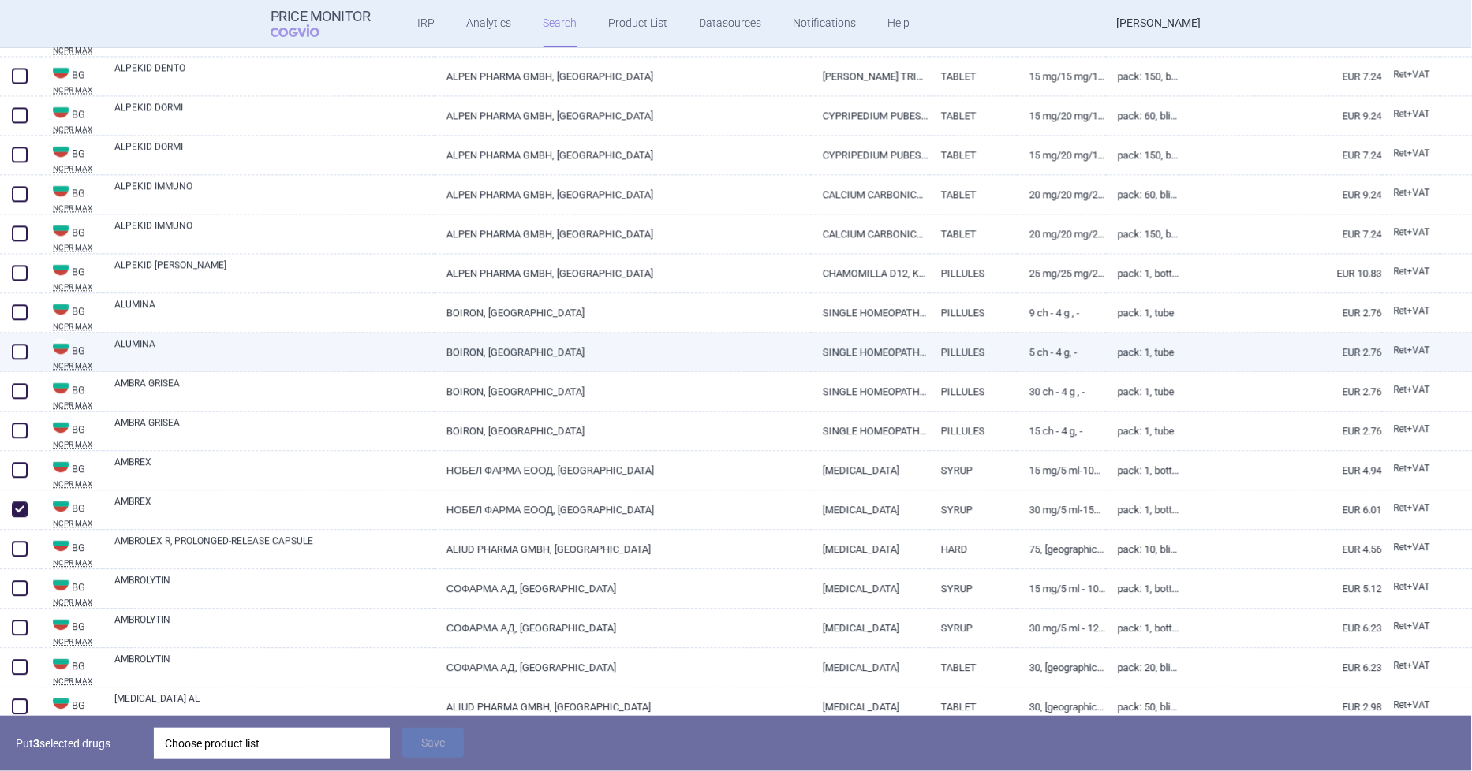
click at [10, 349] on span at bounding box center [20, 352] width 24 height 24
checkbox input "true"
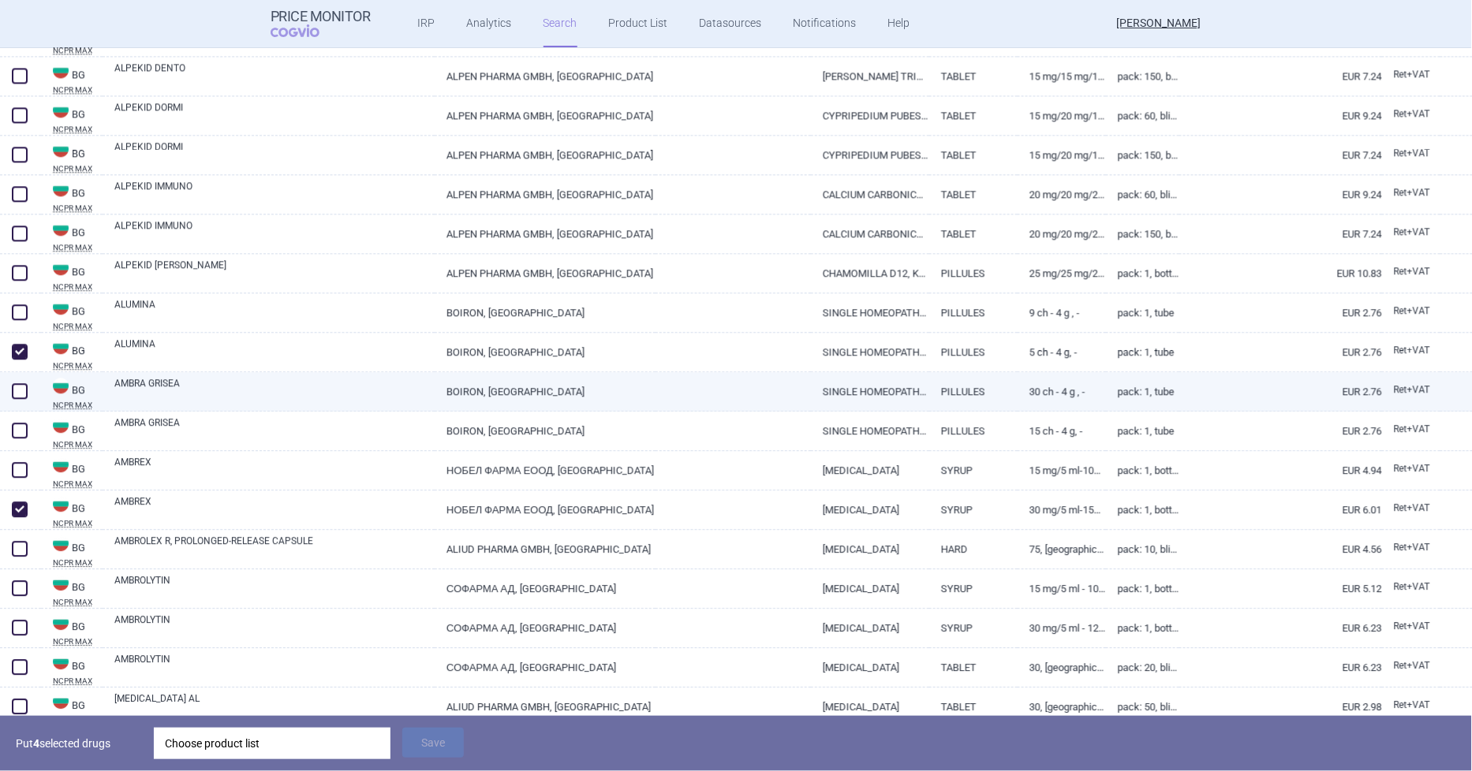
scroll to position [3606, 0]
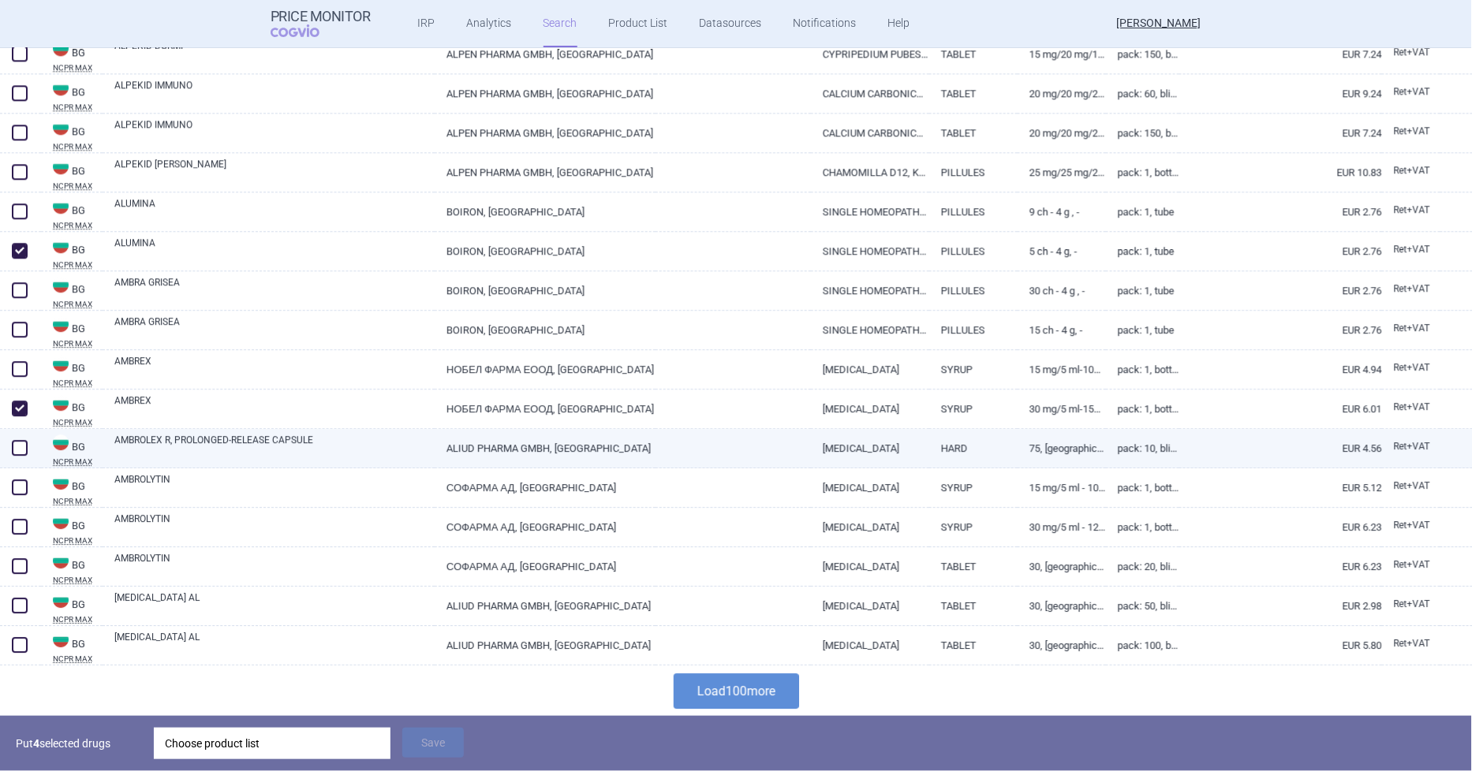
click at [21, 447] on span at bounding box center [20, 448] width 16 height 16
checkbox input "true"
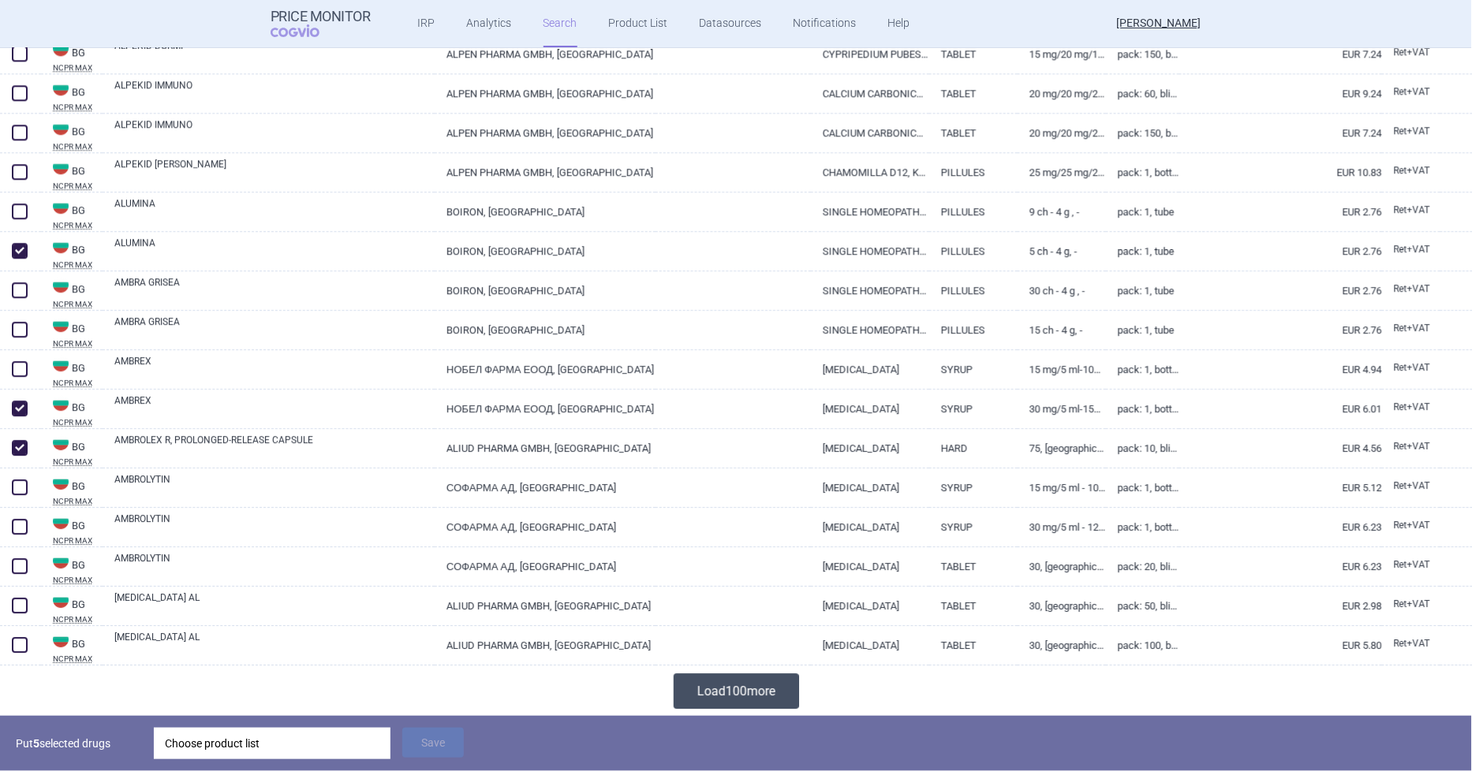
click at [743, 676] on button "Load 100 more" at bounding box center [736, 691] width 125 height 35
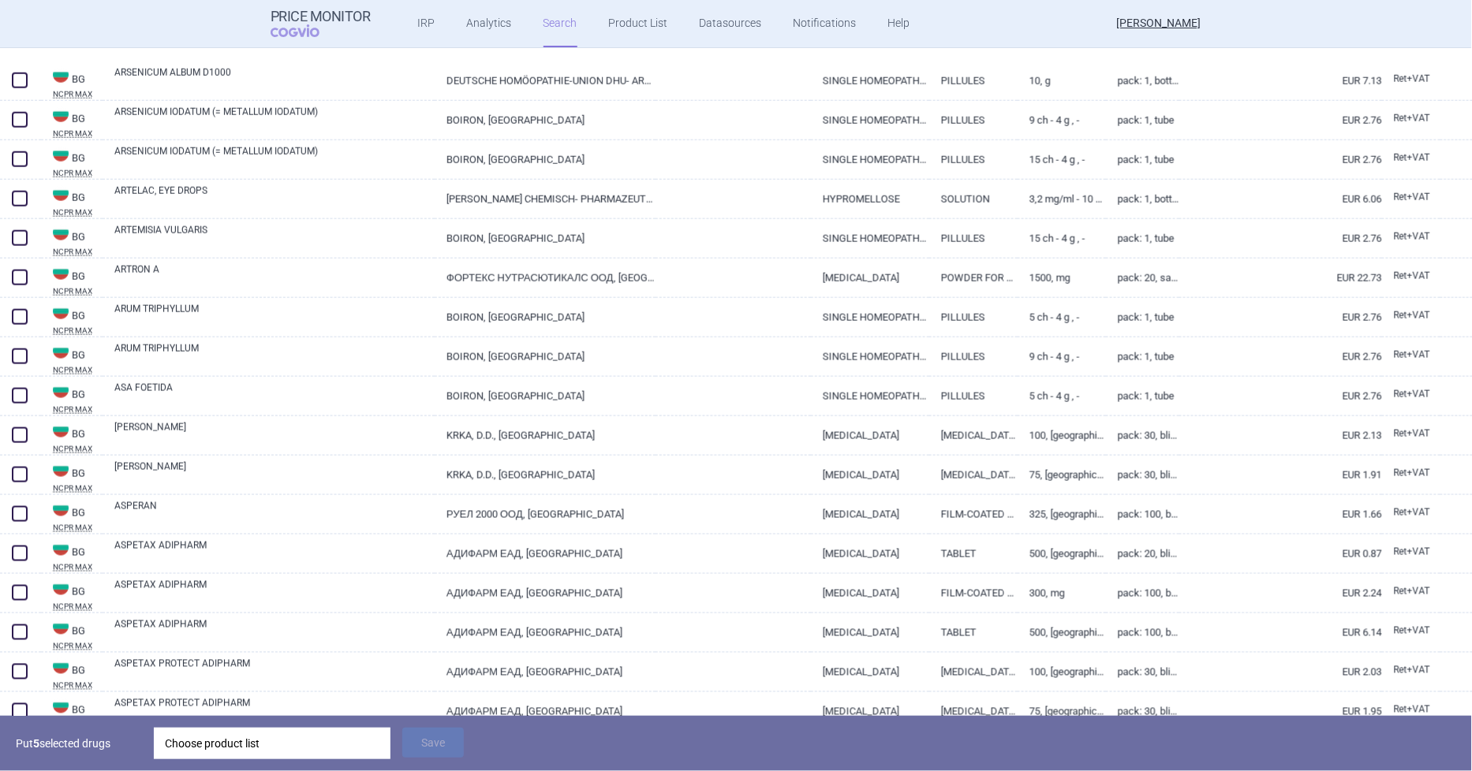
scroll to position [7538, 0]
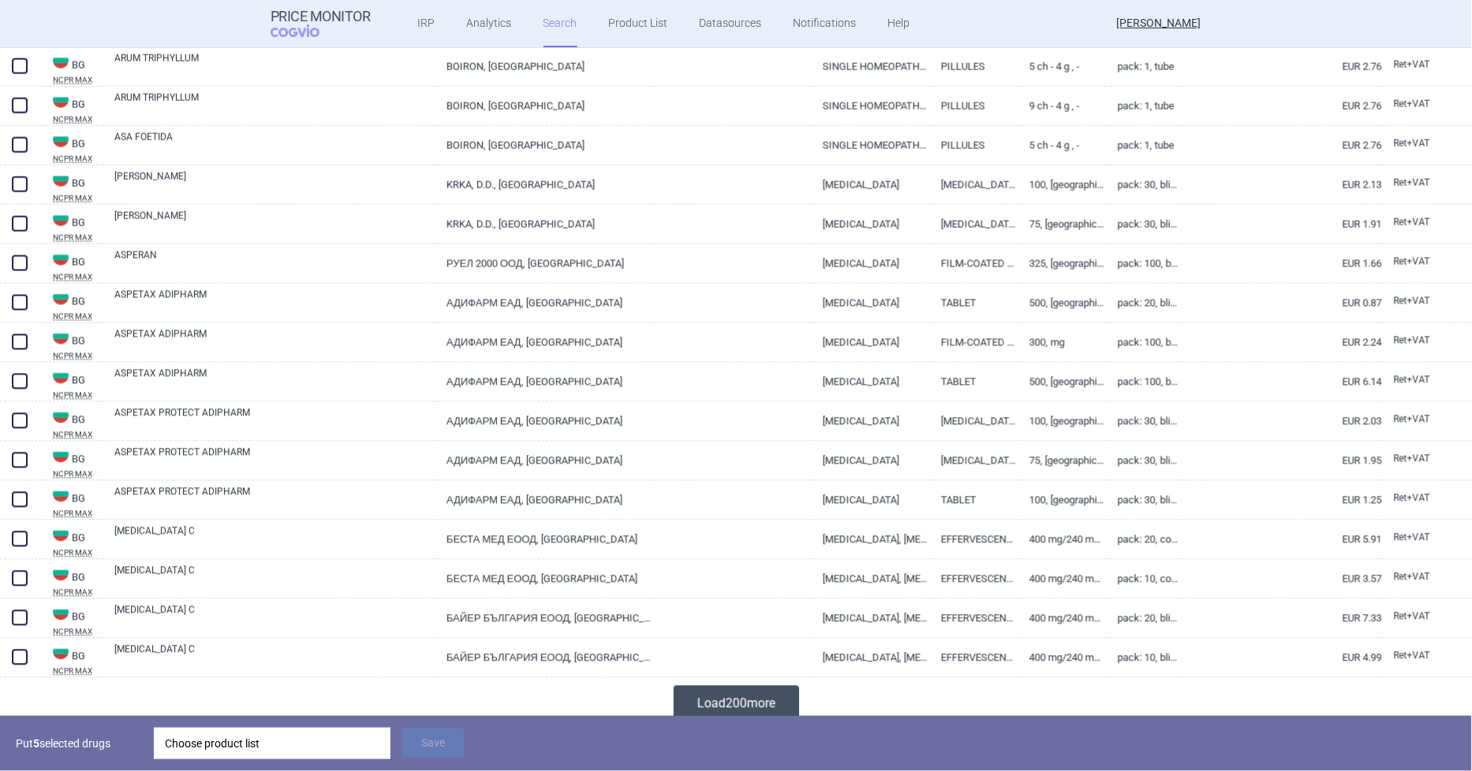
click at [777, 691] on button "Load 200 more" at bounding box center [736, 703] width 125 height 35
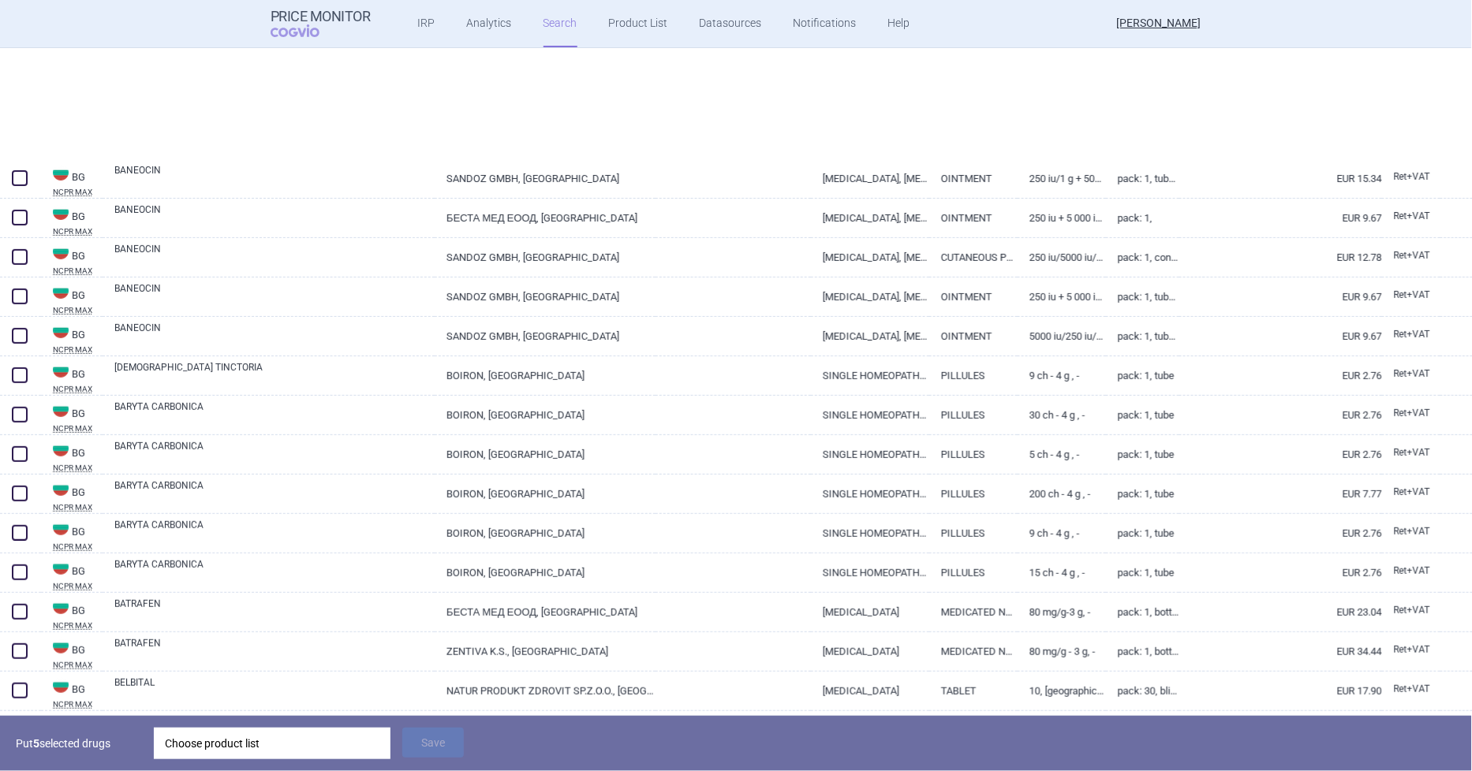
scroll to position [9115, 0]
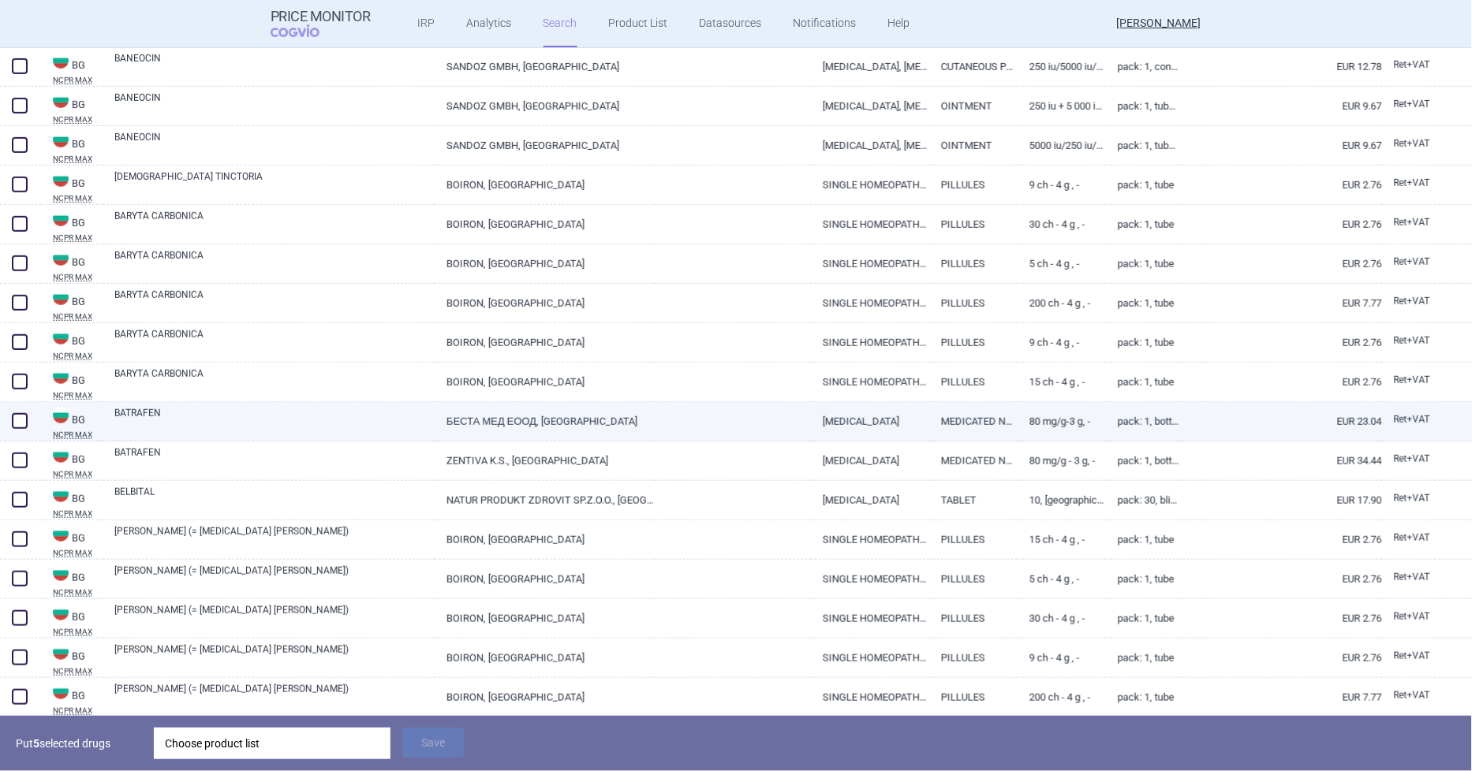
click at [19, 419] on span at bounding box center [20, 421] width 16 height 16
checkbox input "true"
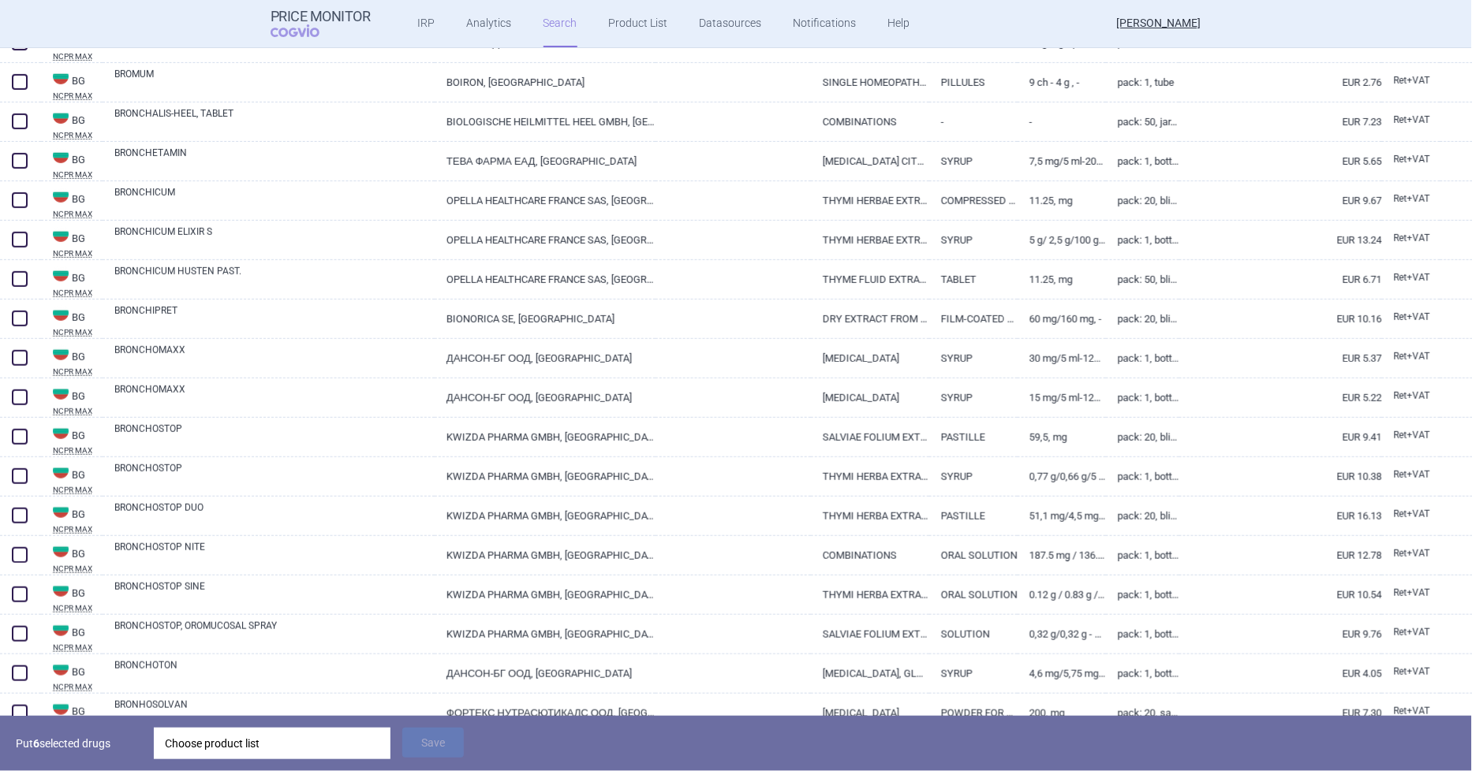
scroll to position [11657, 0]
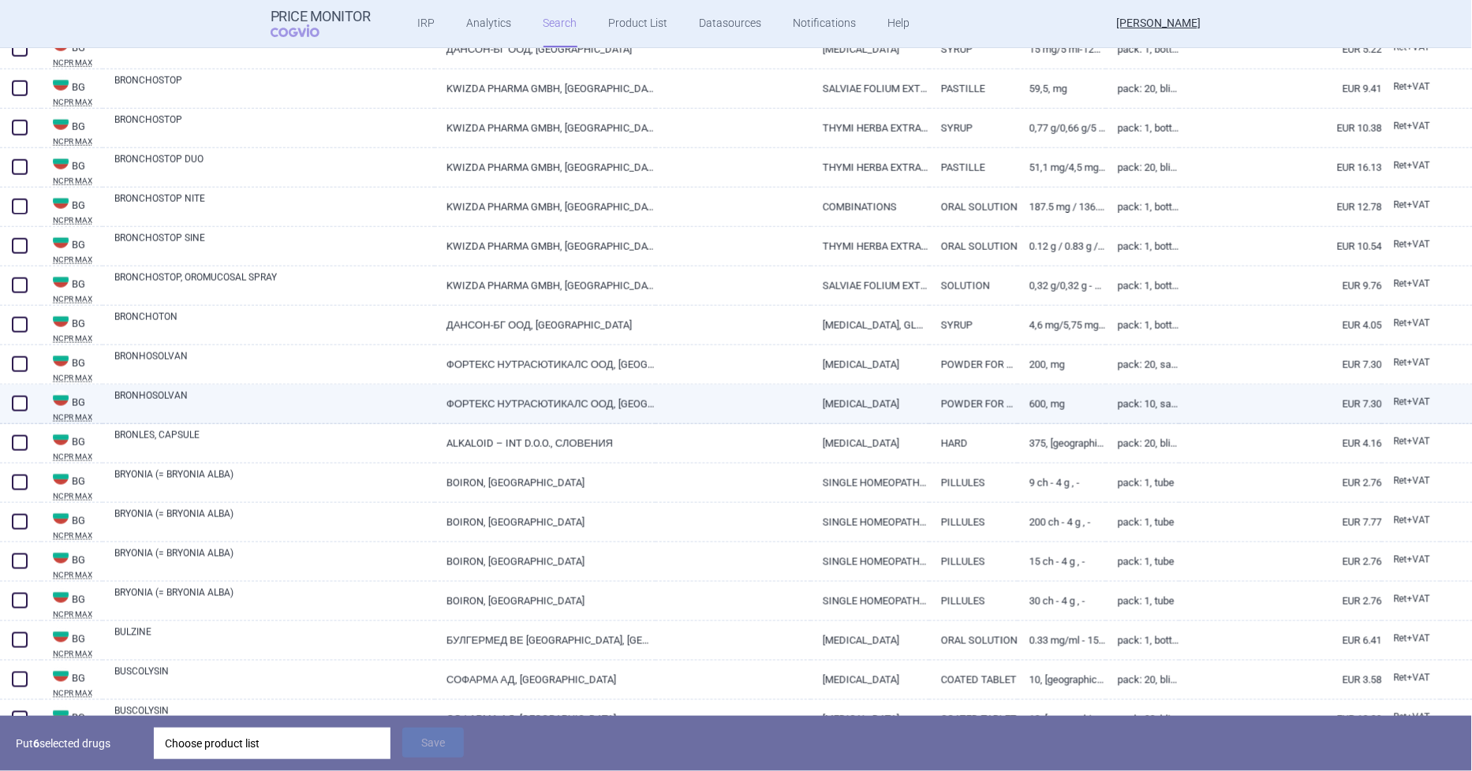
click at [19, 400] on span at bounding box center [20, 404] width 16 height 16
checkbox input "true"
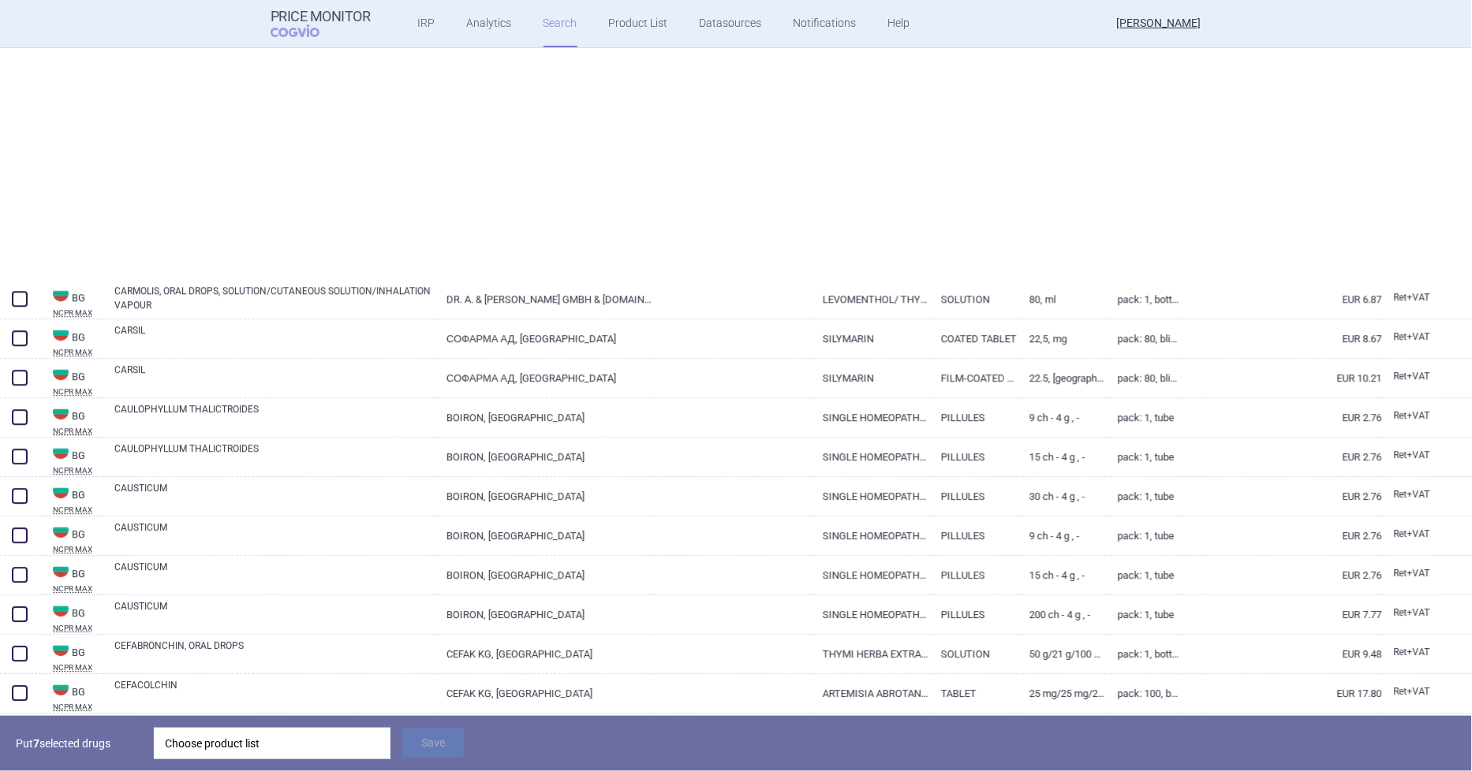
scroll to position [14988, 0]
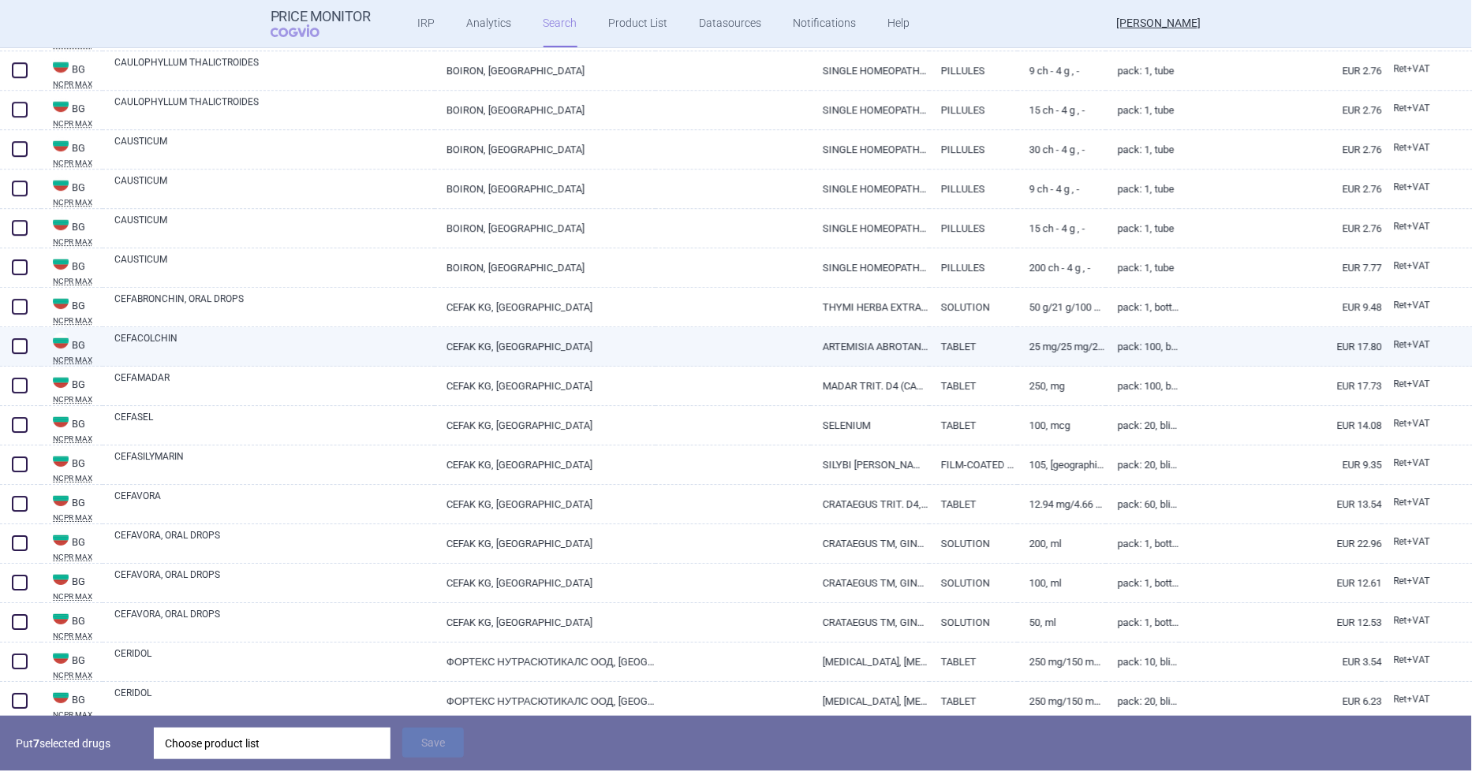
click at [12, 350] on span at bounding box center [20, 346] width 16 height 16
checkbox input "true"
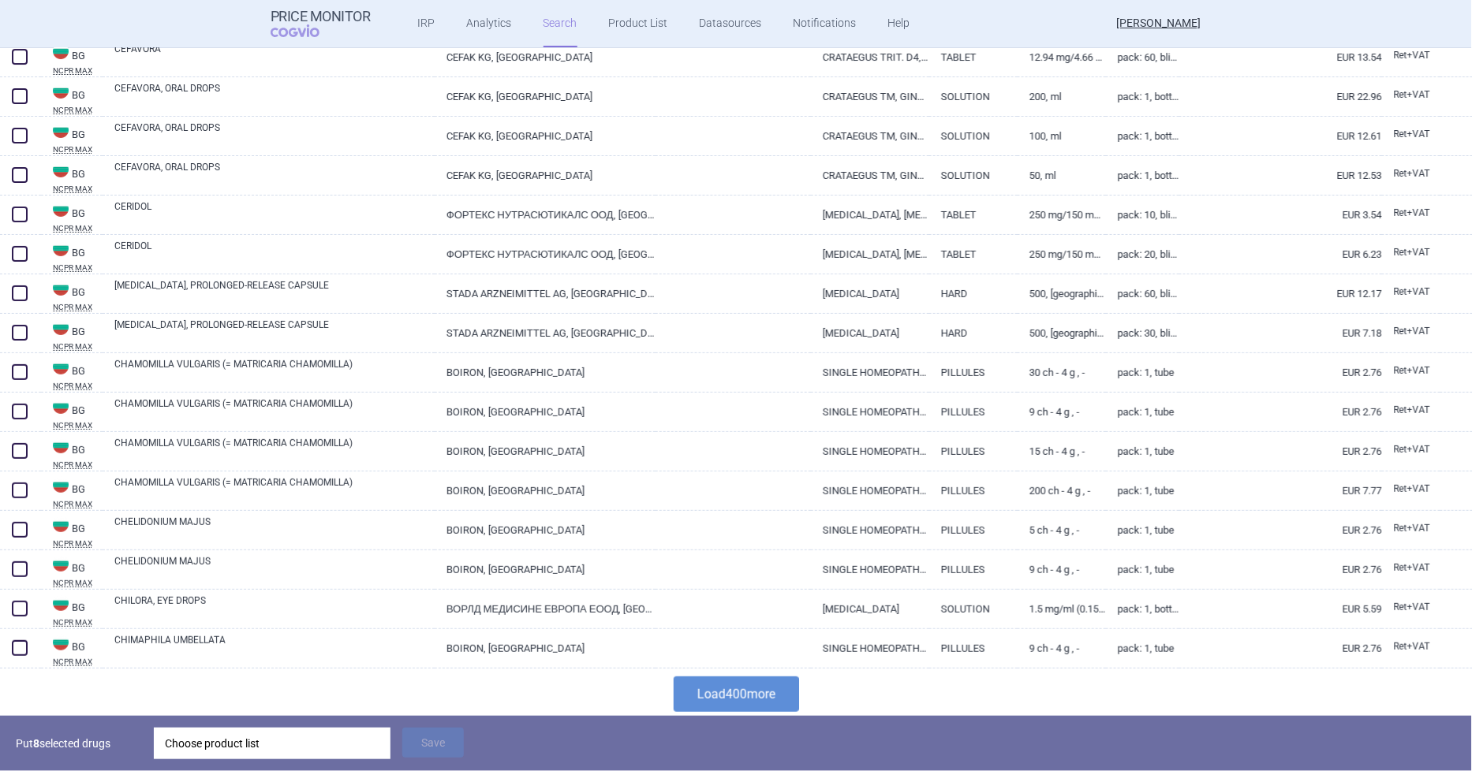
scroll to position [15438, 0]
click at [758, 693] on button "Load 400 more" at bounding box center [736, 691] width 125 height 35
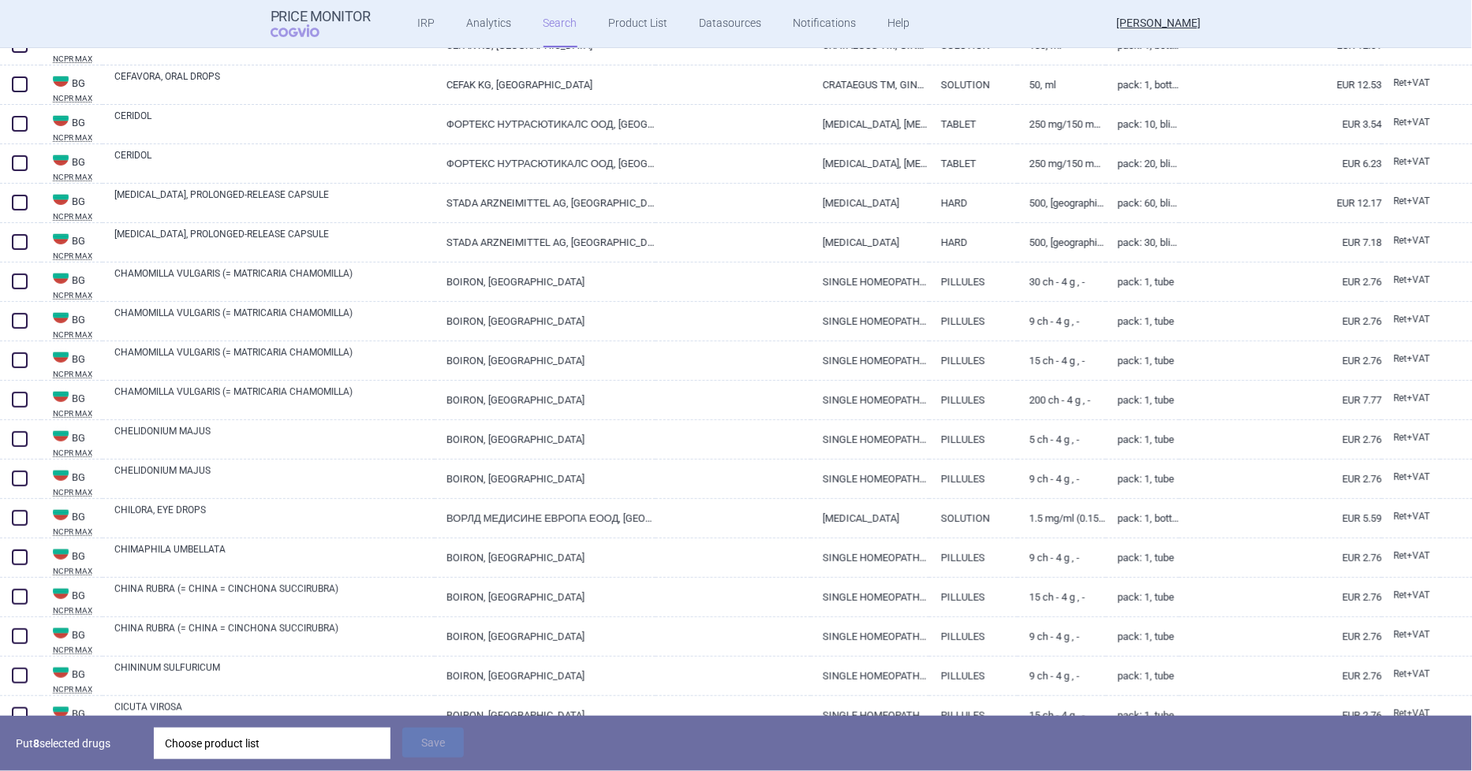
scroll to position [16227, 0]
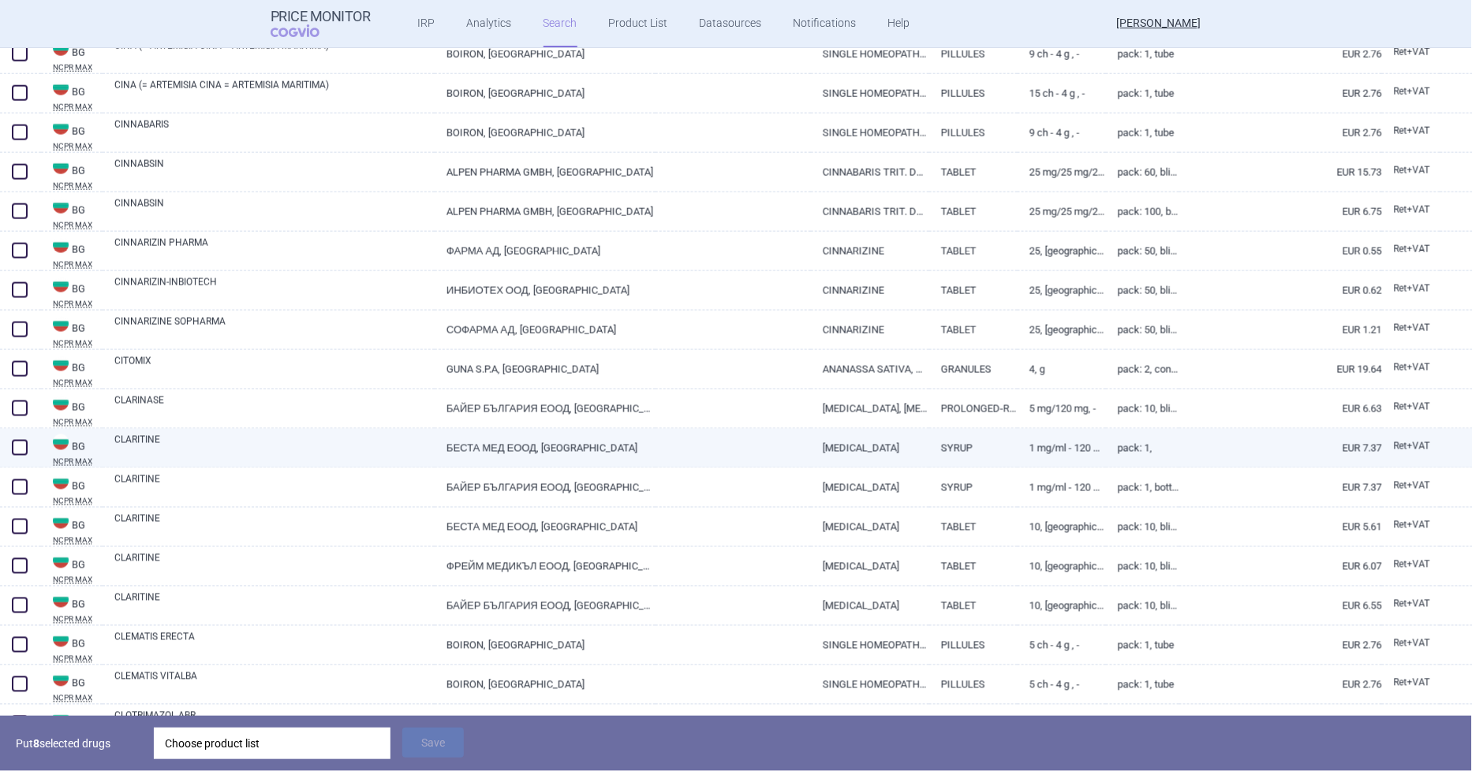
click at [9, 443] on span at bounding box center [20, 448] width 24 height 24
checkbox input "true"
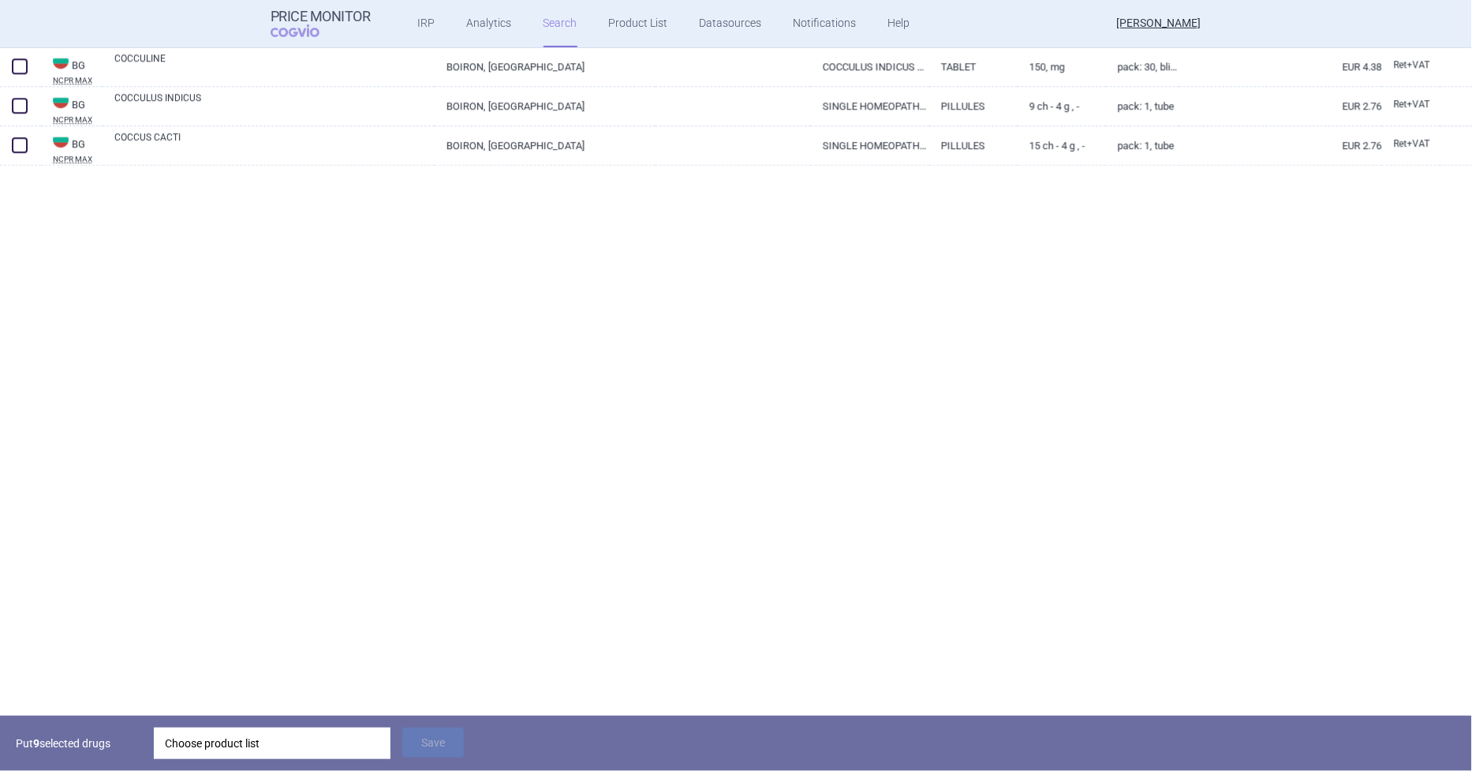
scroll to position [16928, 0]
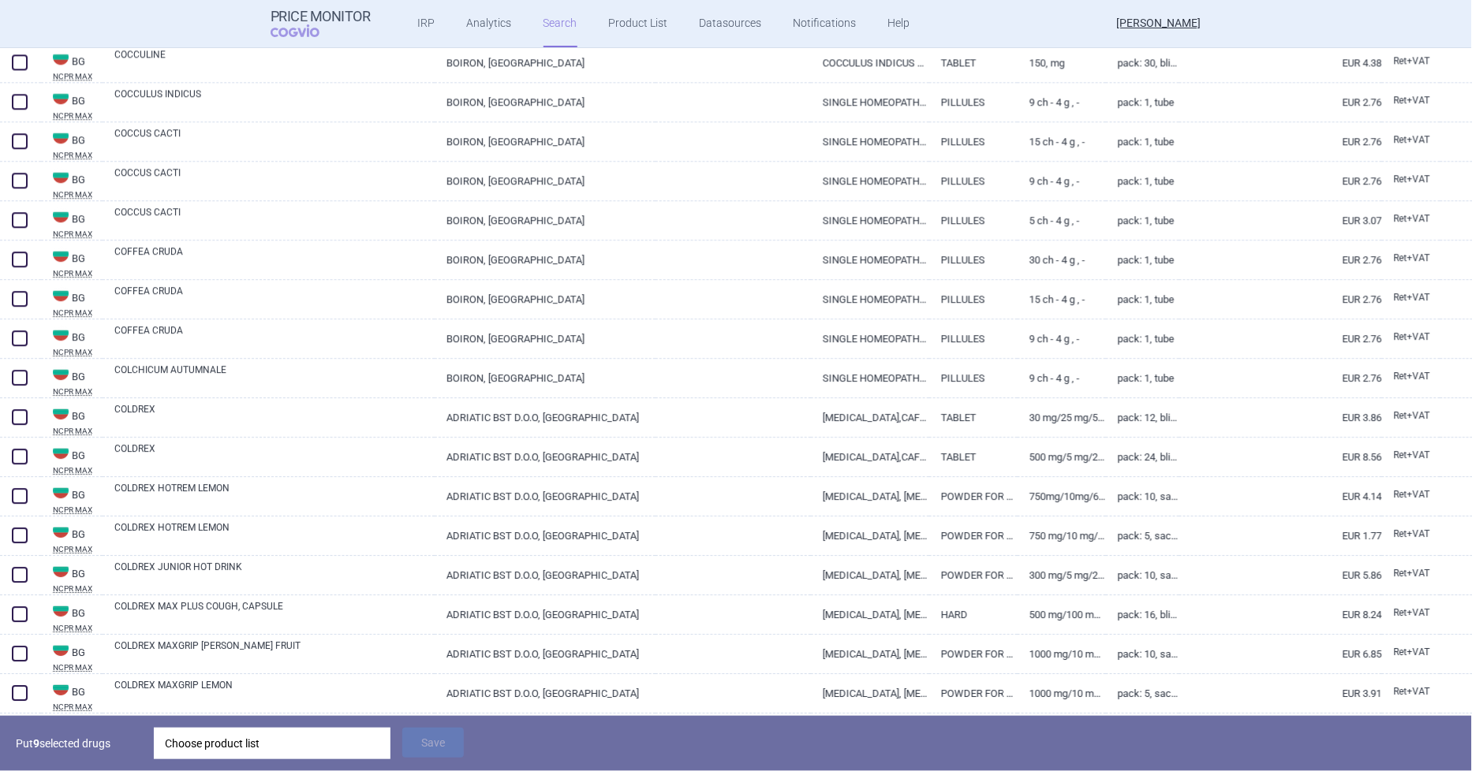
click at [287, 735] on div "Choose product list" at bounding box center [272, 744] width 215 height 32
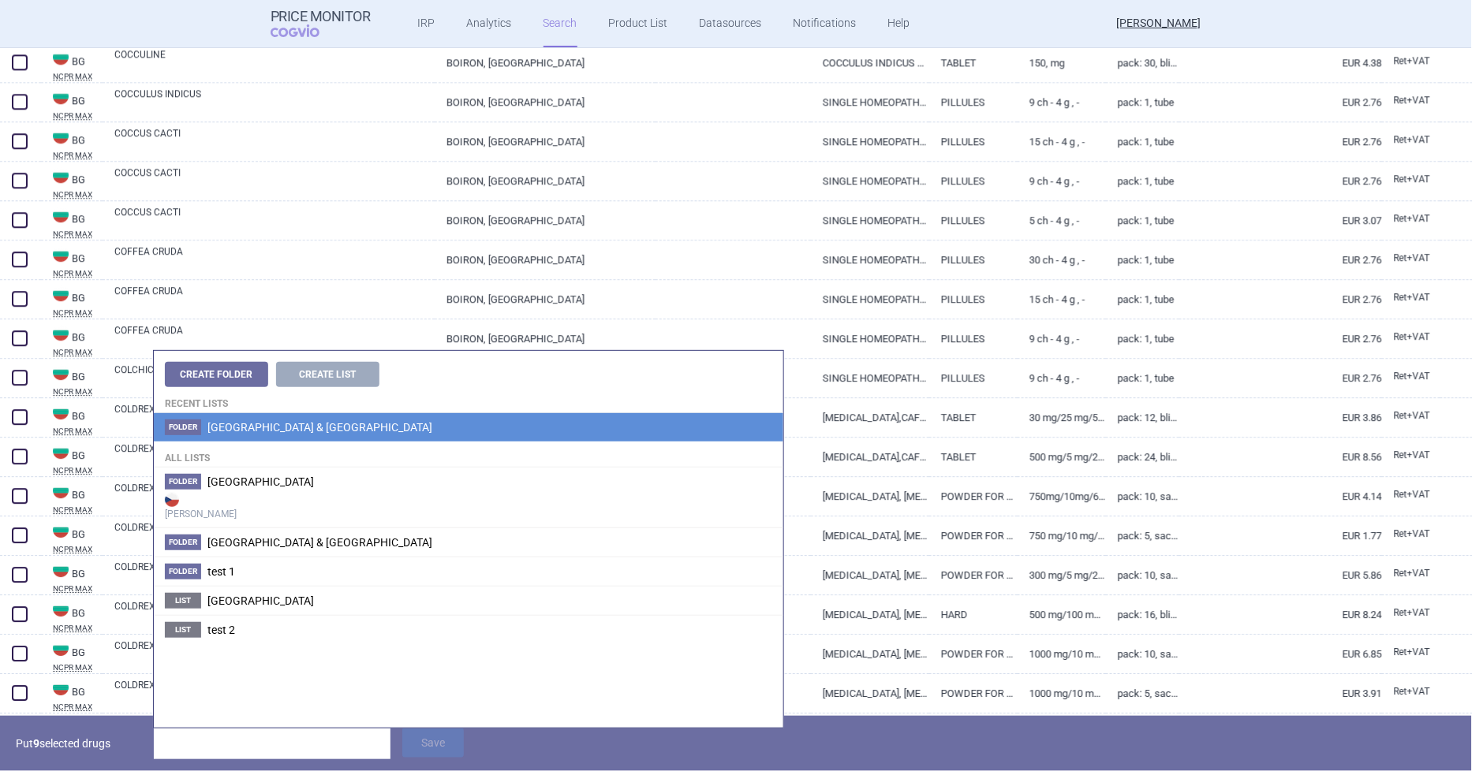
click at [248, 428] on span "[GEOGRAPHIC_DATA] & [GEOGRAPHIC_DATA]" at bounding box center [319, 427] width 225 height 13
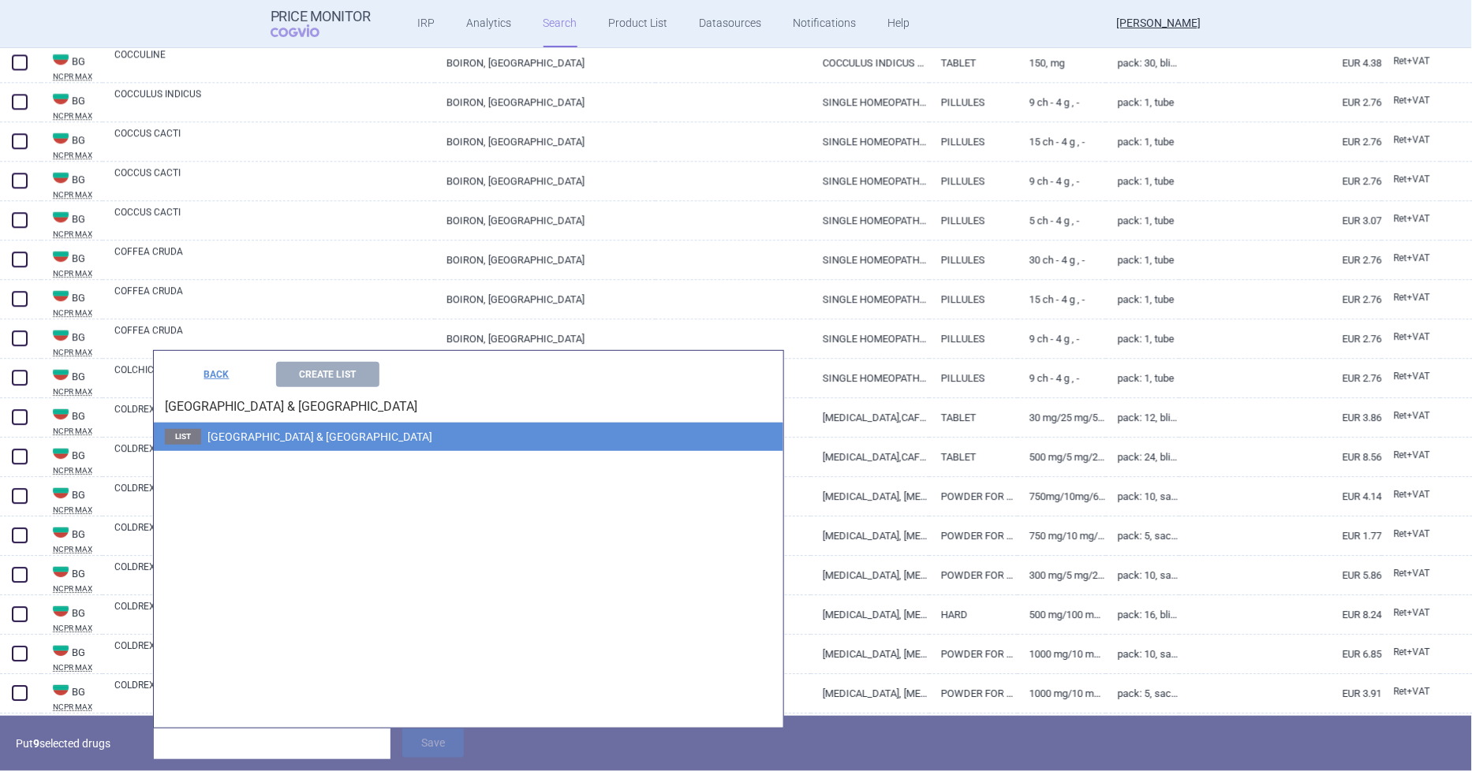
click at [259, 432] on span "[GEOGRAPHIC_DATA] & [GEOGRAPHIC_DATA]" at bounding box center [319, 437] width 225 height 13
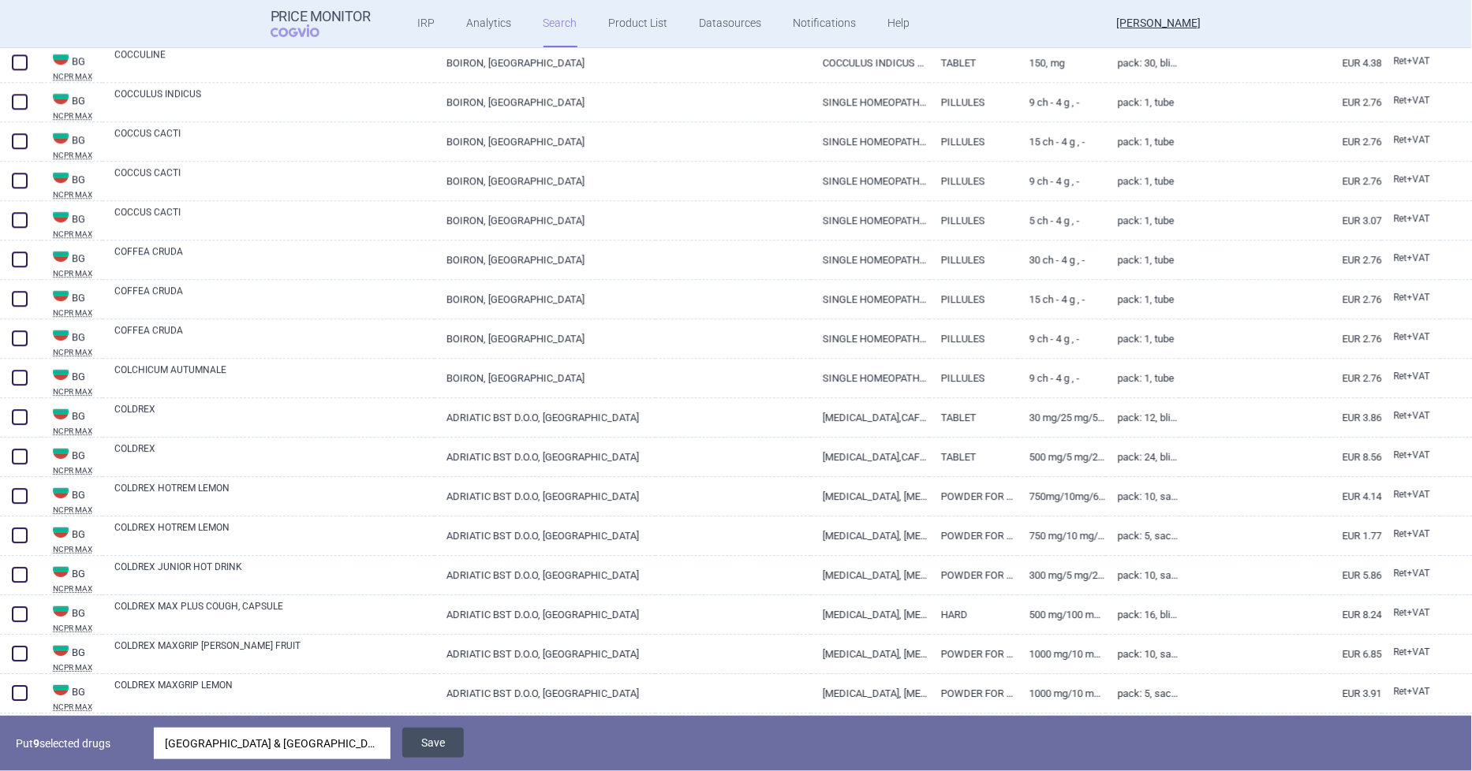
click at [435, 738] on button "Save" at bounding box center [433, 743] width 62 height 30
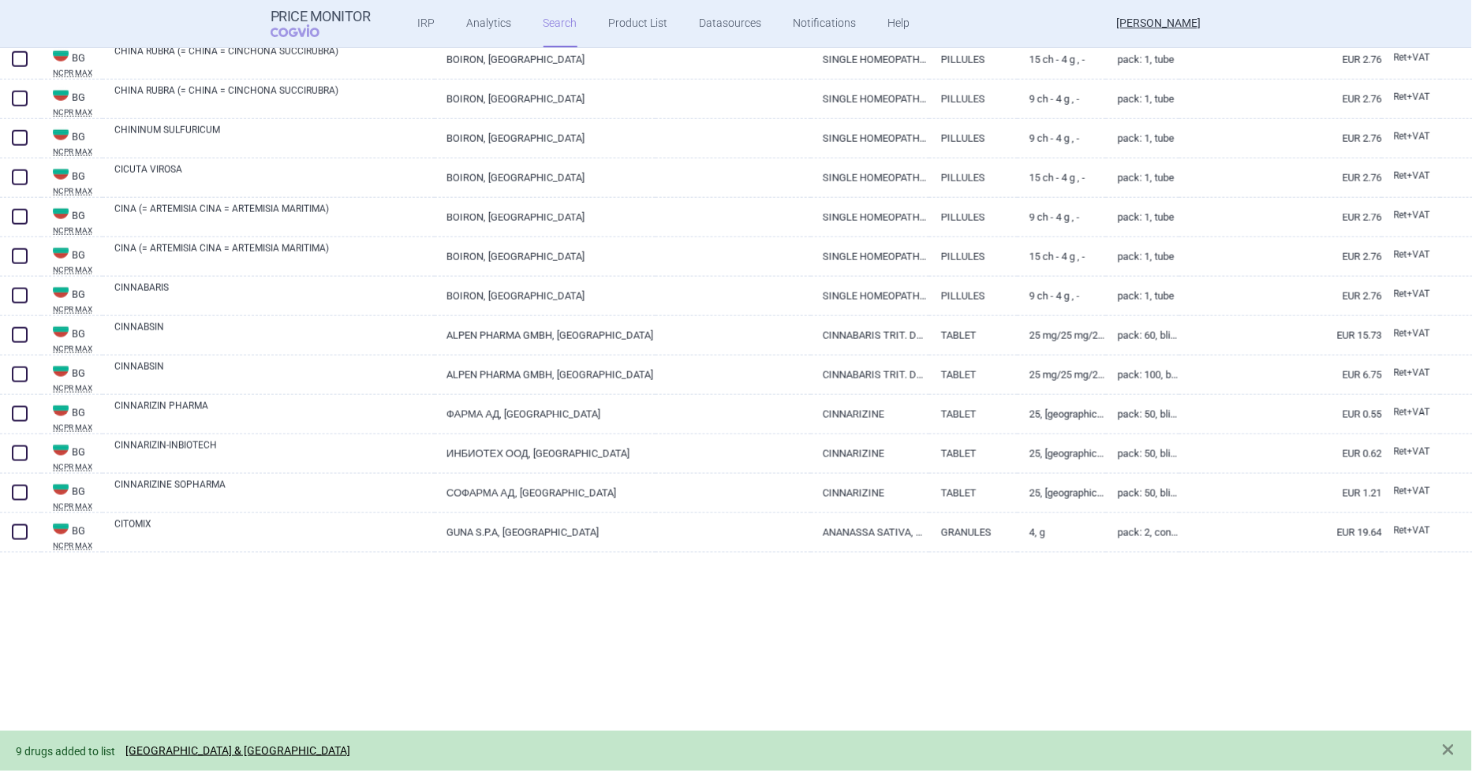
scroll to position [15788, 0]
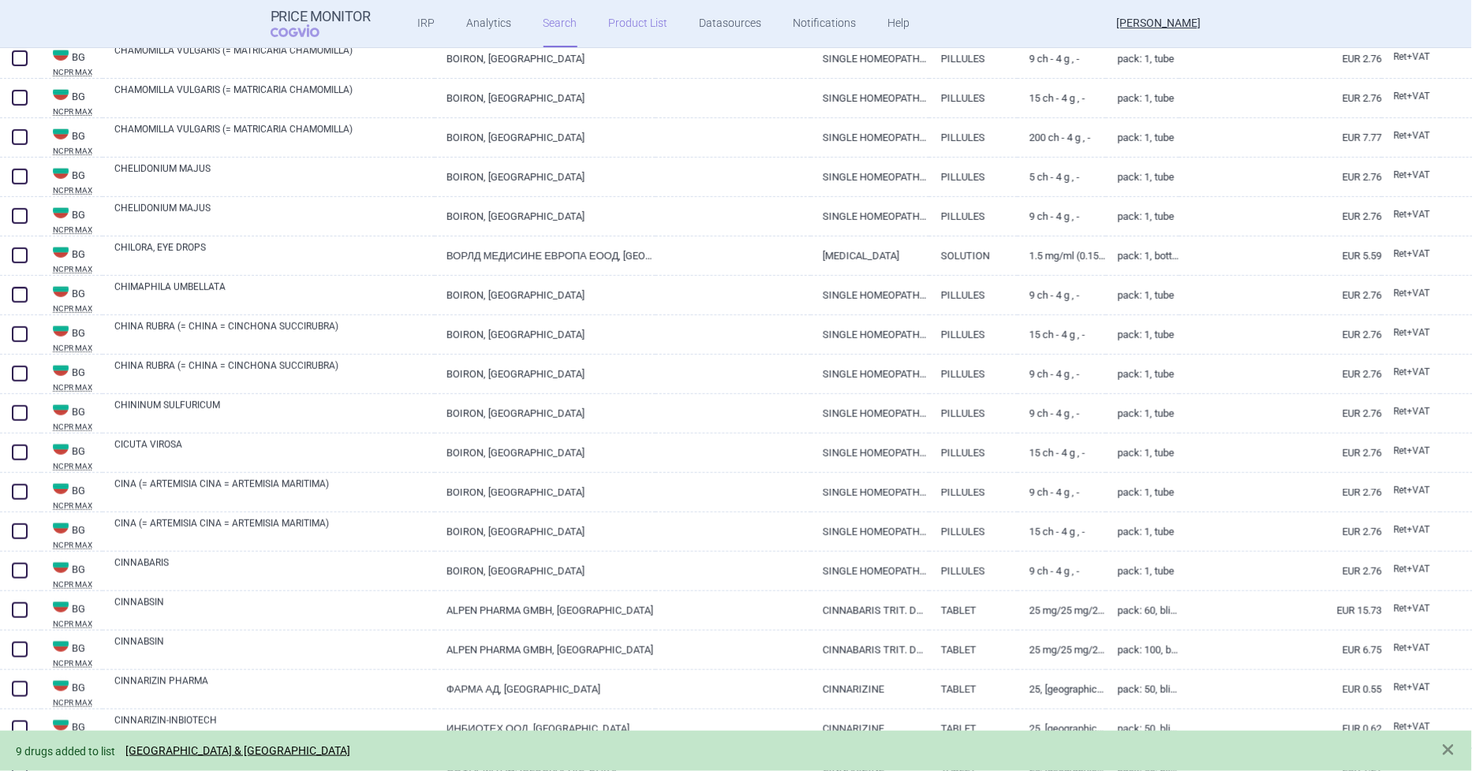
click at [648, 33] on link "Product List" at bounding box center [638, 23] width 59 height 47
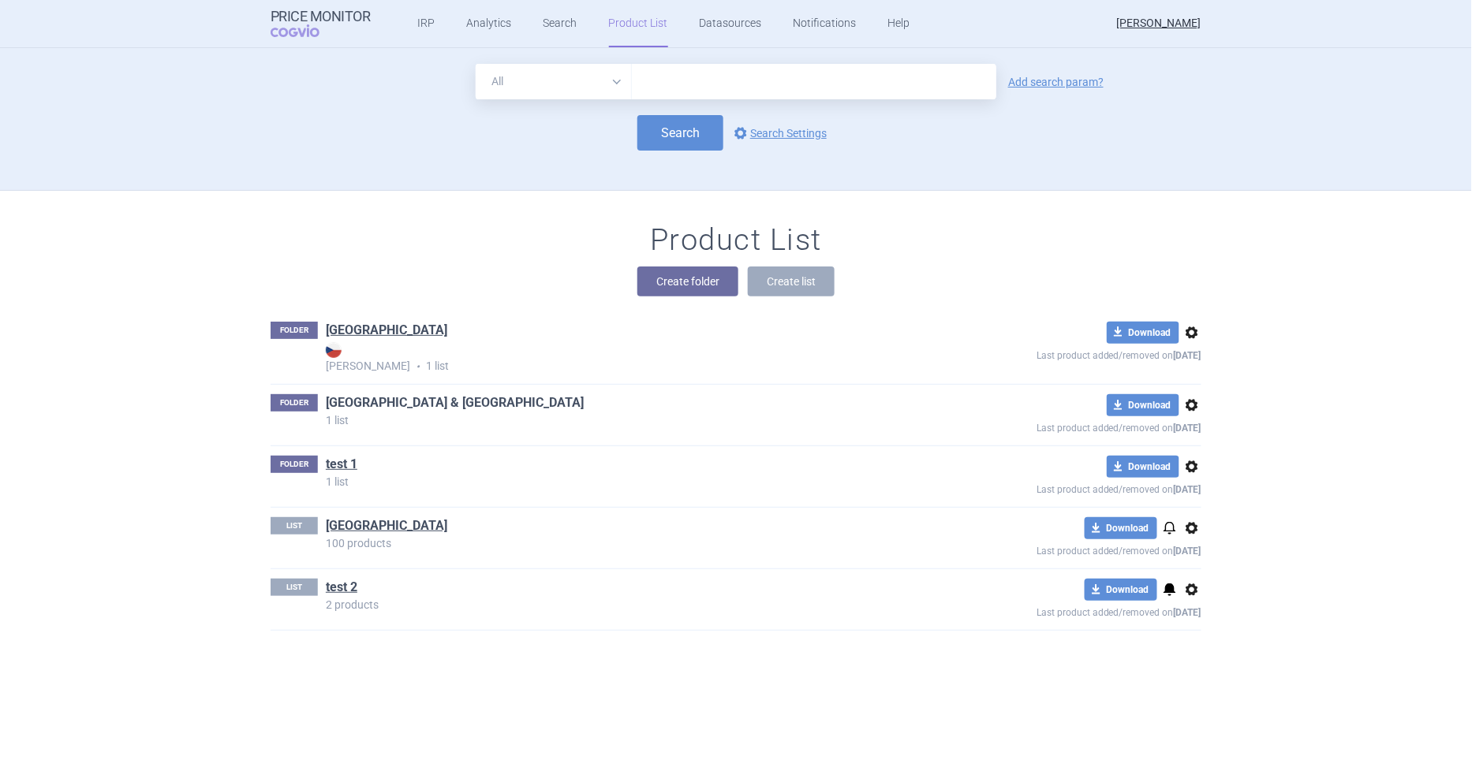
click at [352, 403] on link "[GEOGRAPHIC_DATA] & [GEOGRAPHIC_DATA]" at bounding box center [455, 402] width 258 height 17
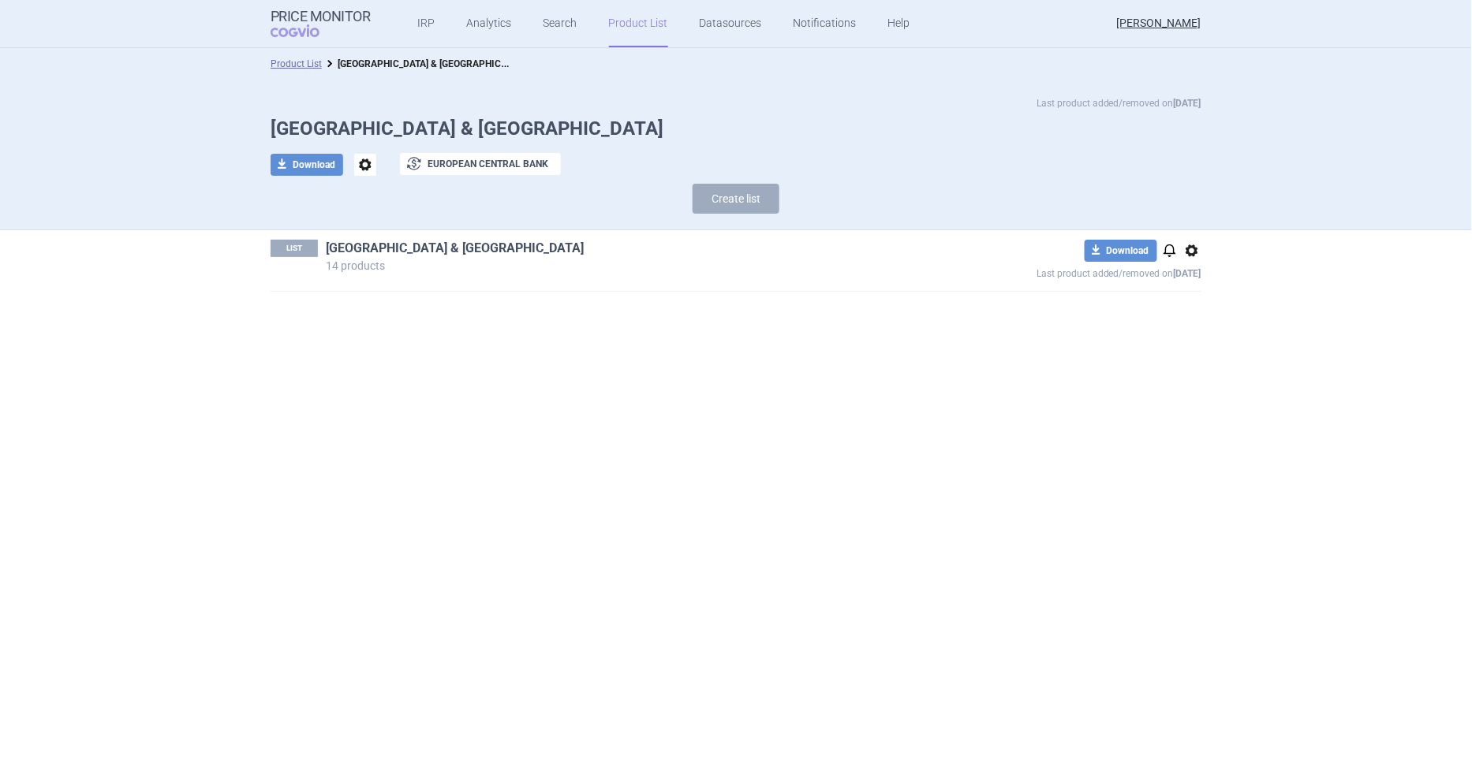
click at [368, 248] on link "[GEOGRAPHIC_DATA] & [GEOGRAPHIC_DATA]" at bounding box center [455, 248] width 258 height 17
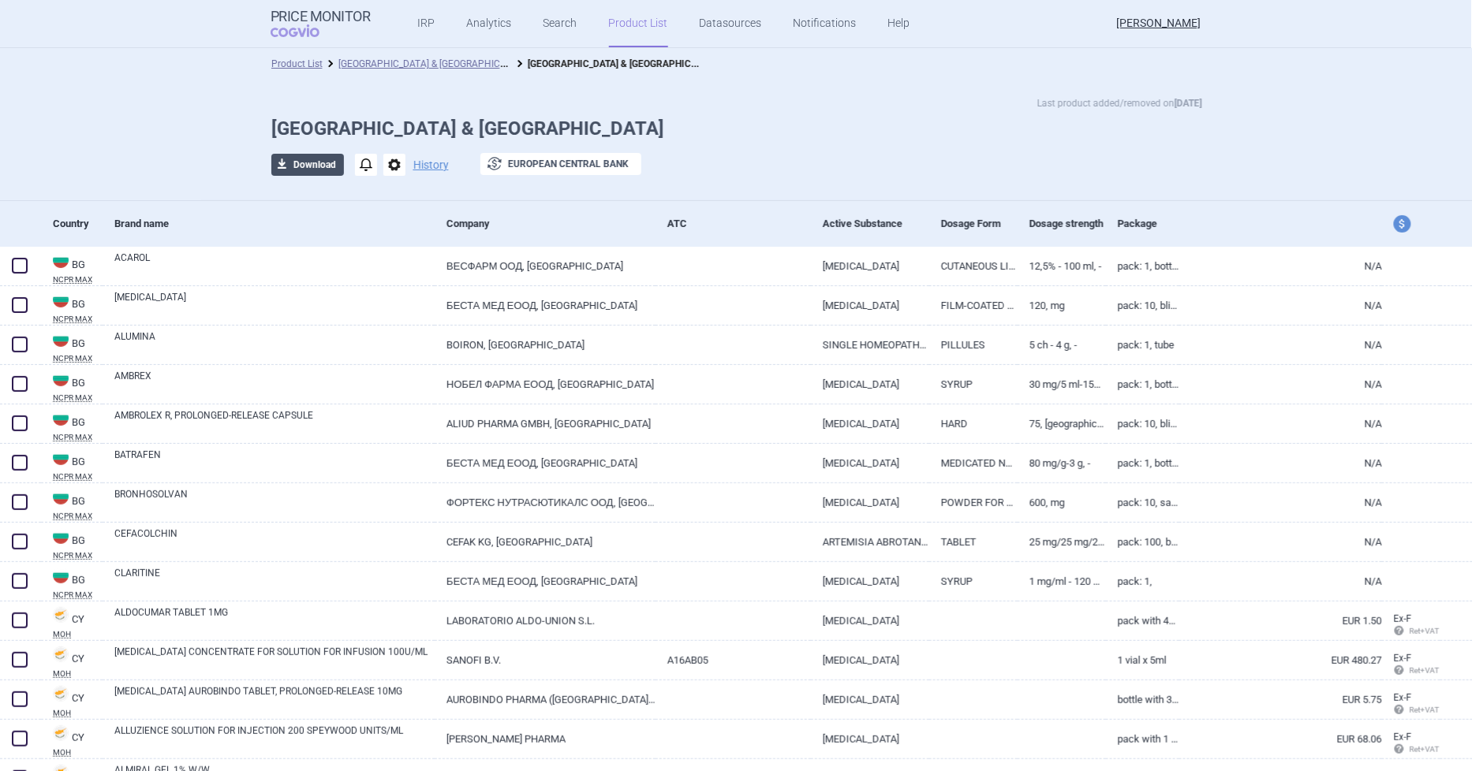
click at [301, 162] on button "download Download" at bounding box center [307, 165] width 73 height 22
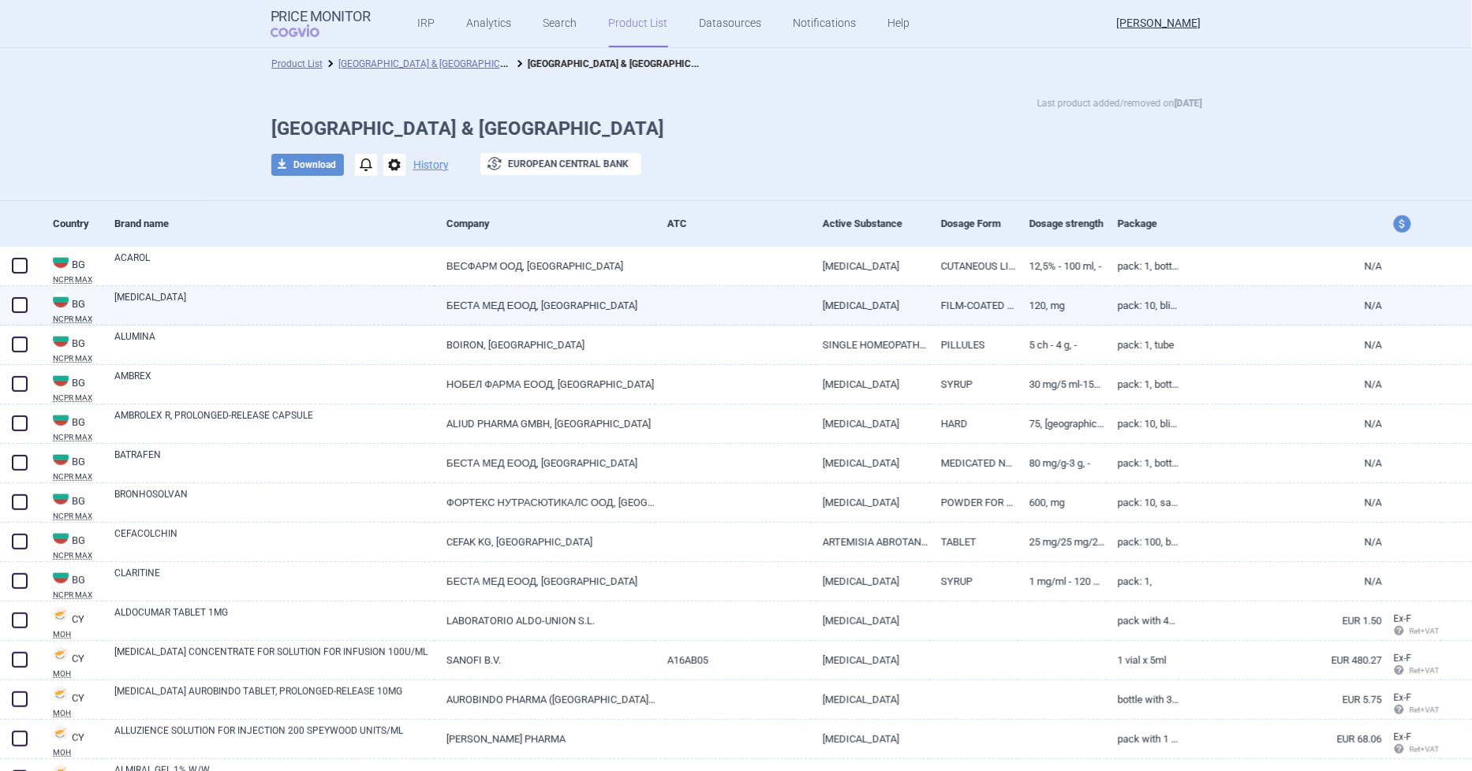
select select "EUR"
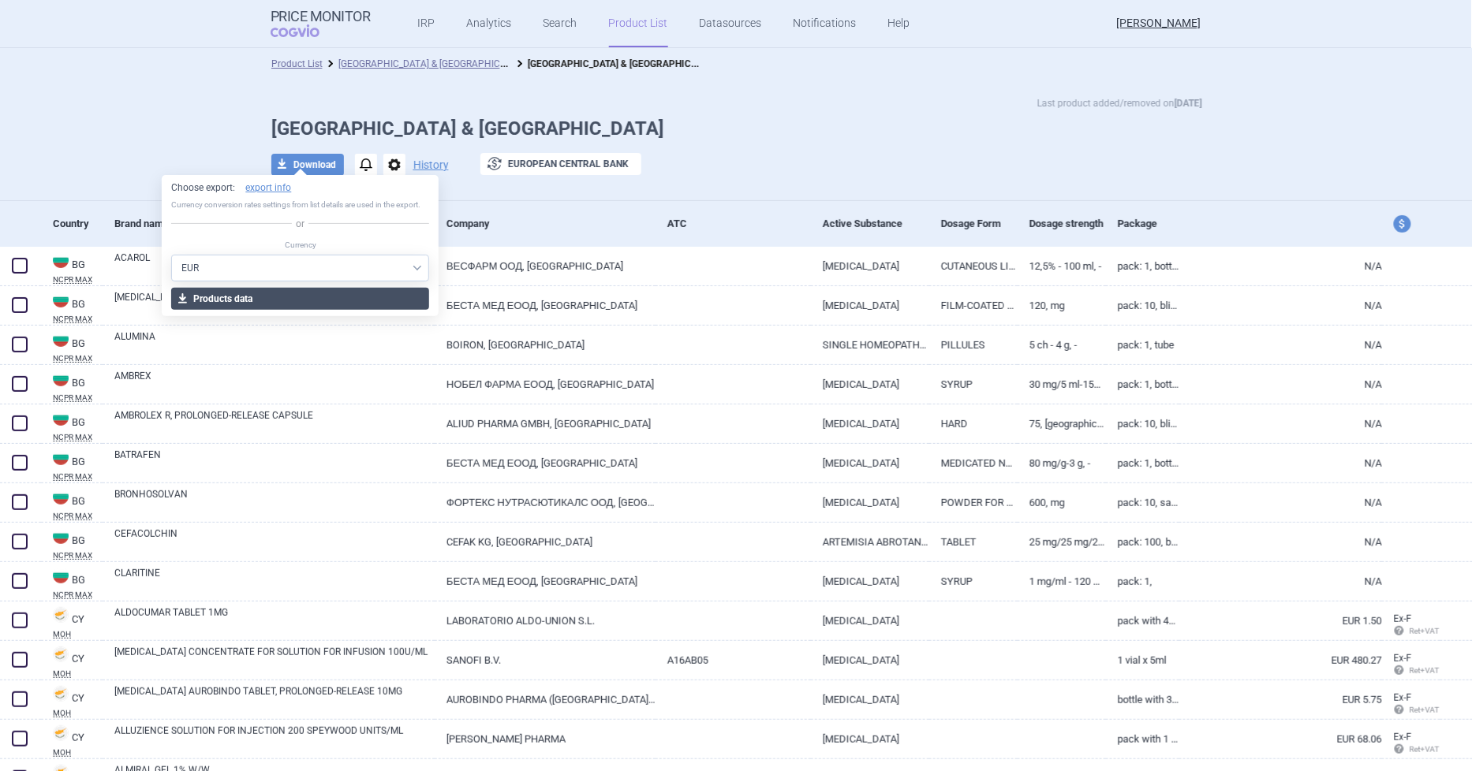
click at [385, 296] on button "download Products data" at bounding box center [300, 299] width 258 height 22
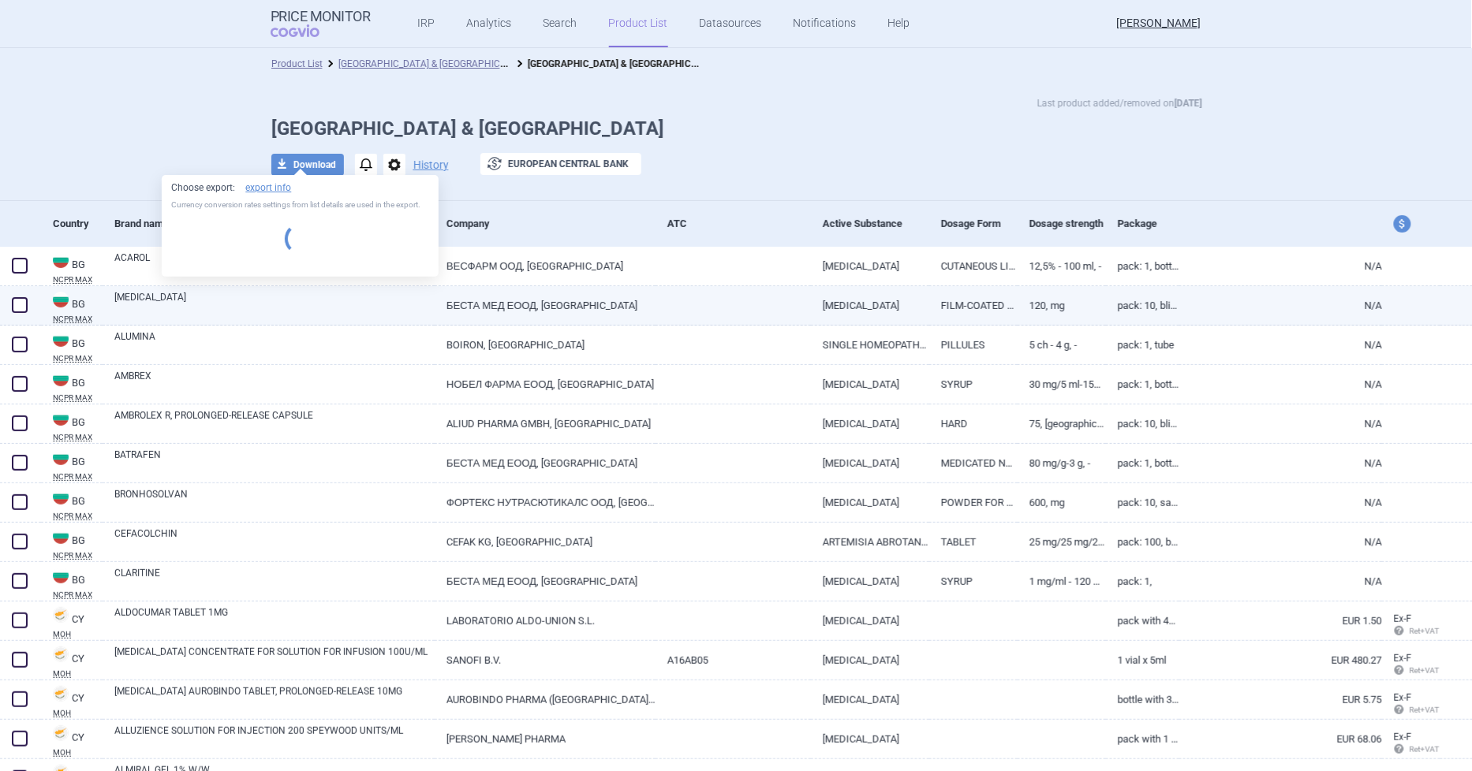
select select "EUR"
